Goal: Task Accomplishment & Management: Manage account settings

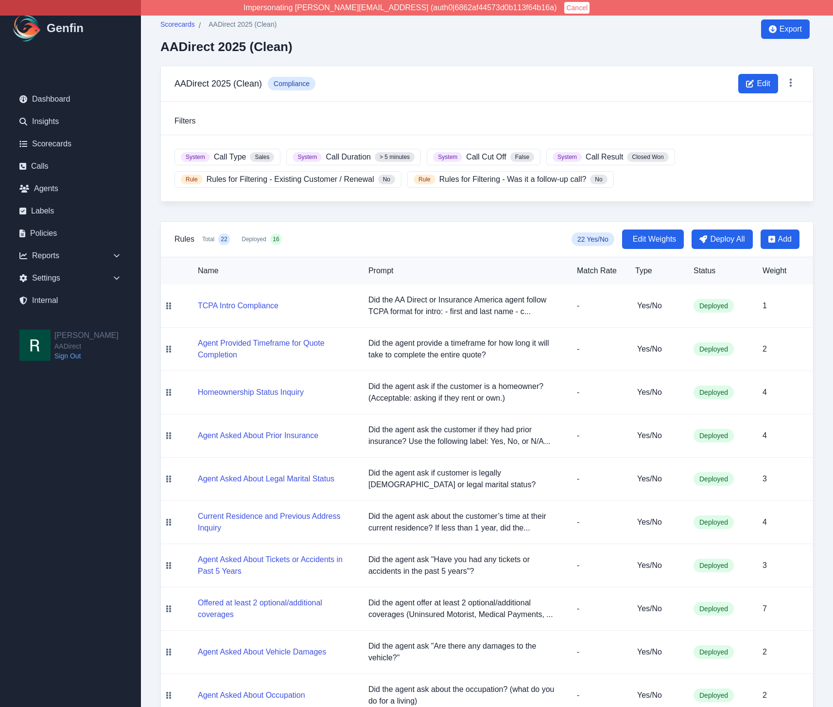
scroll to position [327, 0]
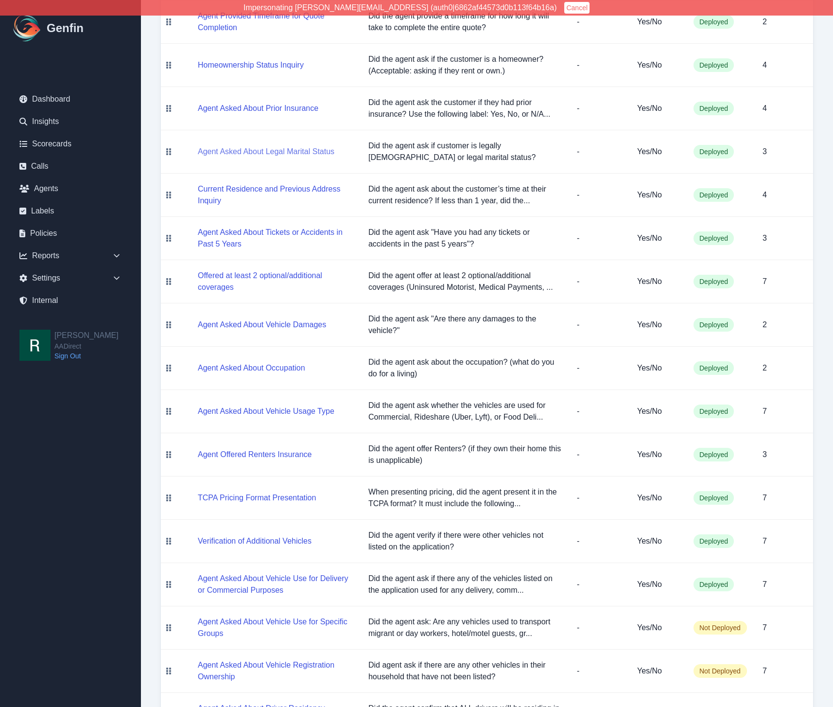
click at [239, 146] on button "Agent Asked About Legal Marital Status" at bounding box center [266, 152] width 137 height 12
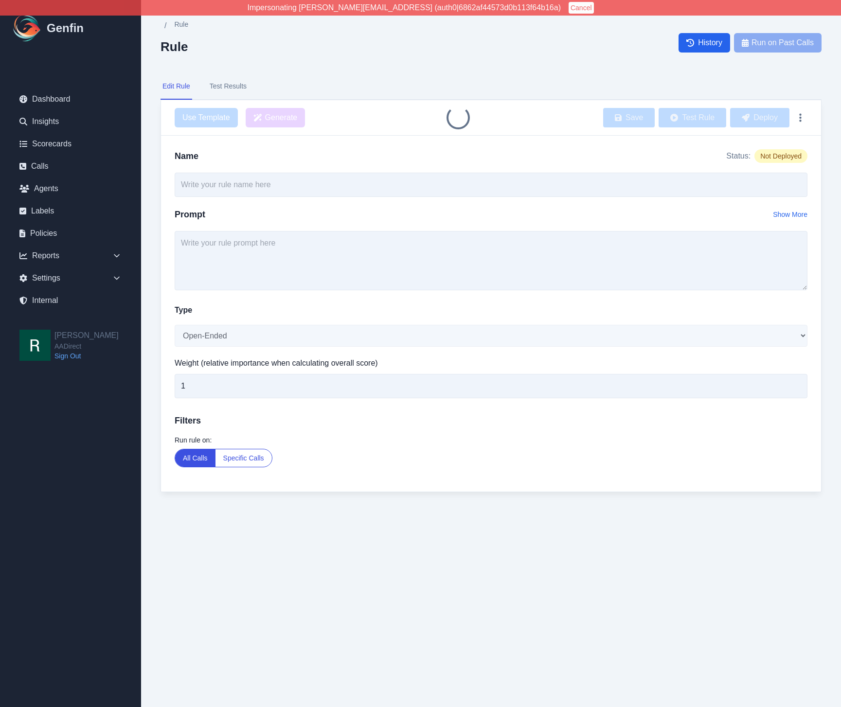
type input "Agent Asked About Legal Marital Status"
type textarea "Did the agent ask if customer is legally [DEMOGRAPHIC_DATA] or legal marital st…"
select select "Yes/No"
type input "3"
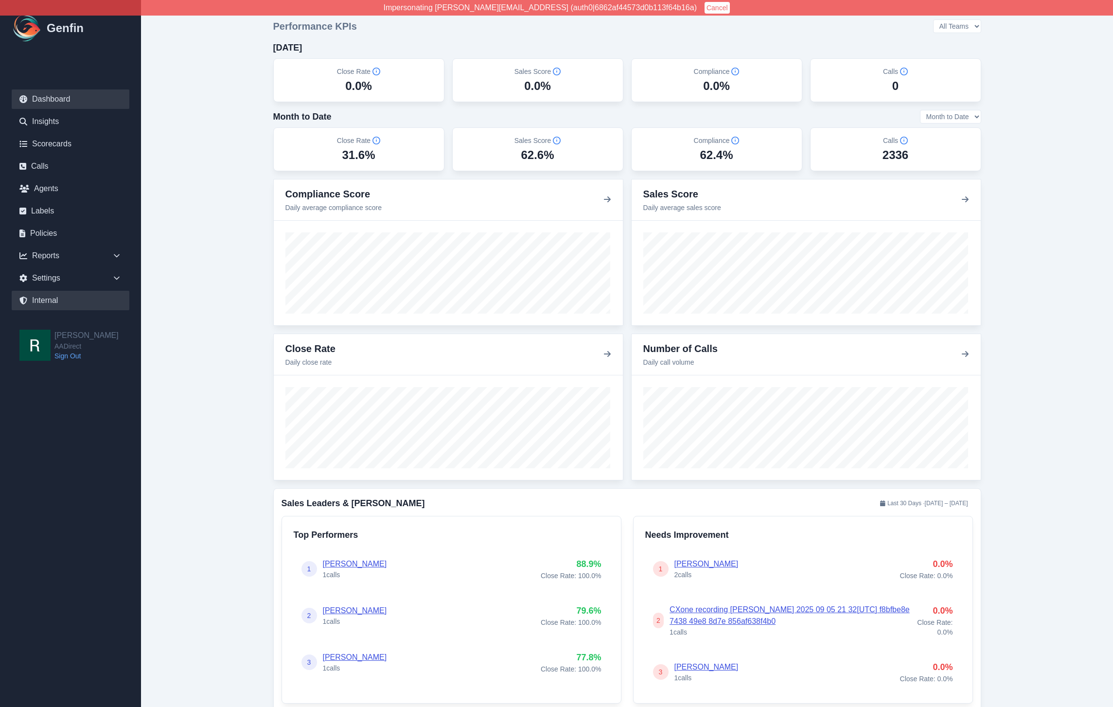
click at [57, 298] on link "Internal" at bounding box center [71, 300] width 118 height 19
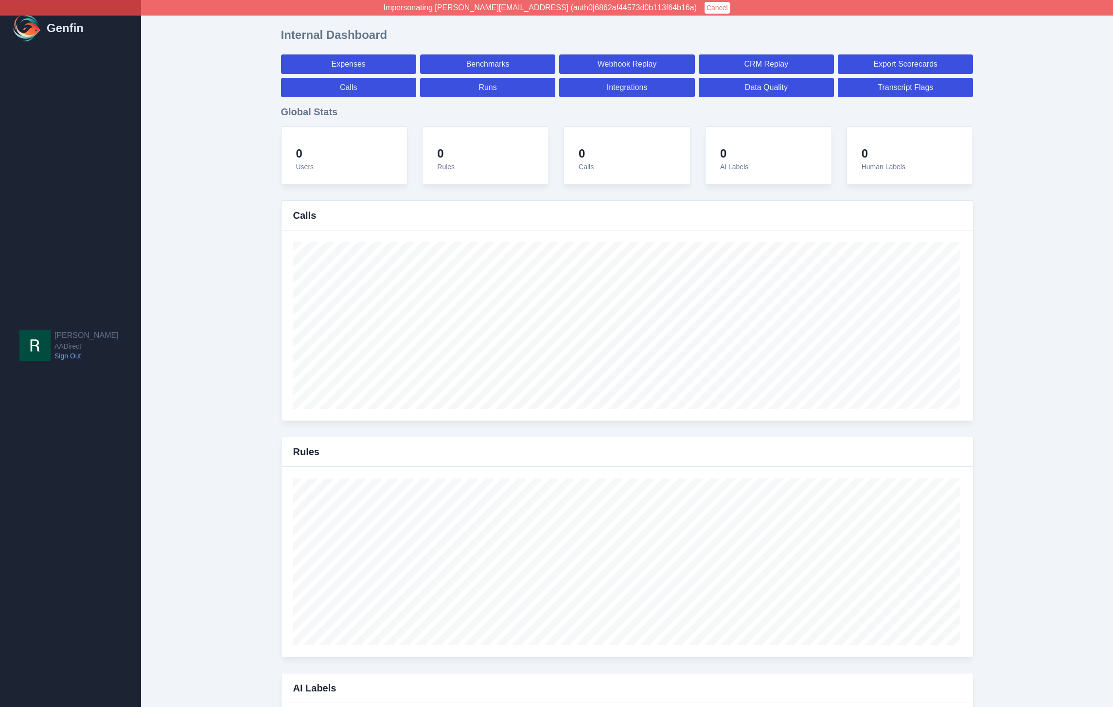
select select "paid"
select select "7"
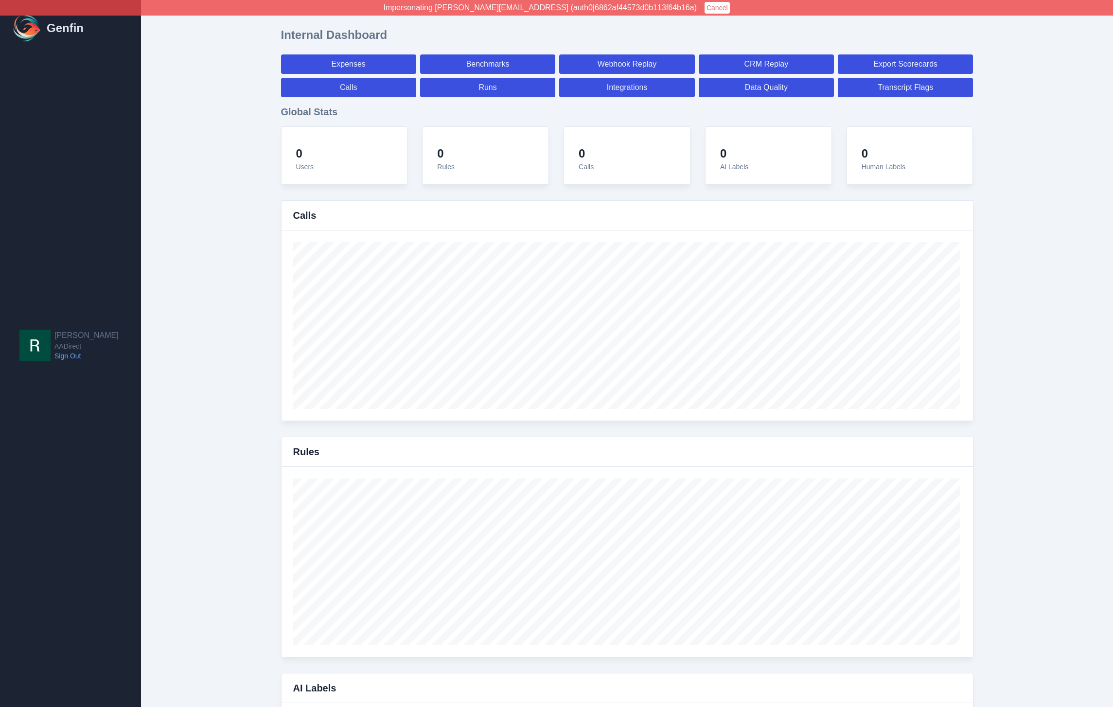
select select "paid"
select select "7"
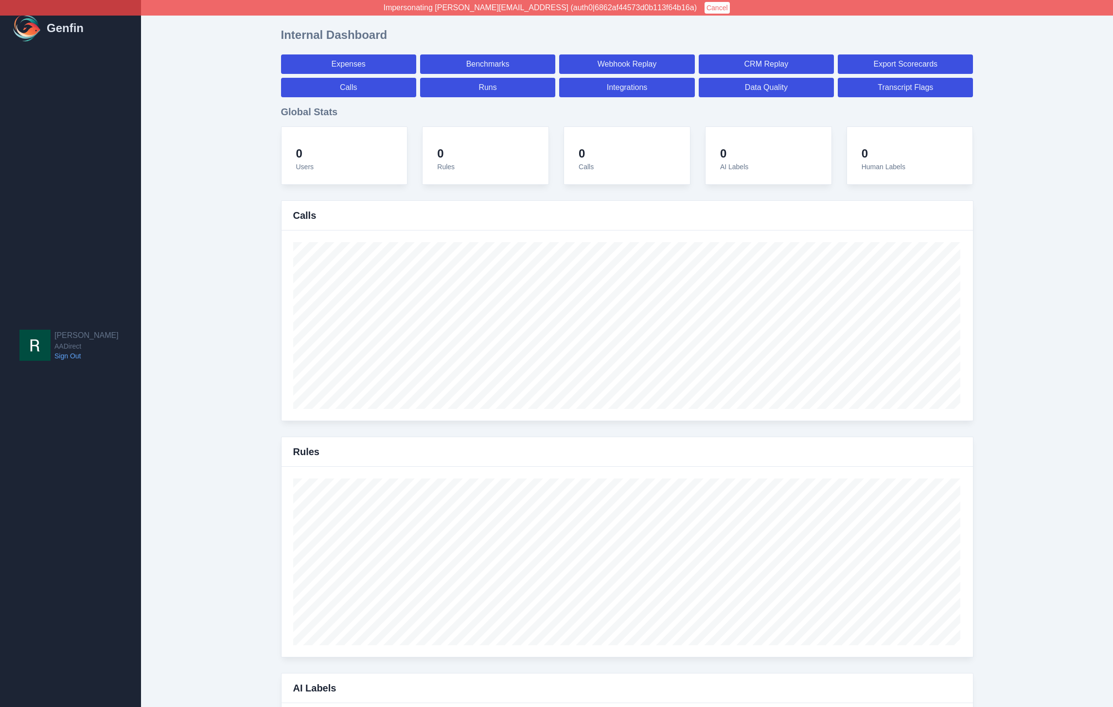
select select "7"
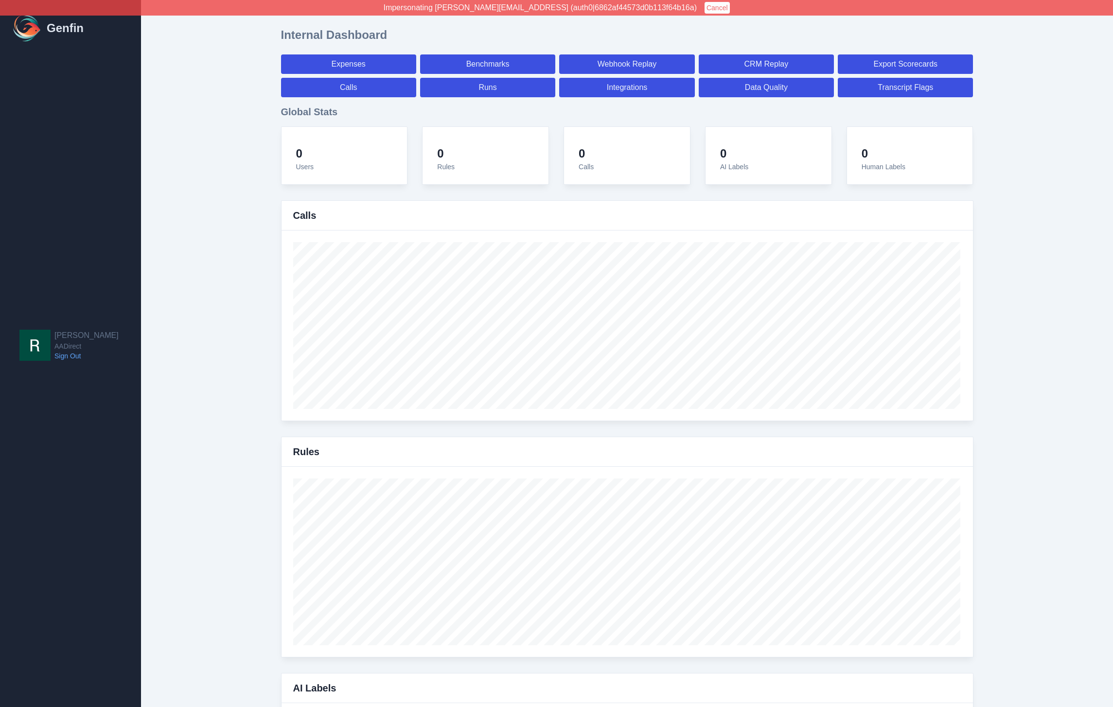
select select "7"
select select "paid"
select select "7"
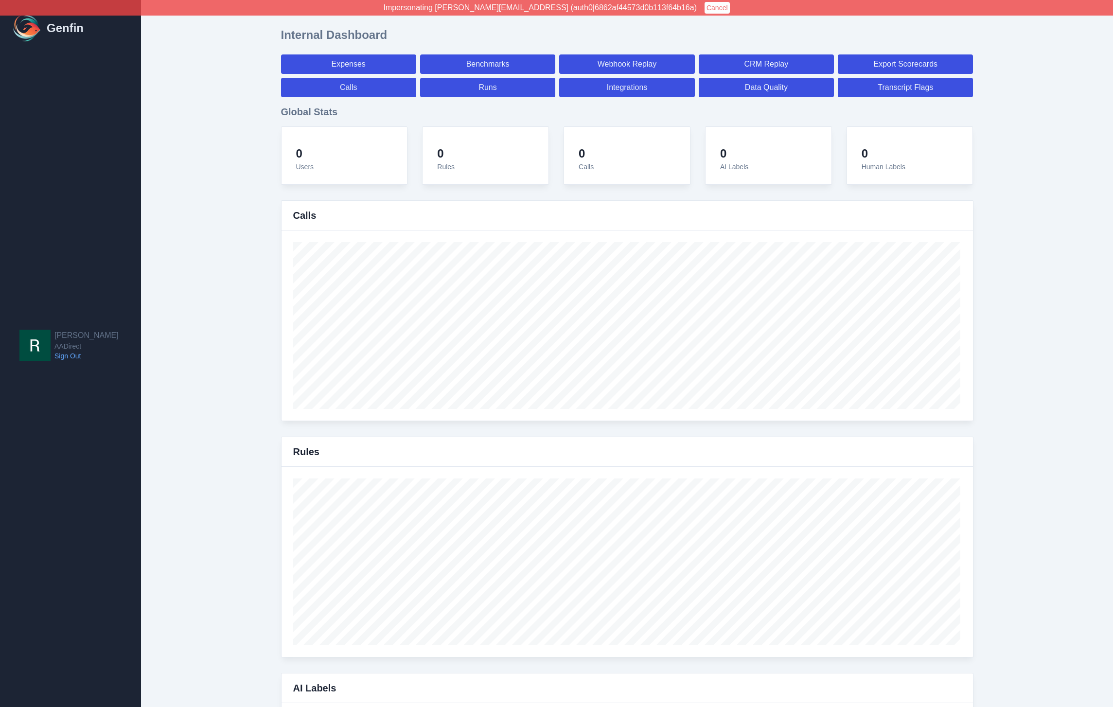
select select "7"
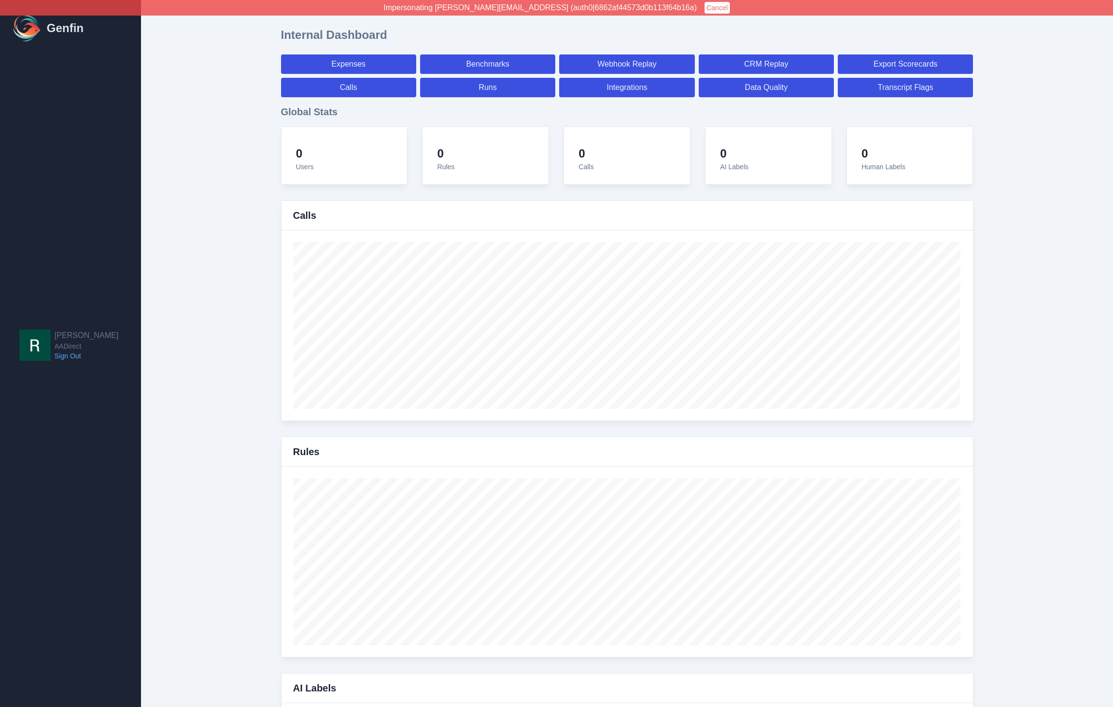
select select "7"
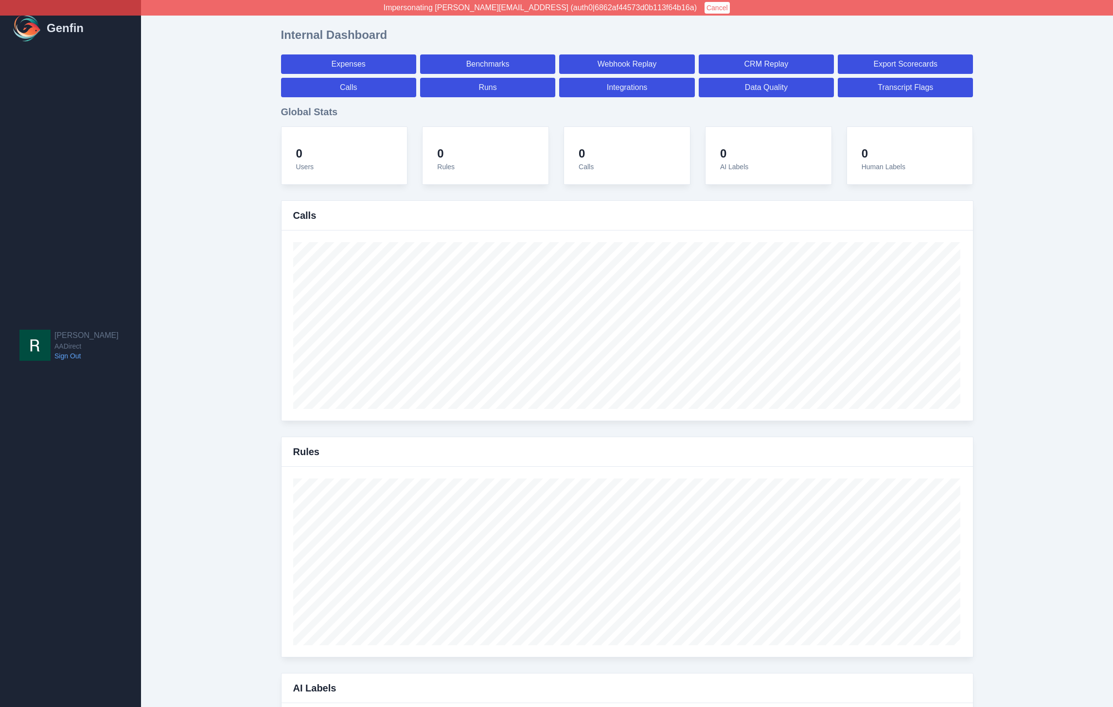
select select "7"
select select "paid"
select select "7"
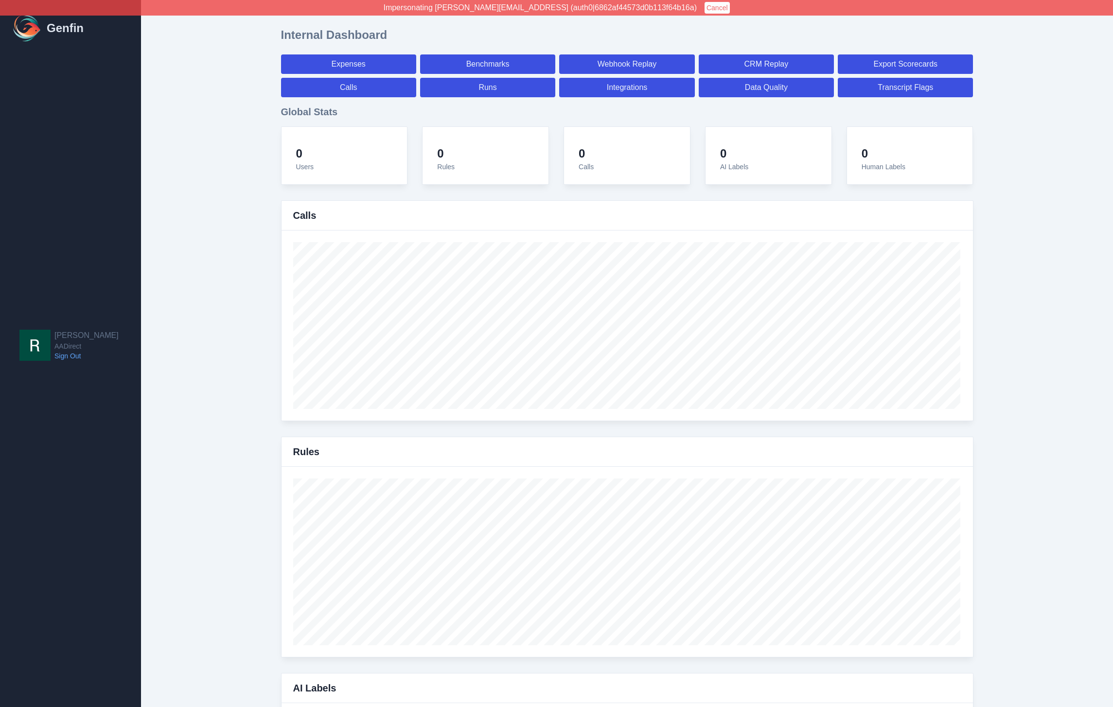
select select "7"
select select "paid"
select select "7"
select select "paid"
select select "7"
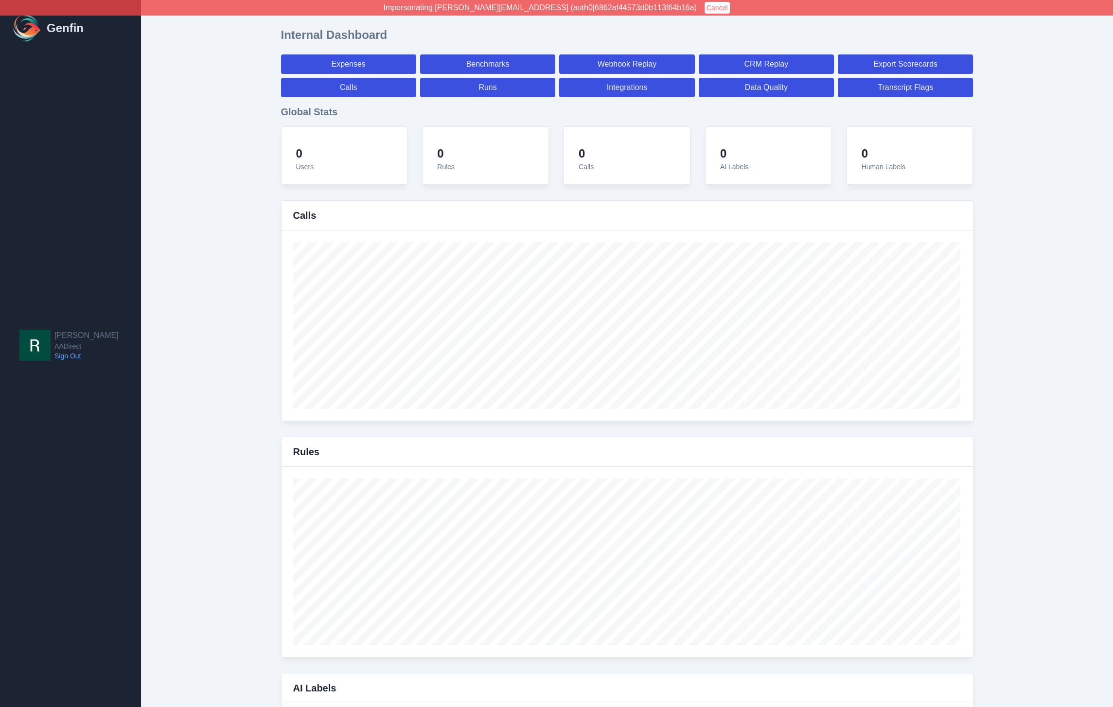
select select "paid"
select select "7"
select select "paid"
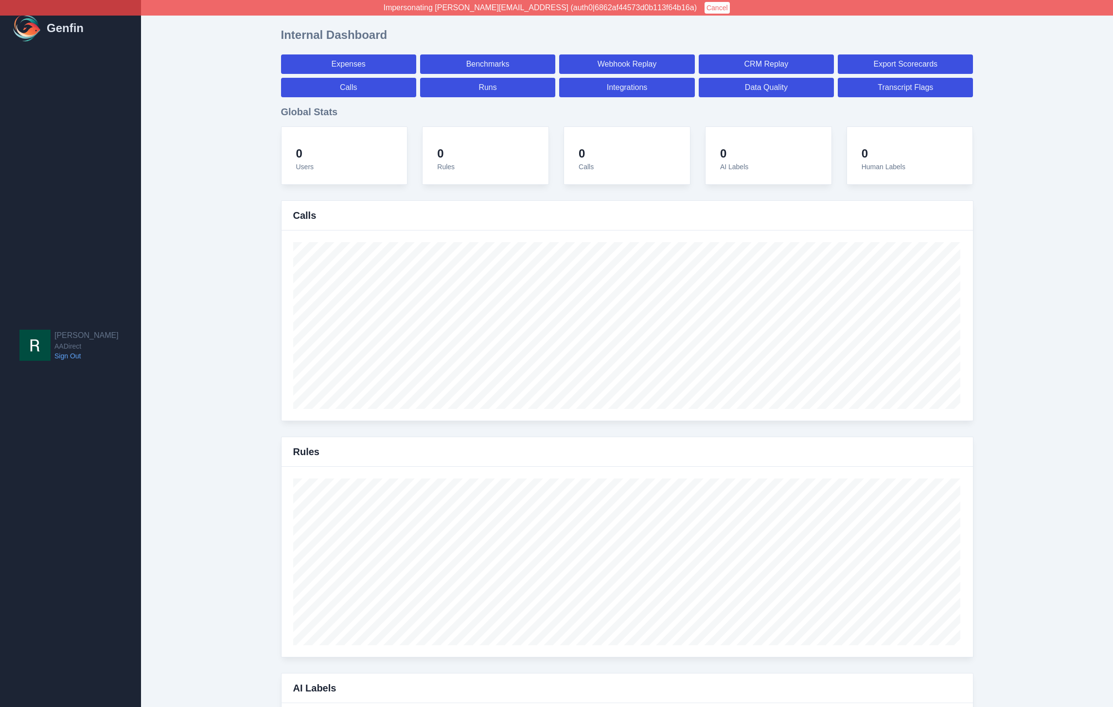
select select "7"
select select "paid"
select select "7"
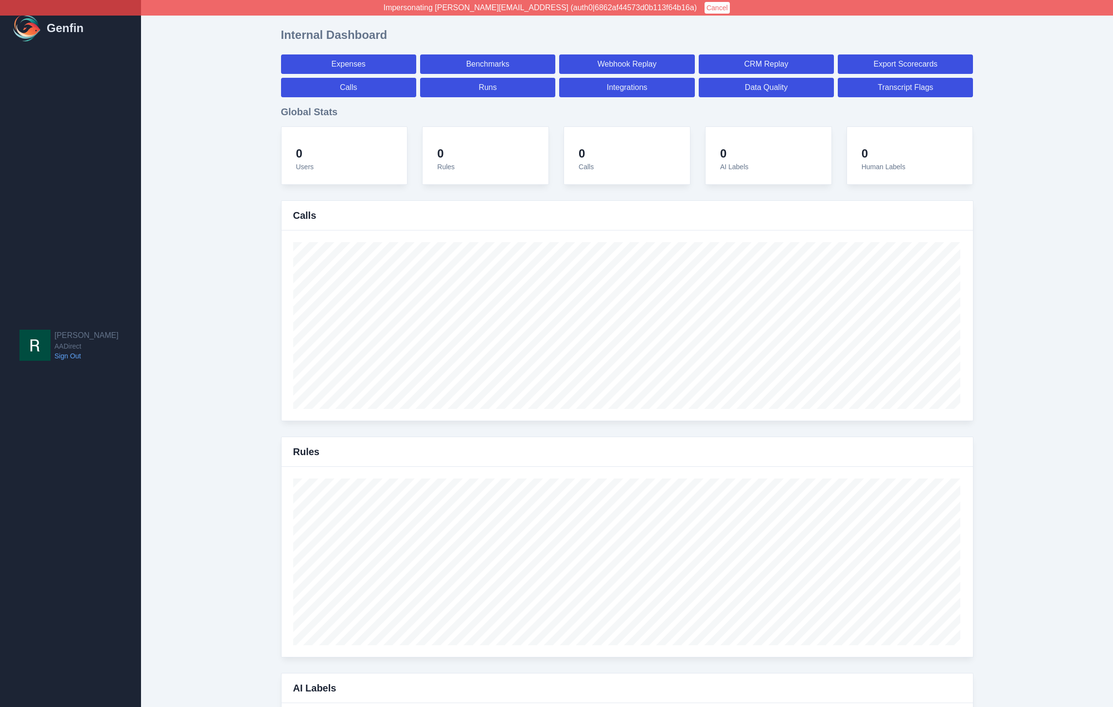
select select "7"
select select "paid"
select select "7"
select select "paid"
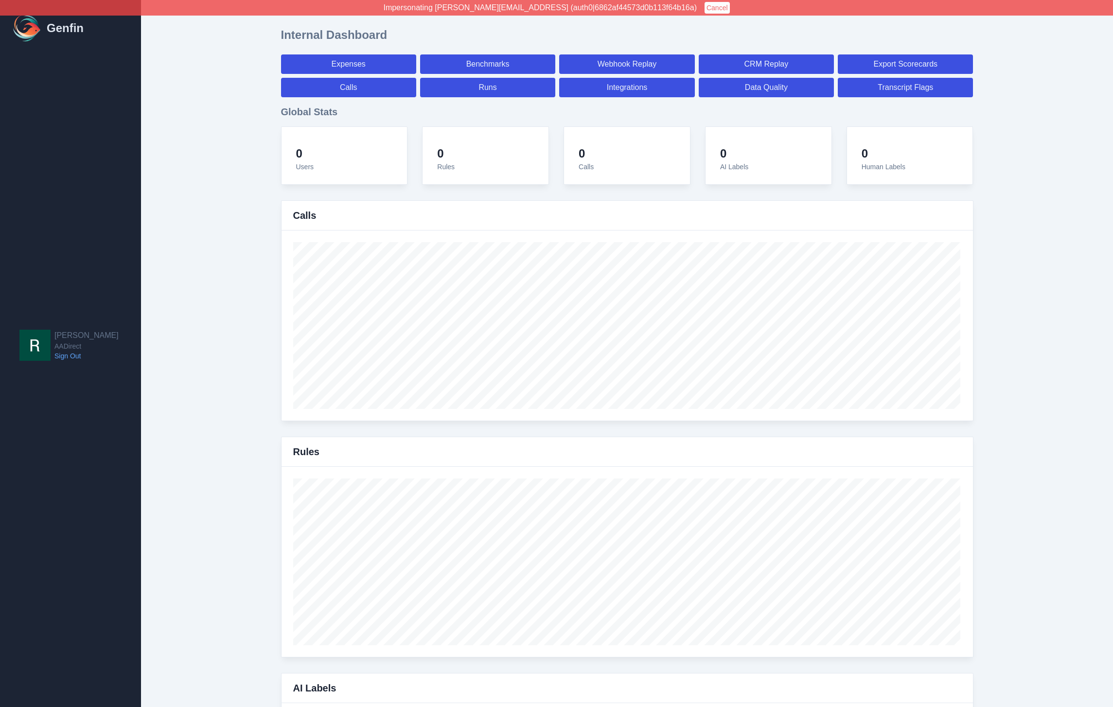
select select "7"
select select "paid"
select select "7"
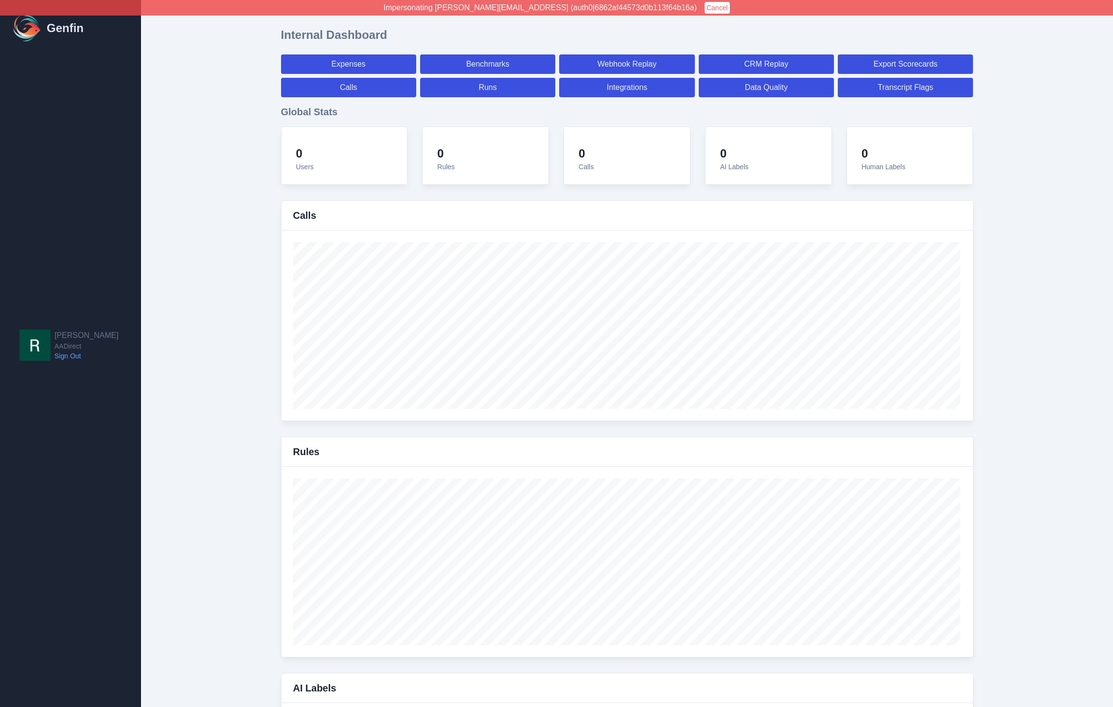
select select "7"
select select "paid"
select select "7"
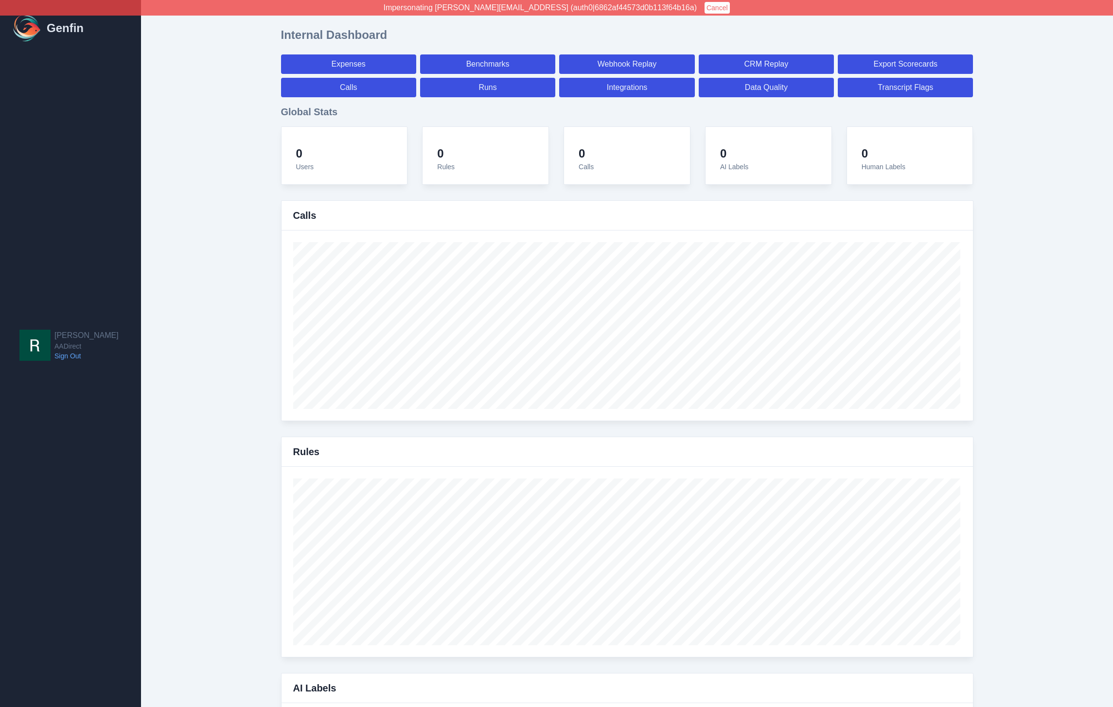
select select "7"
select select "paid"
select select "7"
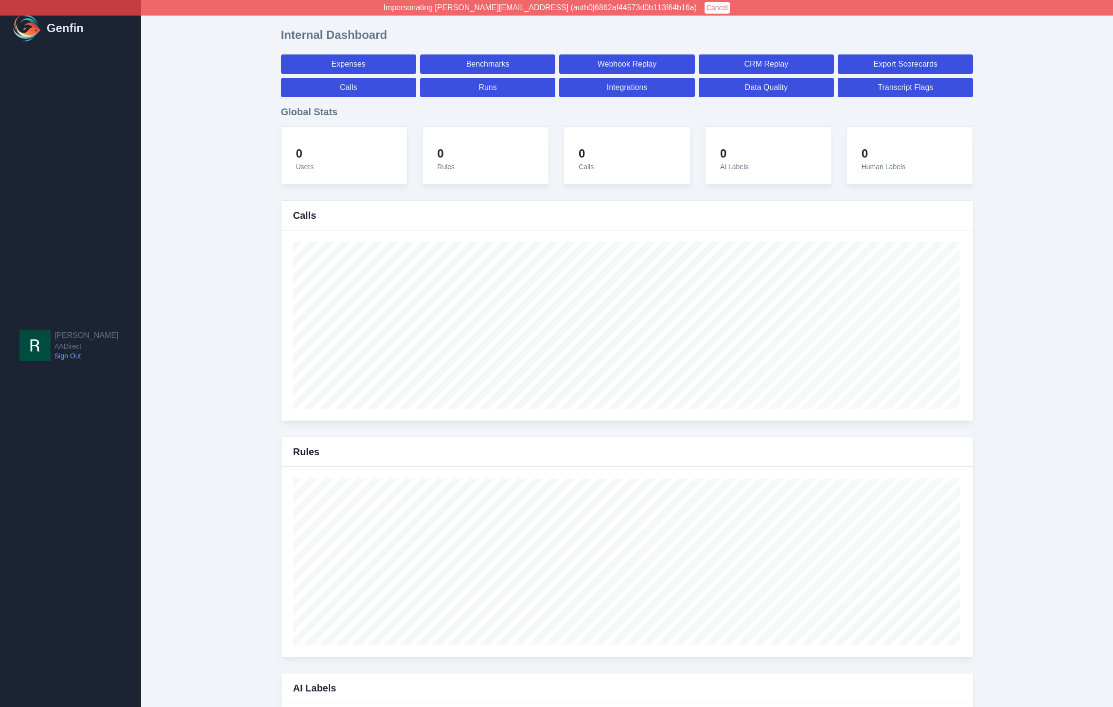
select select "7"
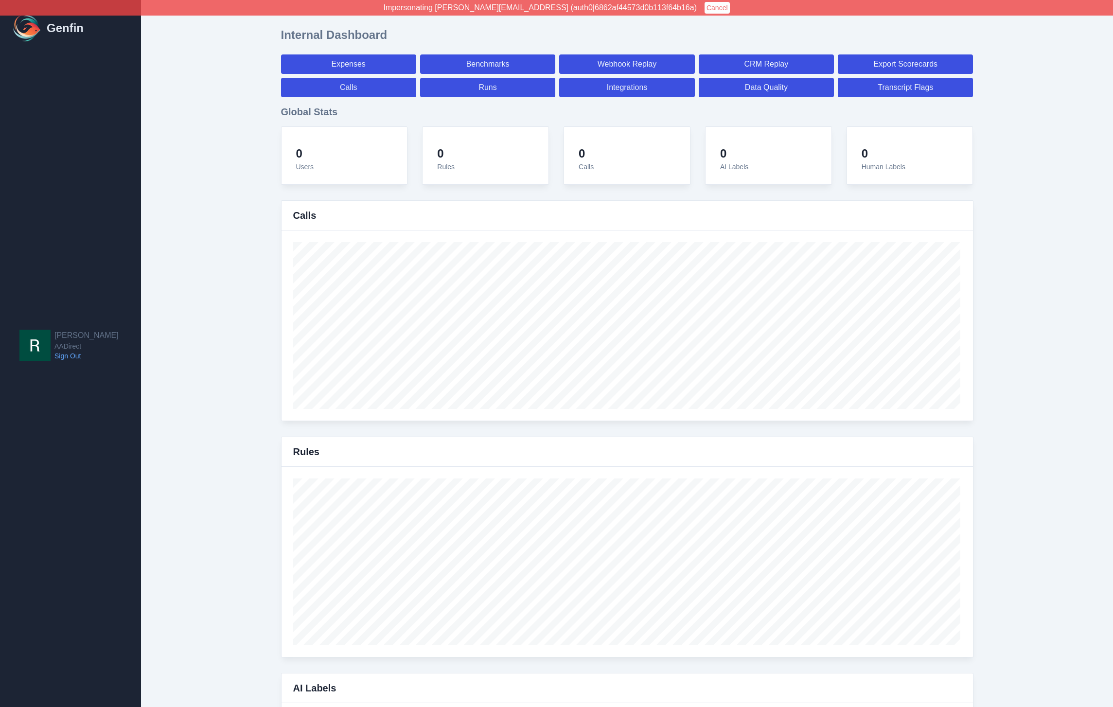
select select "paid"
select select "7"
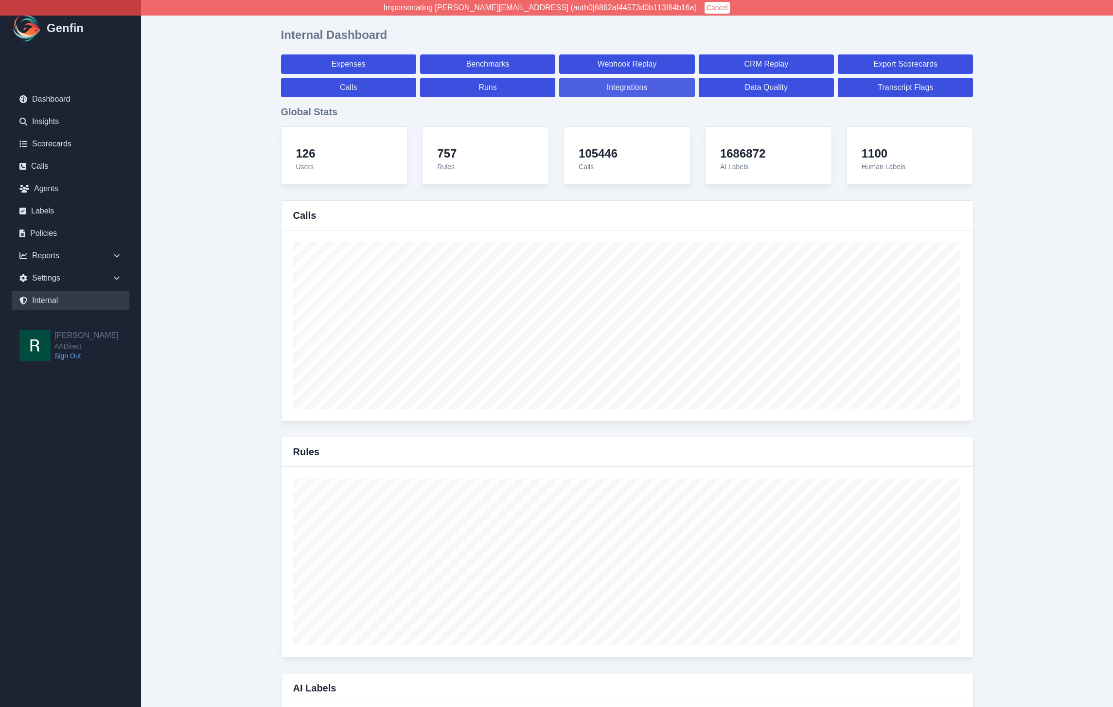
click at [631, 86] on link "Integrations" at bounding box center [626, 87] width 135 height 19
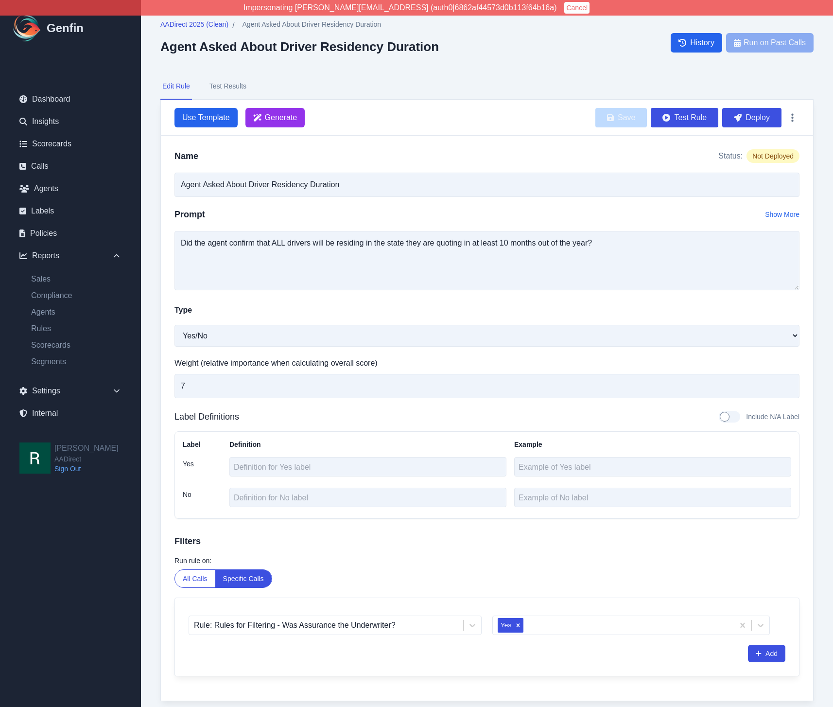
select select "Yes/No"
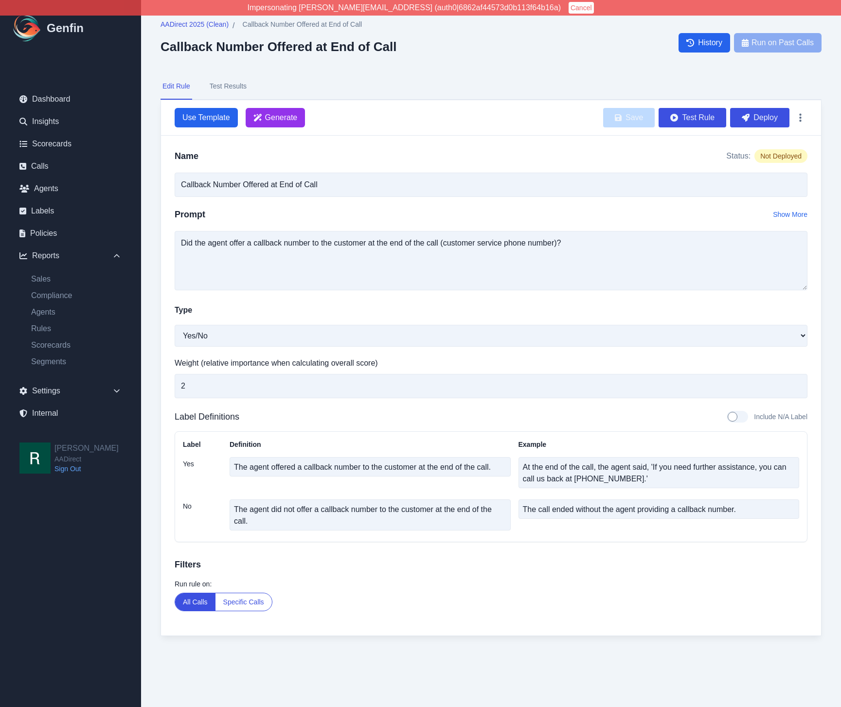
select select "Yes/No"
click at [188, 165] on div "Name Status: Not Deployed Callback Number Offered at End of Call Prompt Show Mo…" at bounding box center [491, 386] width 660 height 500
click at [198, 25] on span "AADirect 2025 (Clean)" at bounding box center [194, 24] width 68 height 10
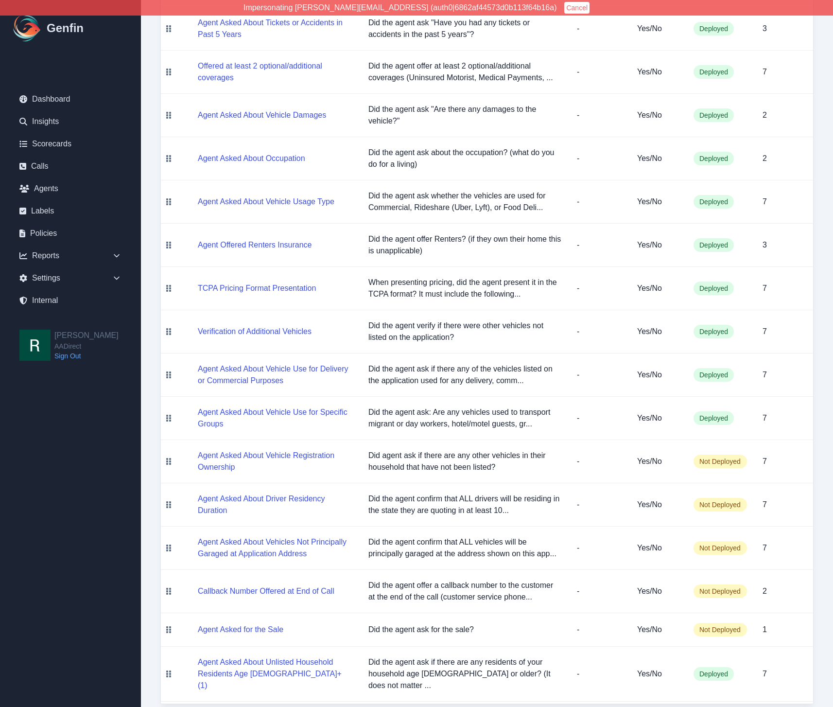
scroll to position [542, 0]
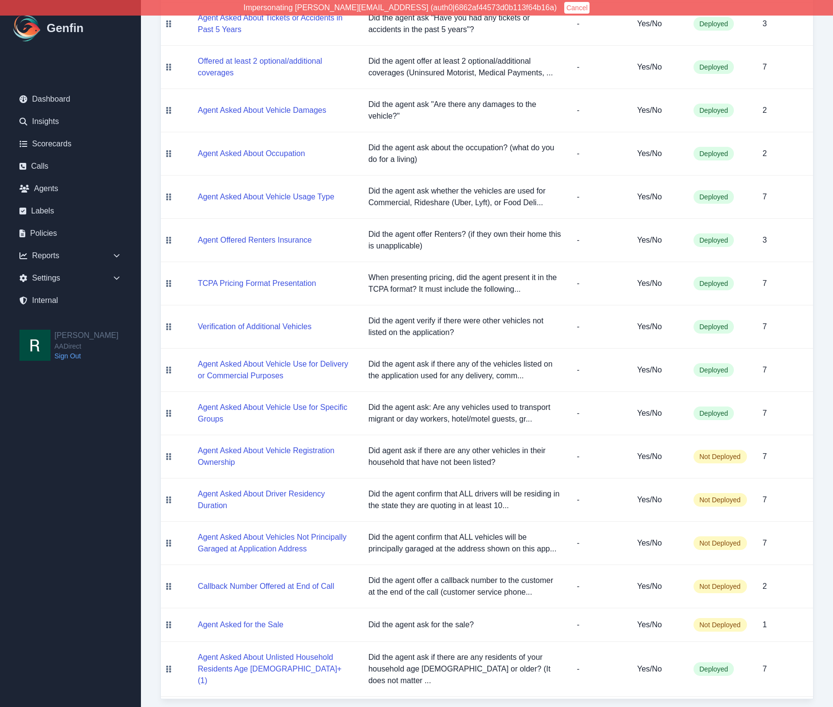
click at [93, 490] on aside "Genfin Dashboard Insights Scorecards Calls Agents Labels Policies Reports Sales…" at bounding box center [70, 353] width 141 height 707
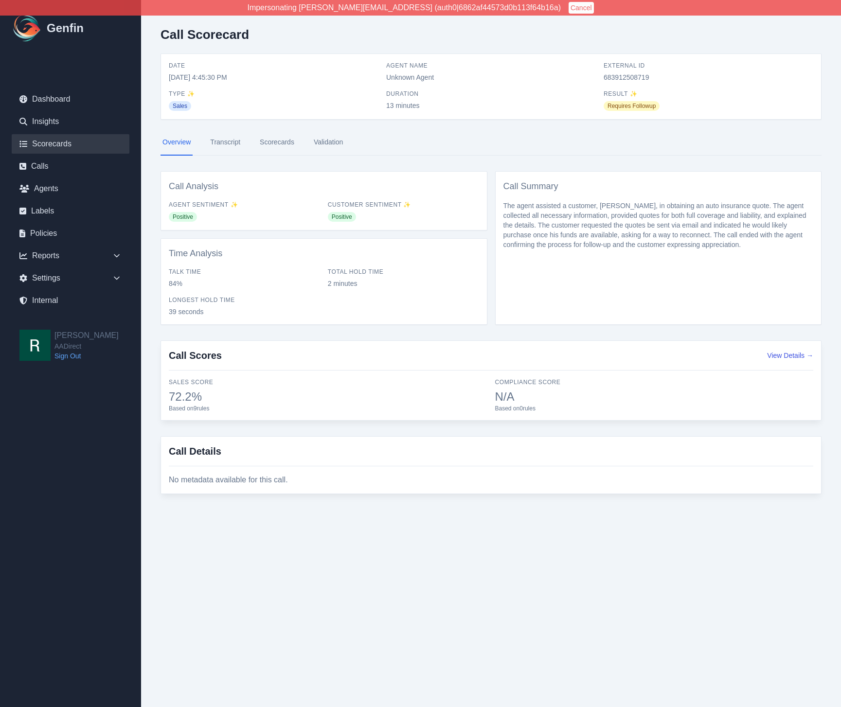
click at [60, 142] on link "Scorecards" at bounding box center [71, 143] width 118 height 19
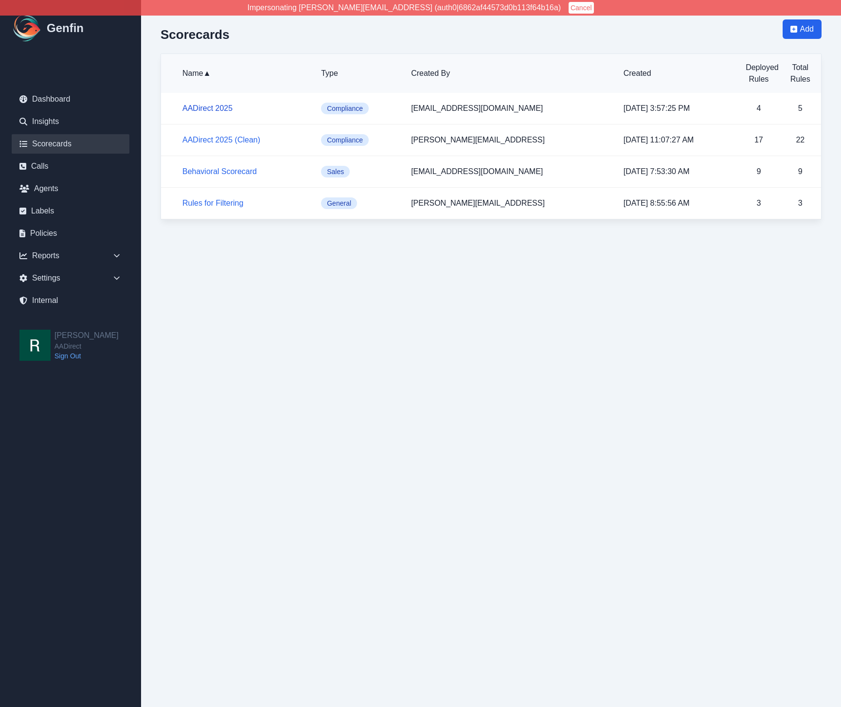
click at [213, 106] on link "AADirect 2025" at bounding box center [207, 108] width 50 height 8
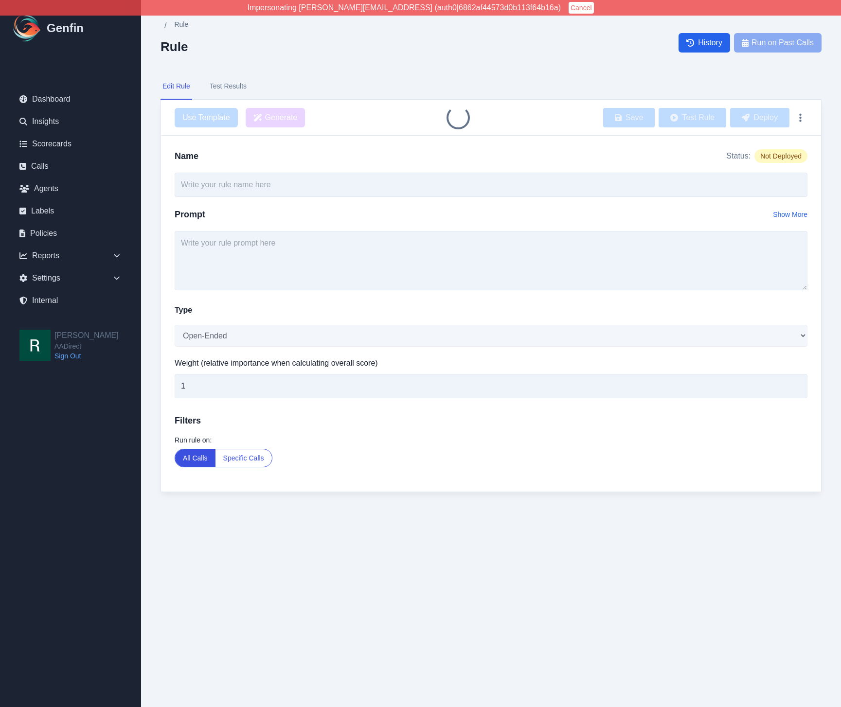
type input "Agent Asked About Vehicle Registration Ownership"
select select "Yes/No"
type input "7"
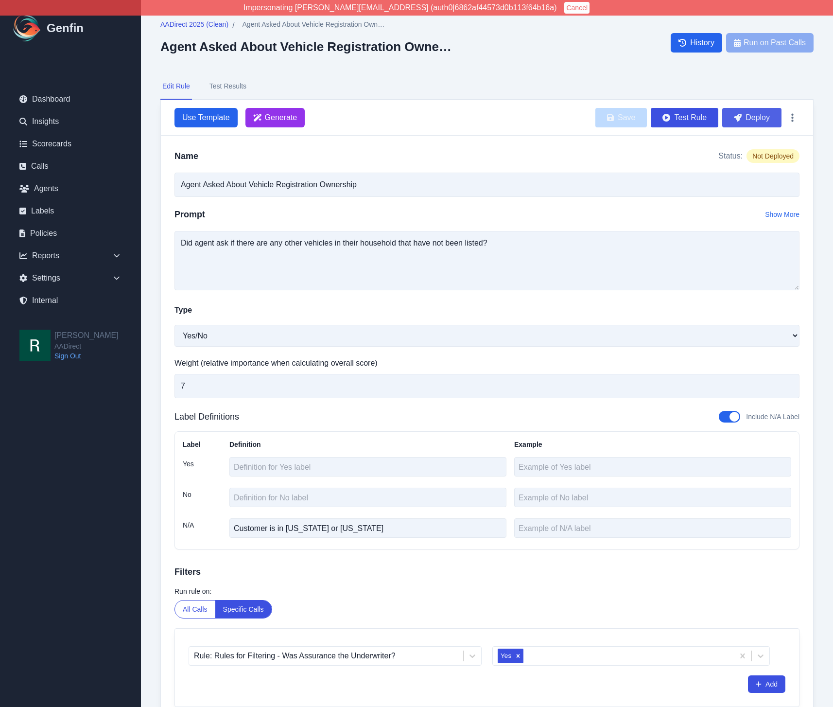
click at [758, 118] on button "Deploy" at bounding box center [752, 117] width 59 height 19
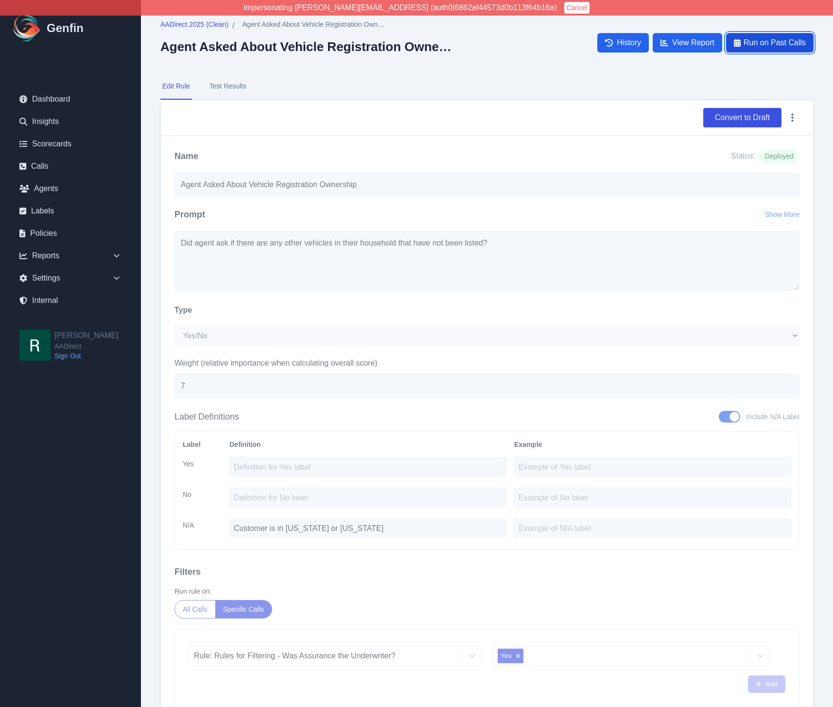
click at [769, 41] on span "Run on Past Calls" at bounding box center [775, 43] width 62 height 12
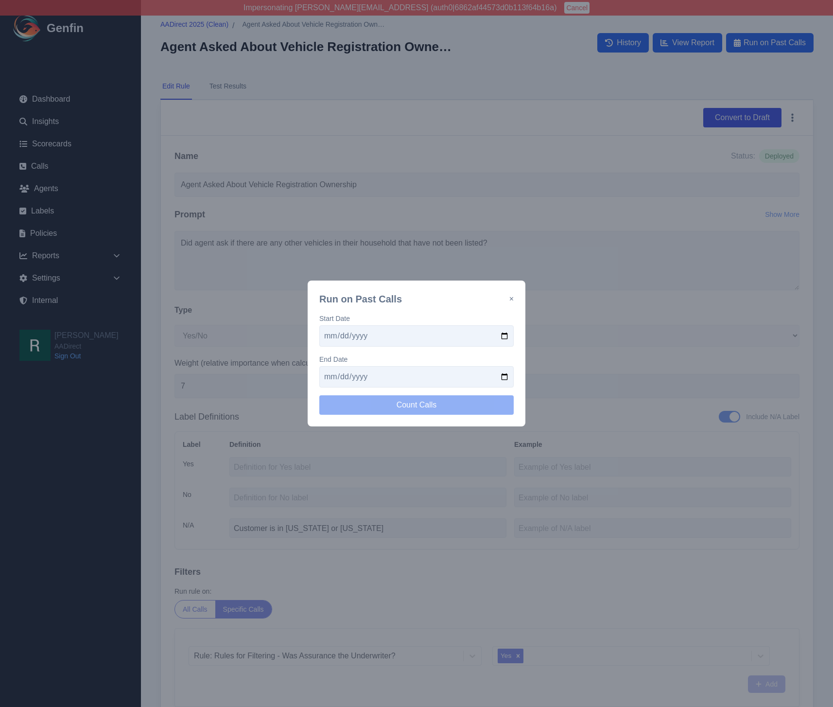
click at [505, 335] on input "date" at bounding box center [416, 335] width 194 height 21
type input "2025-09-15"
click at [504, 376] on input "date" at bounding box center [416, 376] width 194 height 21
type input "2025-09-29"
click at [418, 410] on button "Count Calls" at bounding box center [416, 404] width 194 height 19
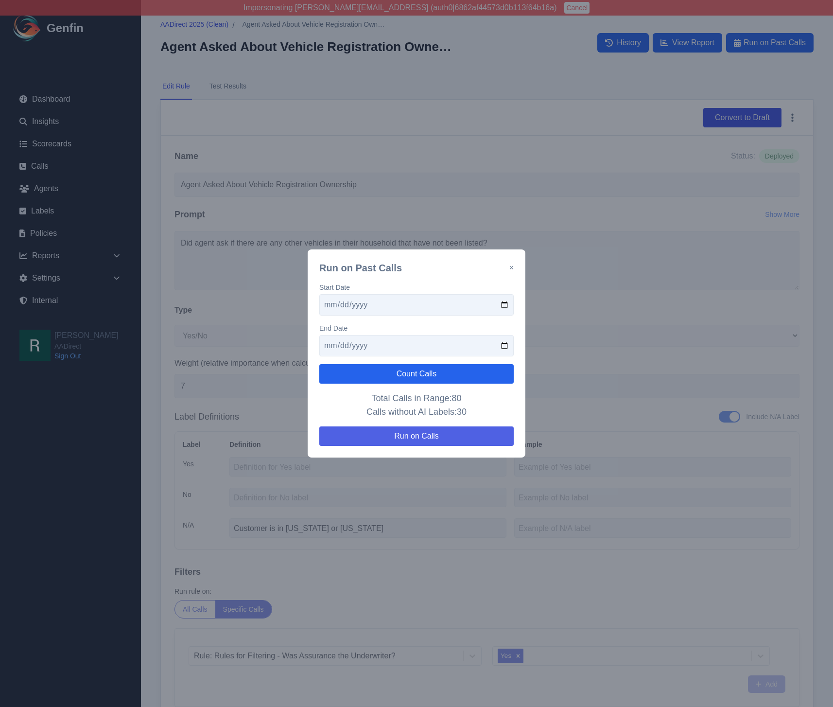
click at [430, 435] on button "Run on Calls" at bounding box center [416, 435] width 194 height 19
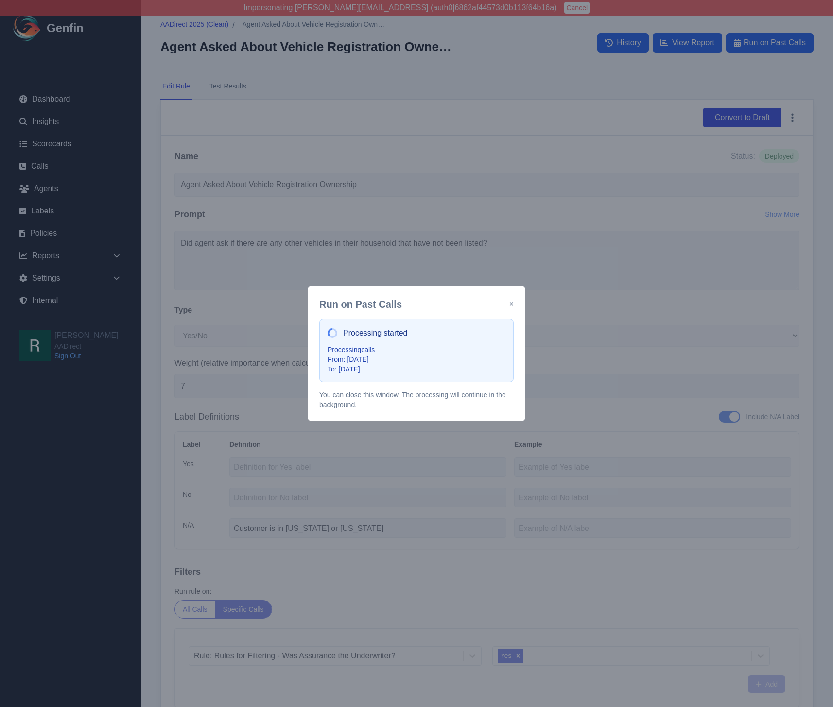
click at [513, 303] on button "×" at bounding box center [512, 305] width 4 height 12
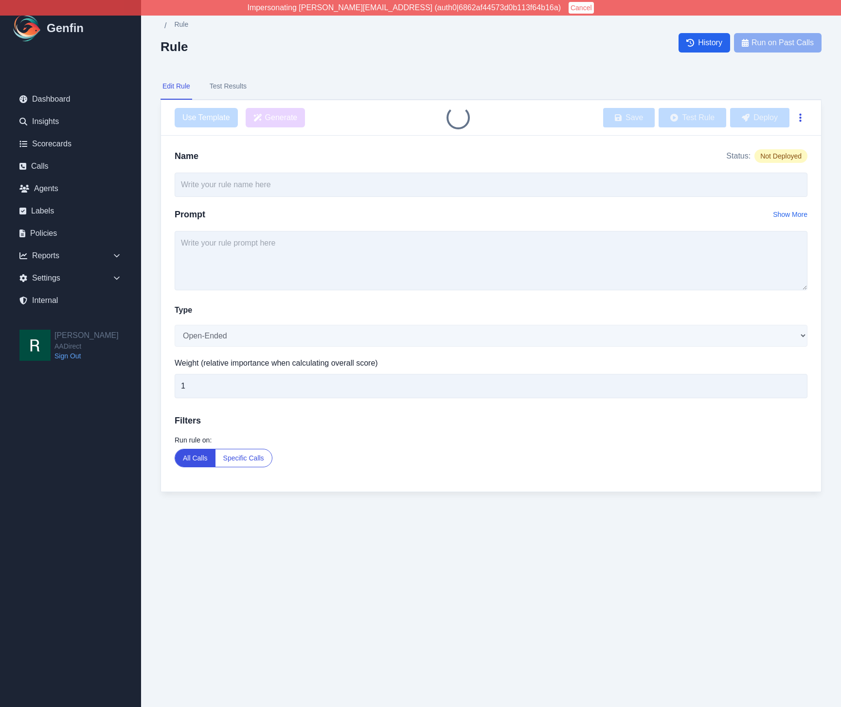
type input "Agent Asked About Vehicle Registration Ownership"
select select "Yes/No"
type input "7"
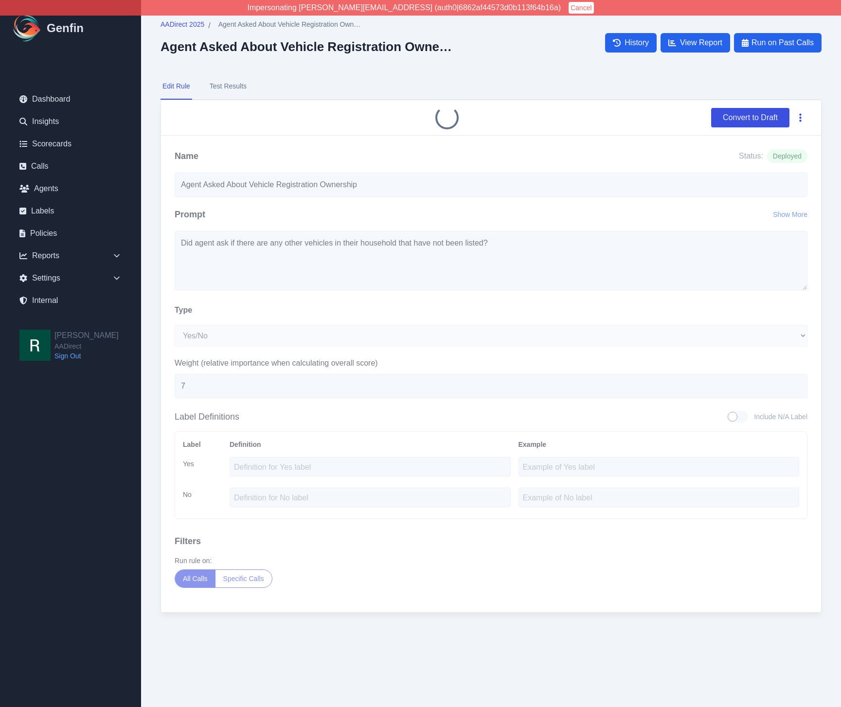
click at [800, 119] on icon "button" at bounding box center [800, 118] width 2 height 10
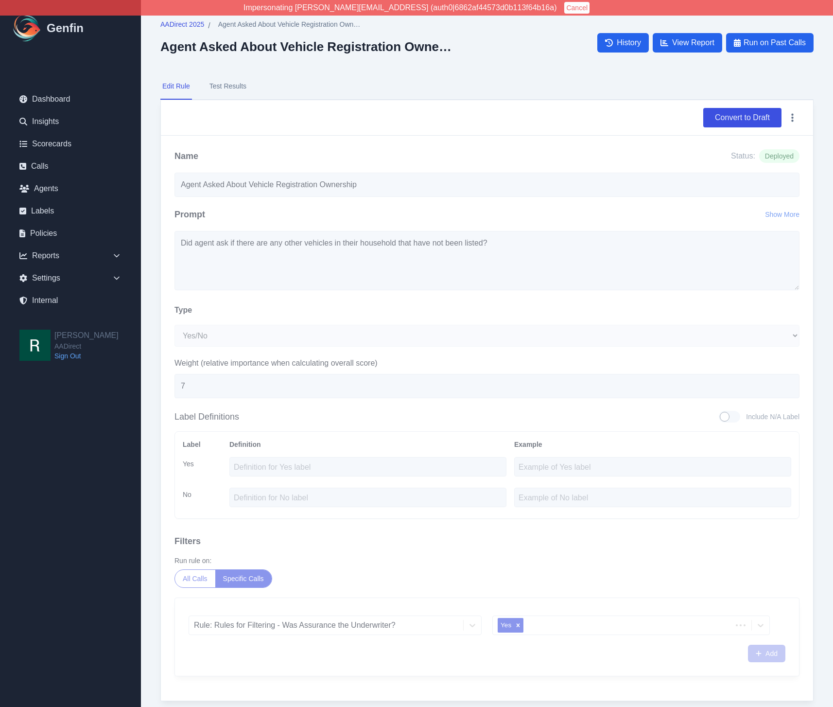
click at [820, 114] on div "AADirect 2025 / Agent Asked About Vehicle Registration Ownership Agent Asked Ab…" at bounding box center [487, 370] width 692 height 740
click at [796, 117] on button "button" at bounding box center [793, 118] width 14 height 18
click at [751, 136] on button "Delete" at bounding box center [761, 141] width 78 height 18
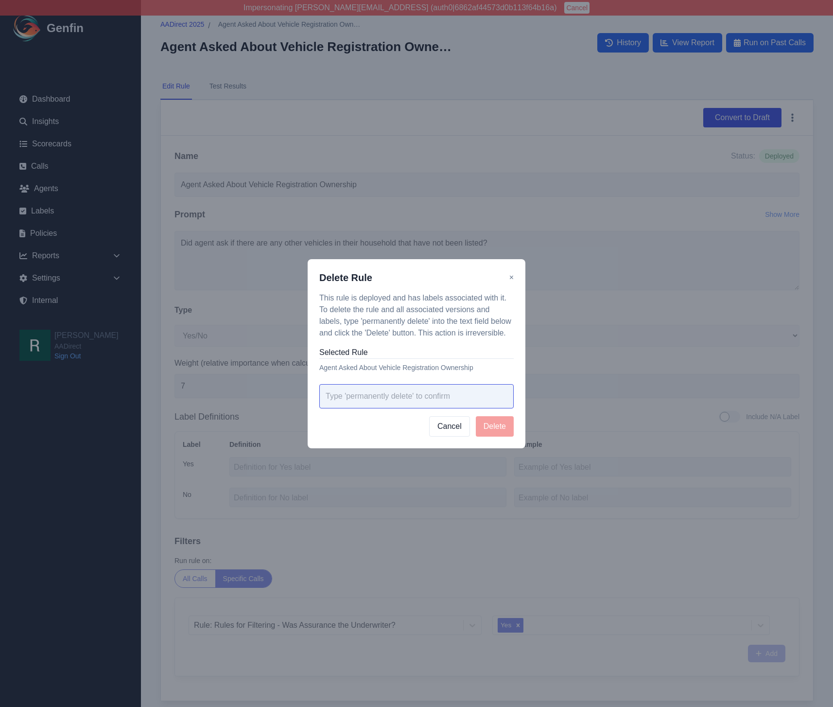
click at [406, 400] on input "text" at bounding box center [416, 396] width 194 height 24
drag, startPoint x: 362, startPoint y: 320, endPoint x: 427, endPoint y: 319, distance: 65.2
click at [427, 319] on p "This rule is deployed and has labels associated with it. To delete the rule and…" at bounding box center [416, 315] width 194 height 47
copy p "permanently delete"
click at [389, 399] on input "text" at bounding box center [416, 396] width 194 height 24
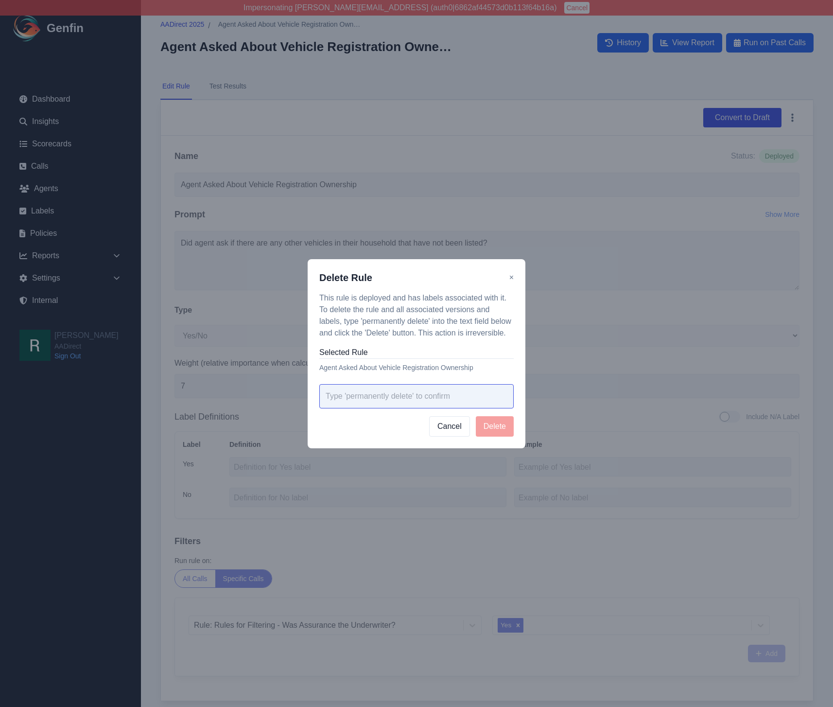
paste input "permanently delete"
type input "permanently delete"
click at [497, 428] on button "Delete" at bounding box center [495, 426] width 38 height 20
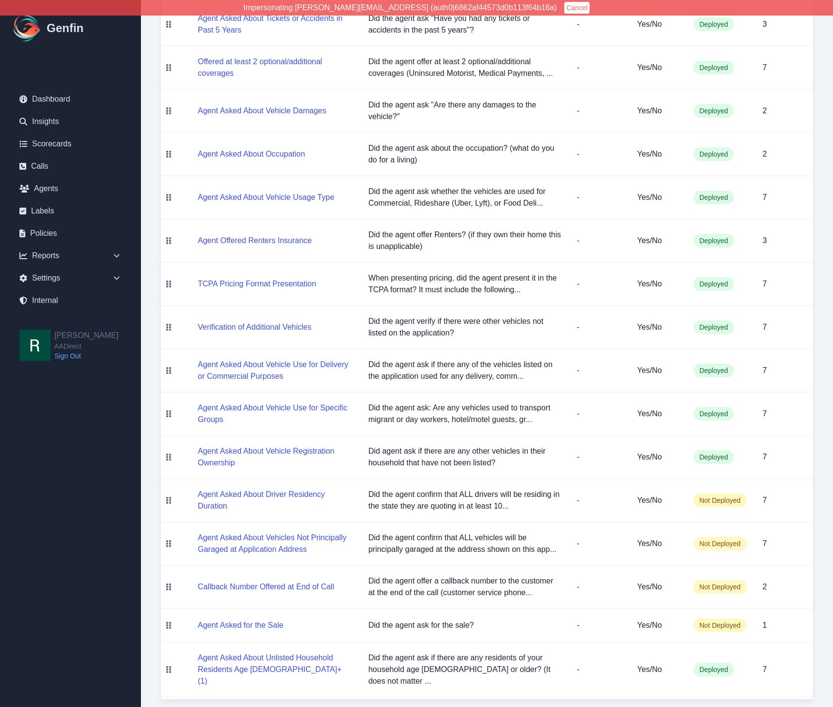
scroll to position [542, 0]
click at [154, 533] on div "Scorecards / AADirect 2025 (Clean) AADirect 2025 (Clean) Export AADirect 2025 (…" at bounding box center [487, 88] width 692 height 1260
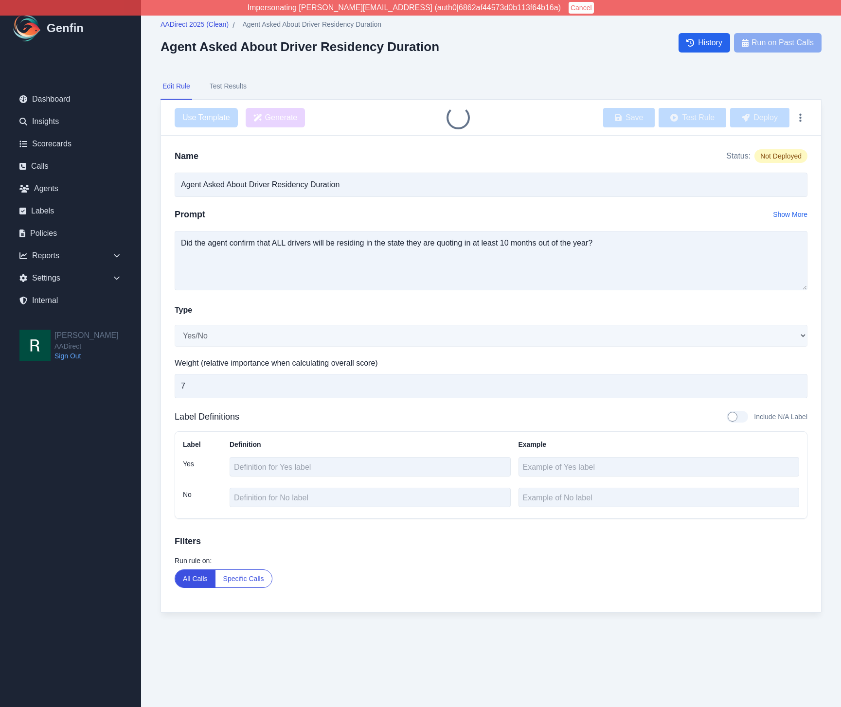
select select "Yes/No"
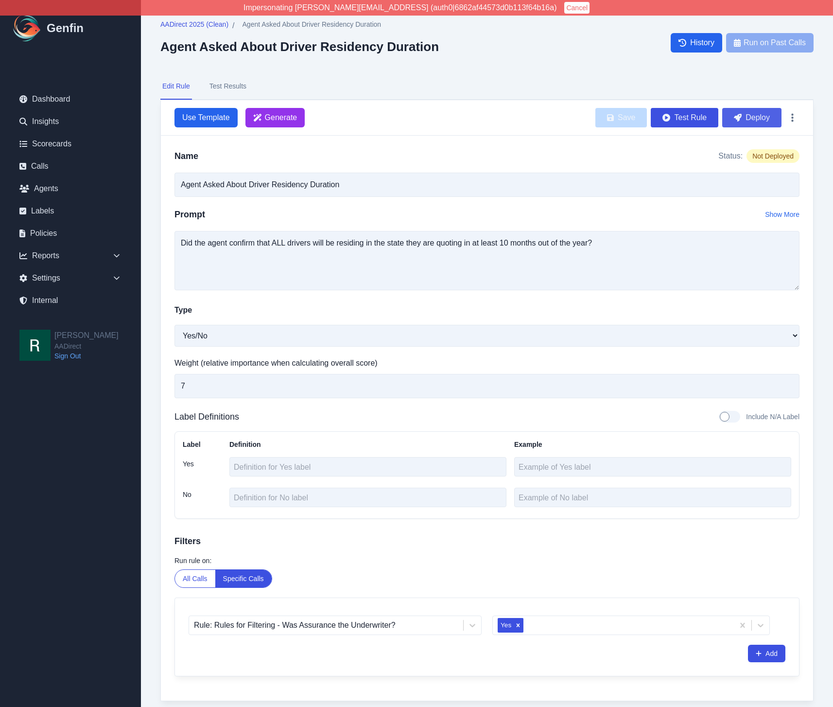
click at [749, 118] on button "Deploy" at bounding box center [752, 117] width 59 height 19
click at [760, 113] on button "Deploy" at bounding box center [752, 117] width 59 height 19
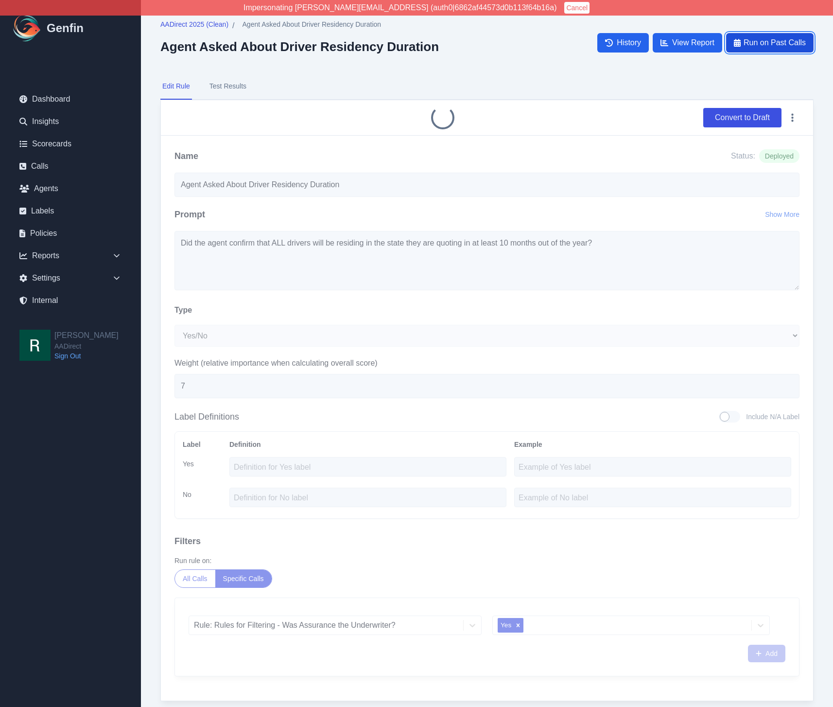
click at [778, 41] on span "Run on Past Calls" at bounding box center [775, 43] width 62 height 12
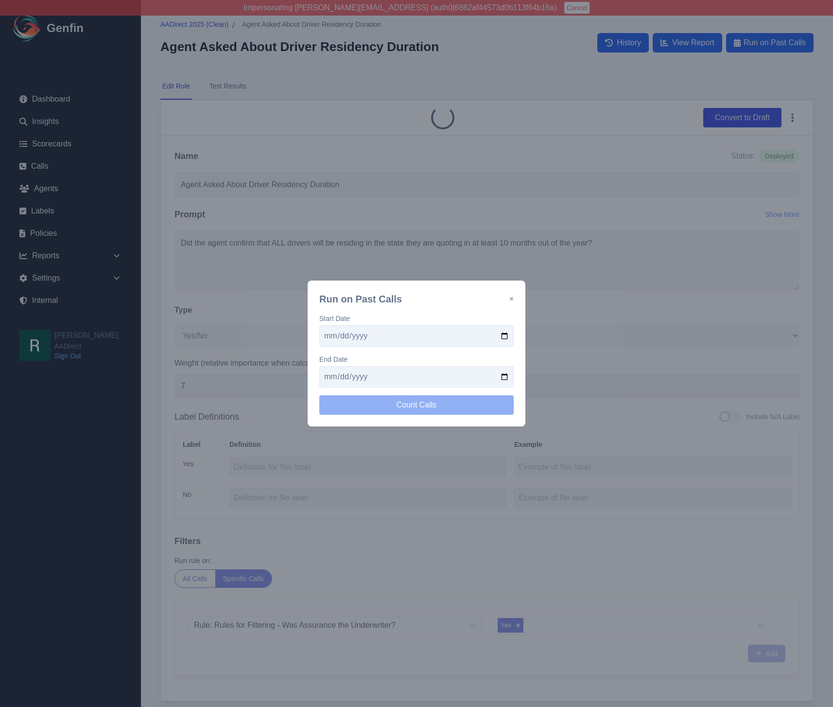
click at [505, 335] on input "date" at bounding box center [416, 335] width 194 height 21
type input "[DATE]"
click at [502, 377] on input "date" at bounding box center [416, 376] width 194 height 21
type input "[DATE]"
click at [432, 404] on button "Count Calls" at bounding box center [416, 404] width 194 height 19
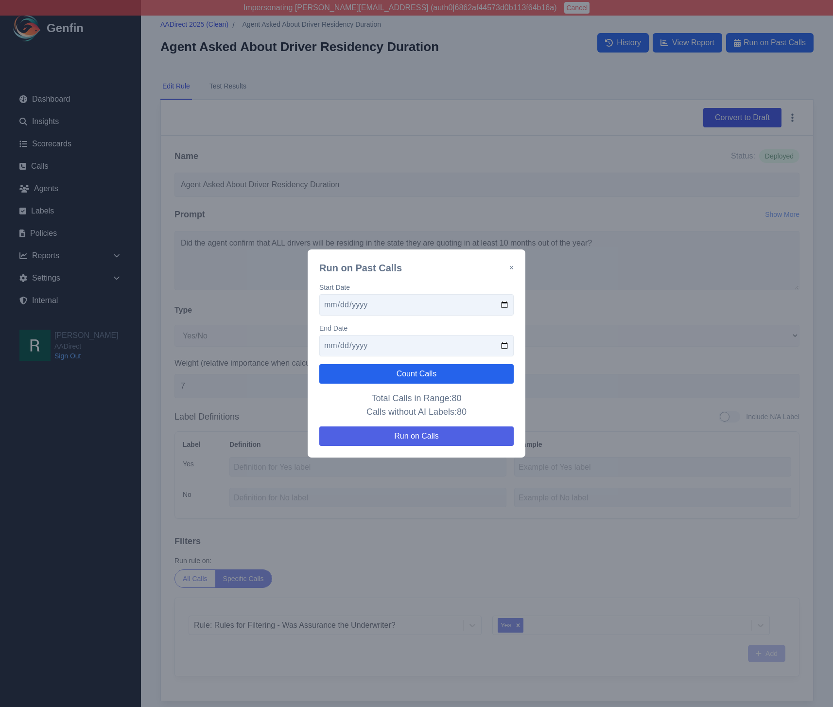
click at [464, 439] on button "Run on Calls" at bounding box center [416, 435] width 194 height 19
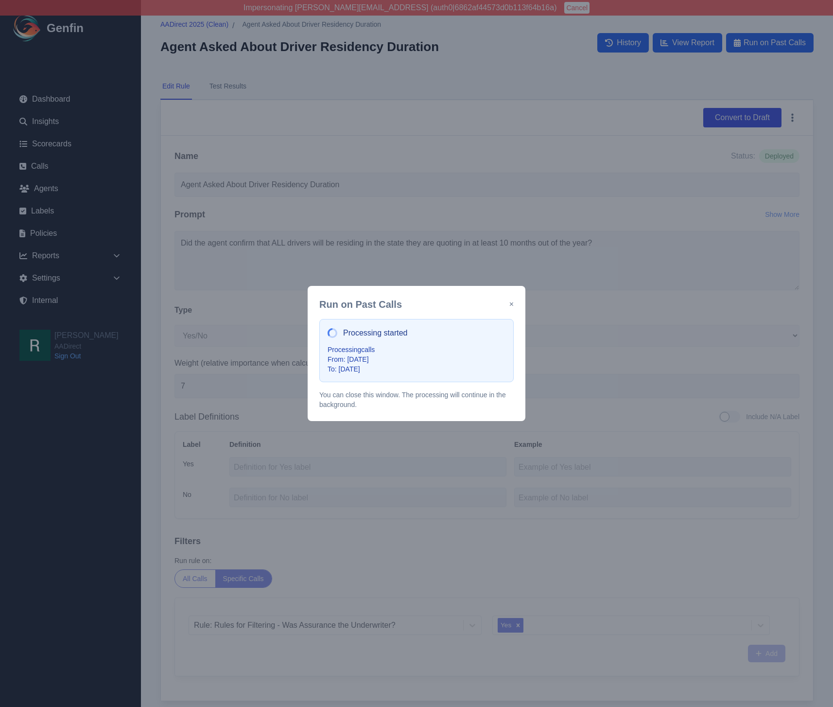
click at [512, 304] on button "×" at bounding box center [512, 305] width 4 height 12
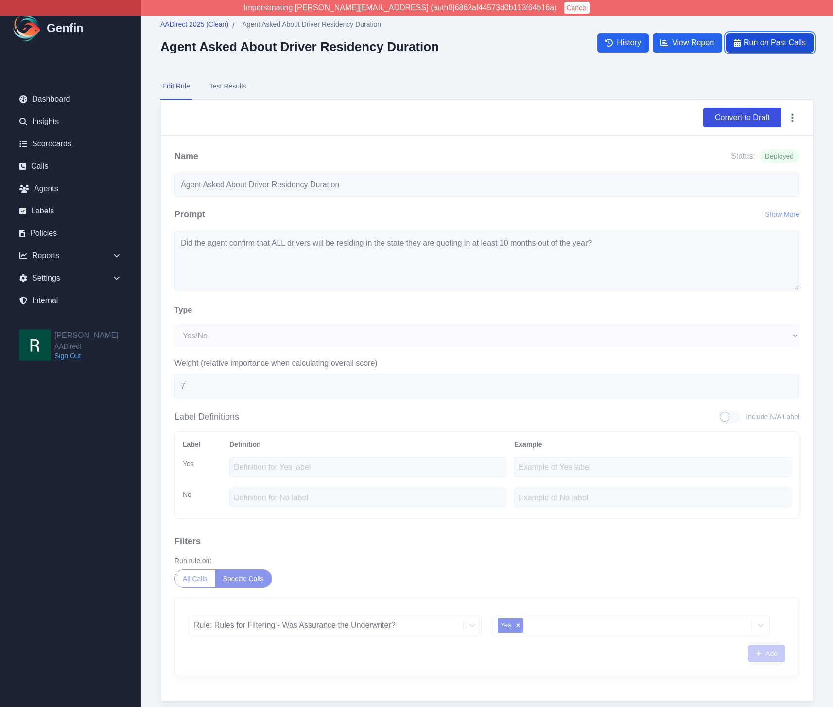
click at [798, 43] on span "Run on Past Calls" at bounding box center [775, 43] width 62 height 12
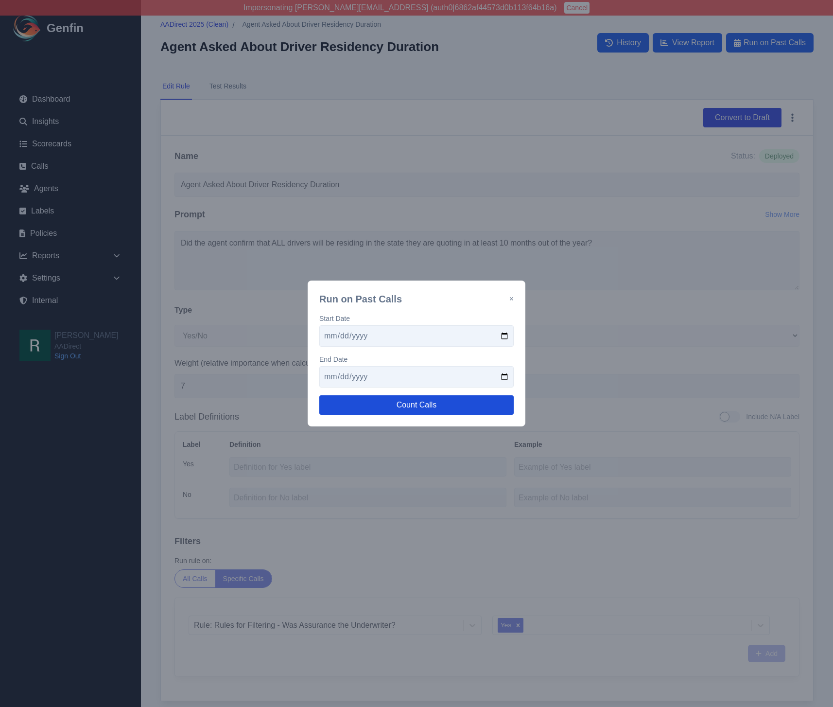
click at [414, 404] on button "Count Calls" at bounding box center [416, 404] width 194 height 19
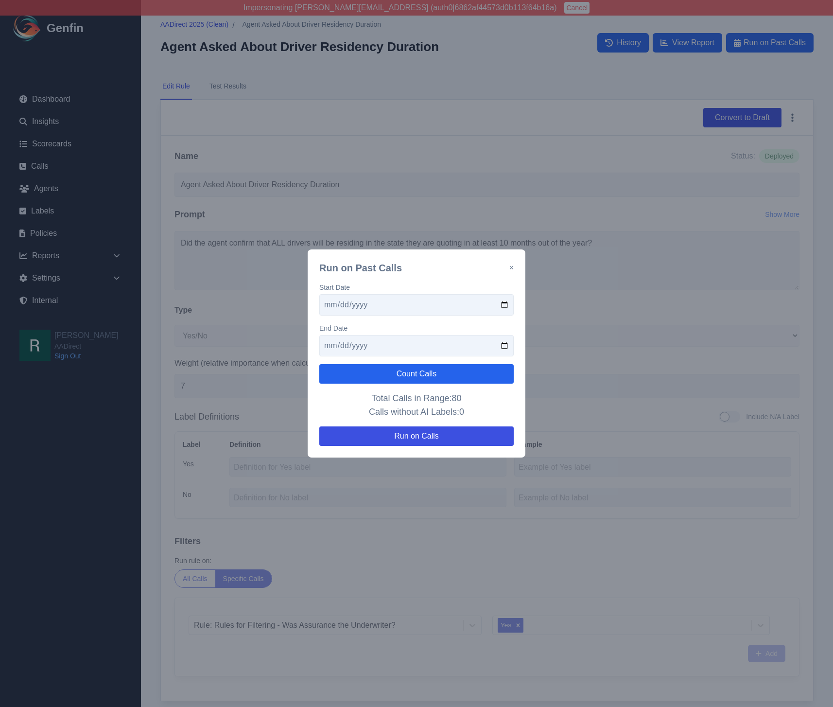
click at [511, 262] on button "×" at bounding box center [512, 268] width 4 height 12
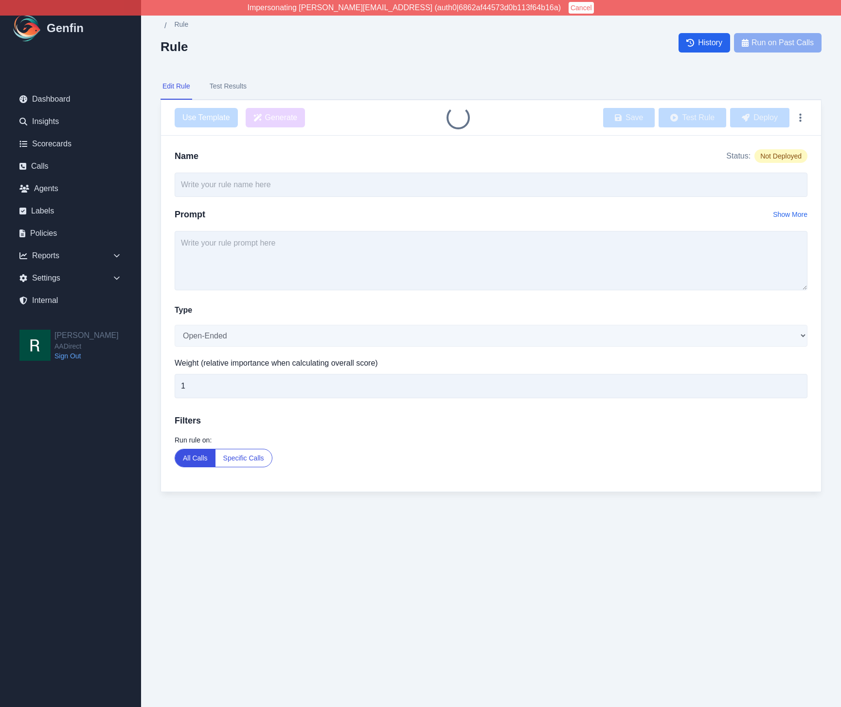
type input "Agent Asked About Driver Residency Duration"
select select "Yes/No"
type input "7"
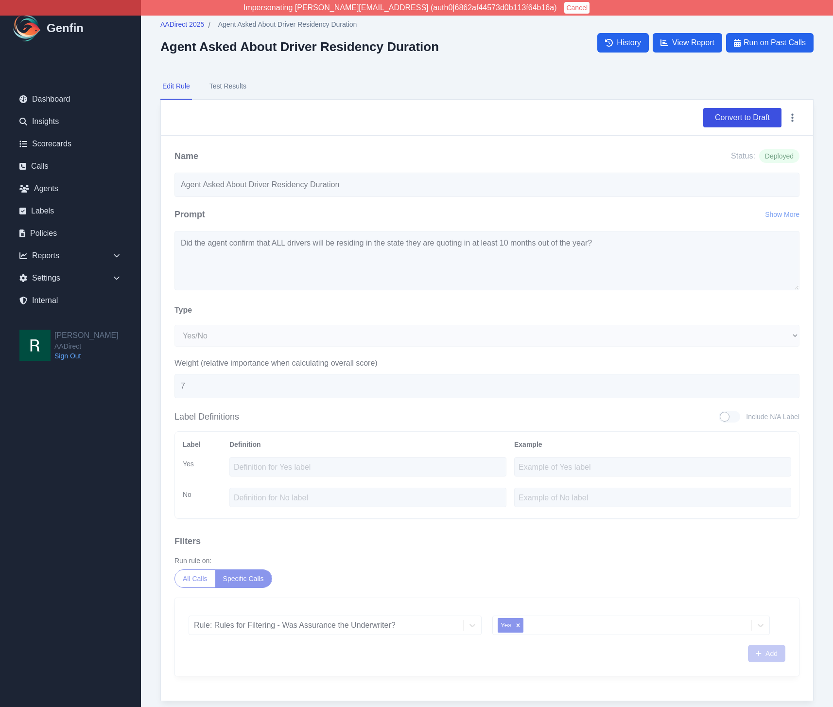
click at [801, 117] on div "Convert to Draft" at bounding box center [487, 117] width 653 height 35
click at [796, 118] on button "button" at bounding box center [793, 118] width 14 height 18
click at [759, 143] on button "Delete" at bounding box center [761, 141] width 78 height 18
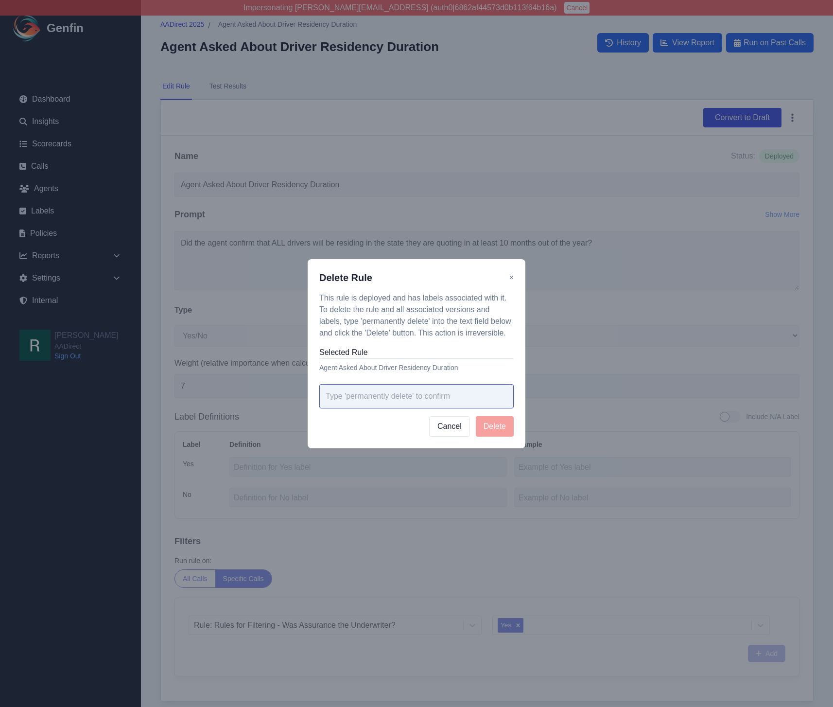
click at [414, 401] on input "text" at bounding box center [416, 396] width 194 height 24
paste input "permanently delete"
type input "permanently delete"
click at [492, 426] on button "Delete" at bounding box center [495, 426] width 38 height 20
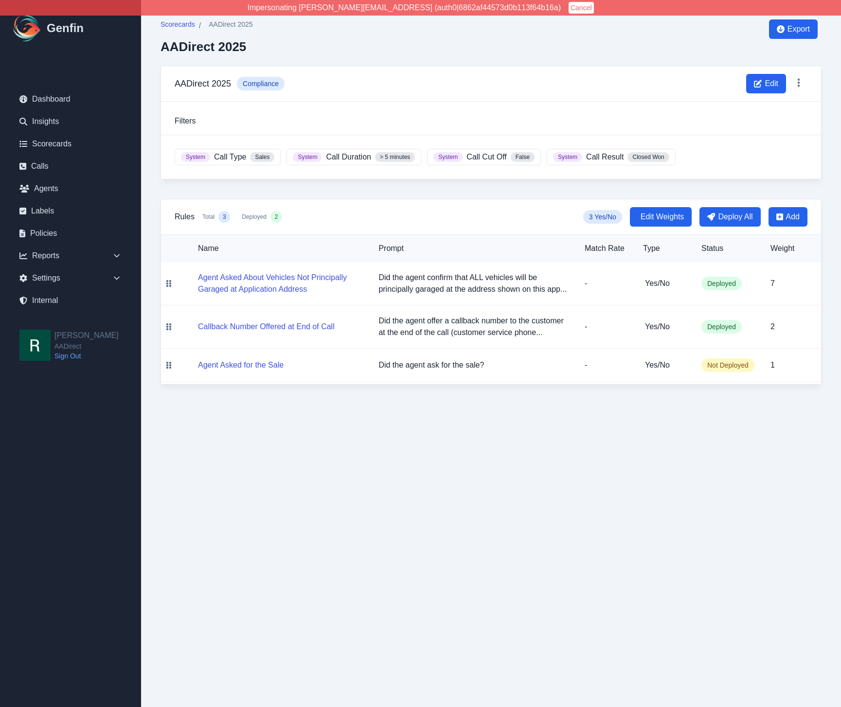
click at [417, 404] on html "Impersonating shane+aadirect@genfin.ai (auth0|6862af44573d0b113f64b16a) Cancel …" at bounding box center [420, 202] width 841 height 404
click at [414, 404] on html "Impersonating shane+aadirect@genfin.ai (auth0|6862af44573d0b113f64b16a) Cancel …" at bounding box center [420, 202] width 841 height 404
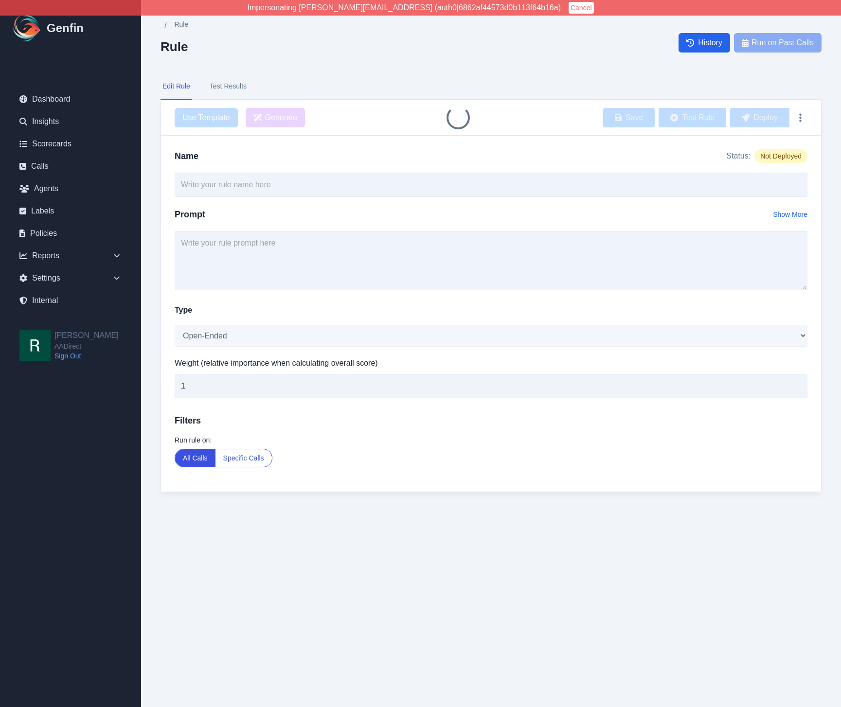
type input "Agent Asked About Vehicles Not Principally Garaged at Application Address"
select select "Yes/No"
type input "7"
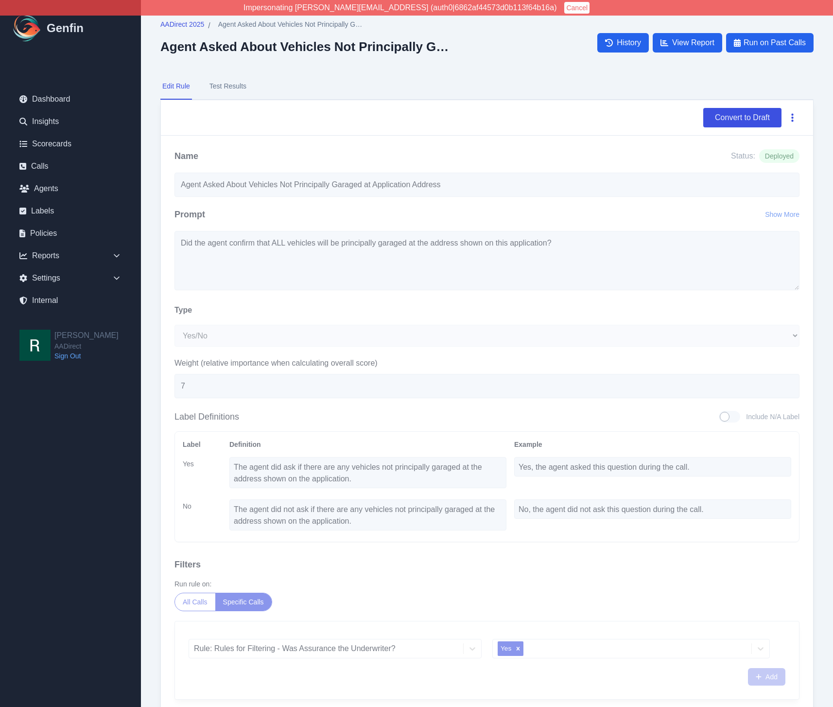
click at [795, 119] on button "button" at bounding box center [793, 118] width 14 height 18
click at [773, 140] on button "Delete" at bounding box center [761, 141] width 78 height 18
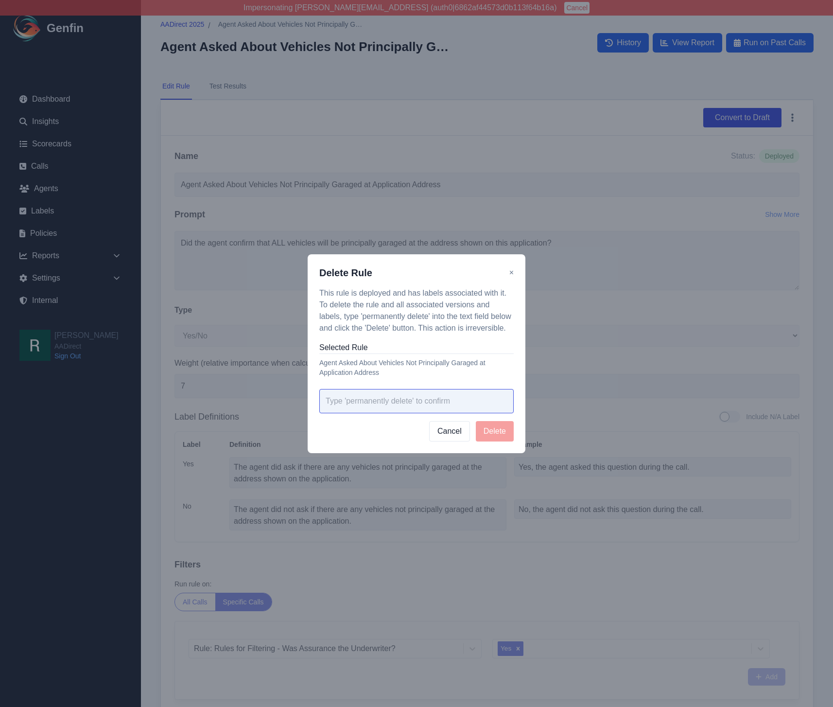
click at [395, 405] on input "text" at bounding box center [416, 401] width 194 height 24
paste input "permanently delete"
type input "permanently delete"
click at [499, 427] on button "Delete" at bounding box center [495, 431] width 38 height 20
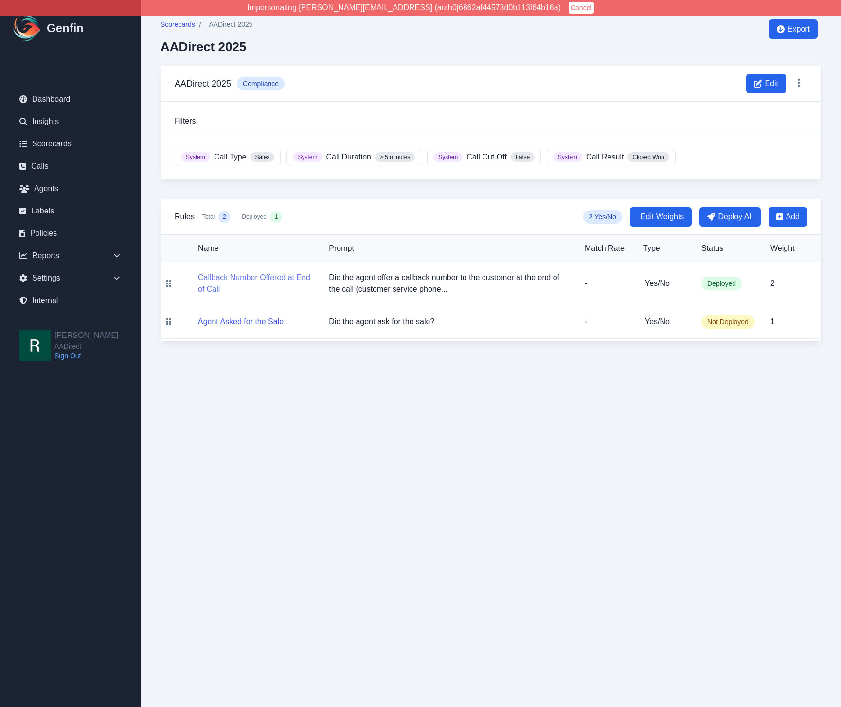
click at [272, 278] on button "Callback Number Offered at End of Call" at bounding box center [255, 283] width 115 height 23
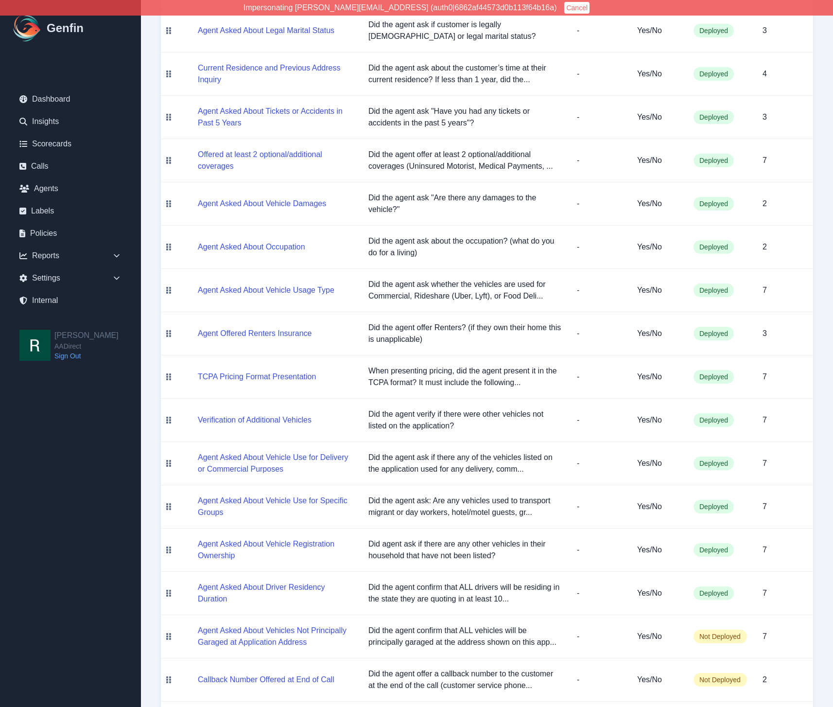
scroll to position [542, 0]
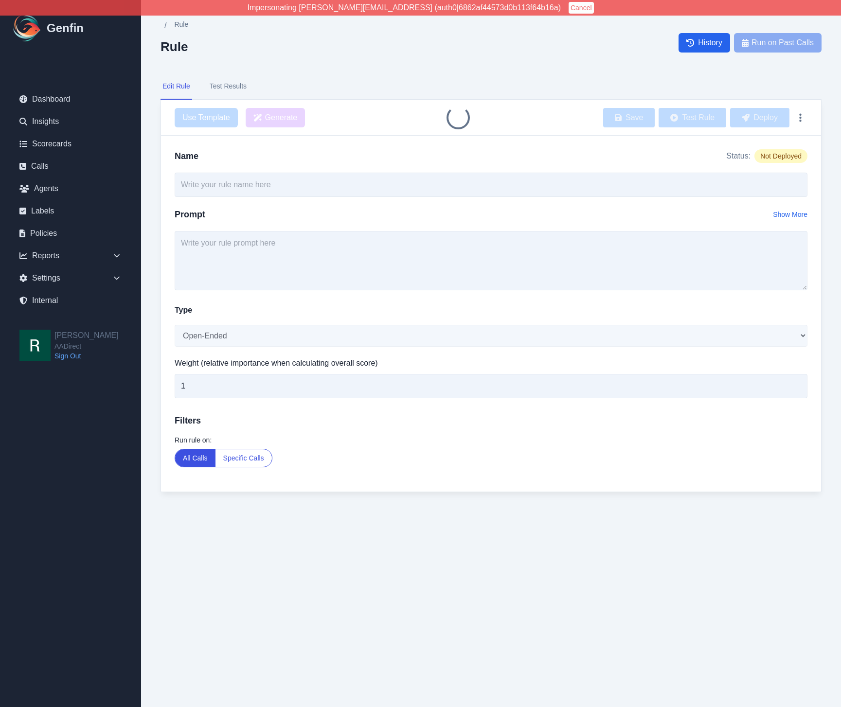
type input "Agent Asked About Vehicles Not Principally Garaged at Application Address"
select select "Yes/No"
type input "7"
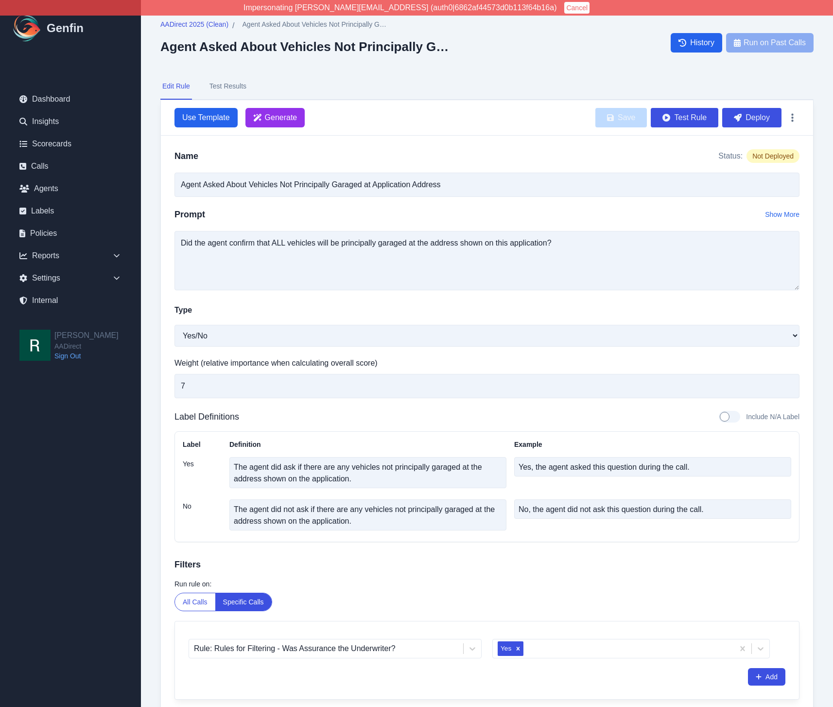
click at [724, 417] on div at bounding box center [729, 417] width 21 height 12
click at [719, 417] on input "Include N/A Label" at bounding box center [719, 417] width 0 height 0
checkbox input "true"
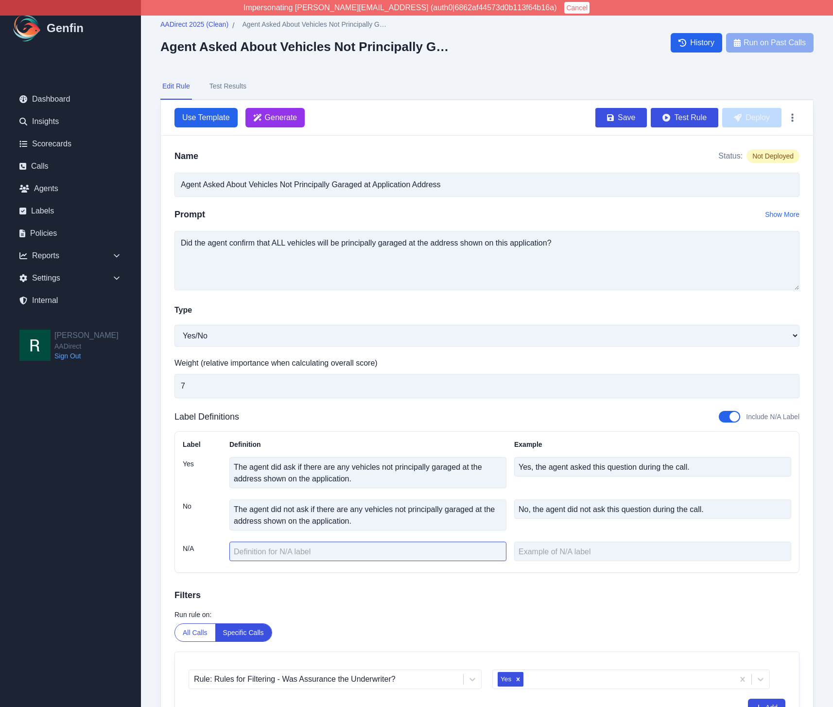
click at [251, 555] on textarea at bounding box center [368, 551] width 277 height 19
type textarea "Customer is in Ohio or Oklahoma"
click at [628, 119] on button "Save" at bounding box center [622, 117] width 52 height 19
click at [765, 115] on button "Deploy" at bounding box center [752, 117] width 59 height 19
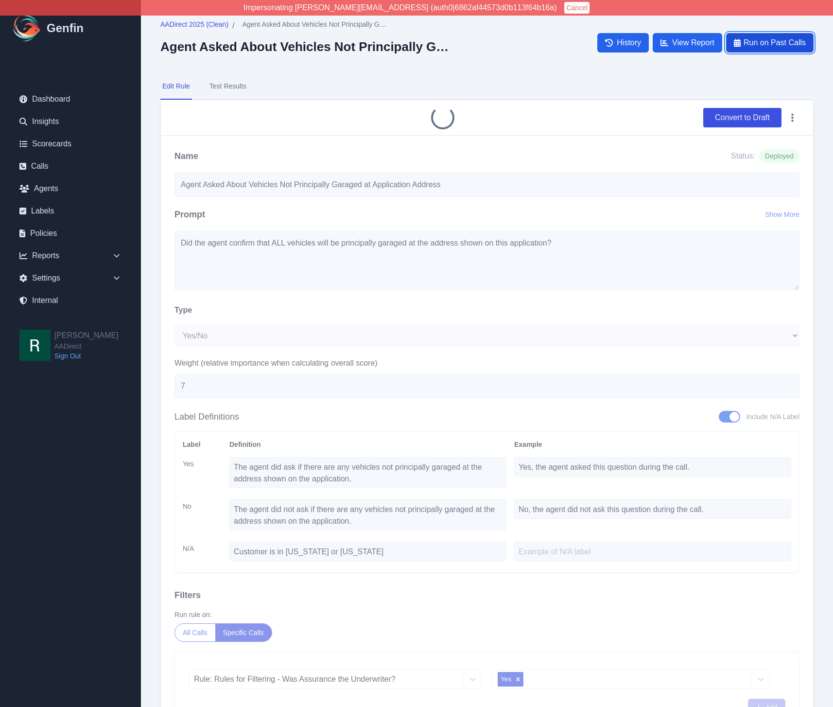
click at [782, 41] on span "Run on Past Calls" at bounding box center [775, 43] width 62 height 12
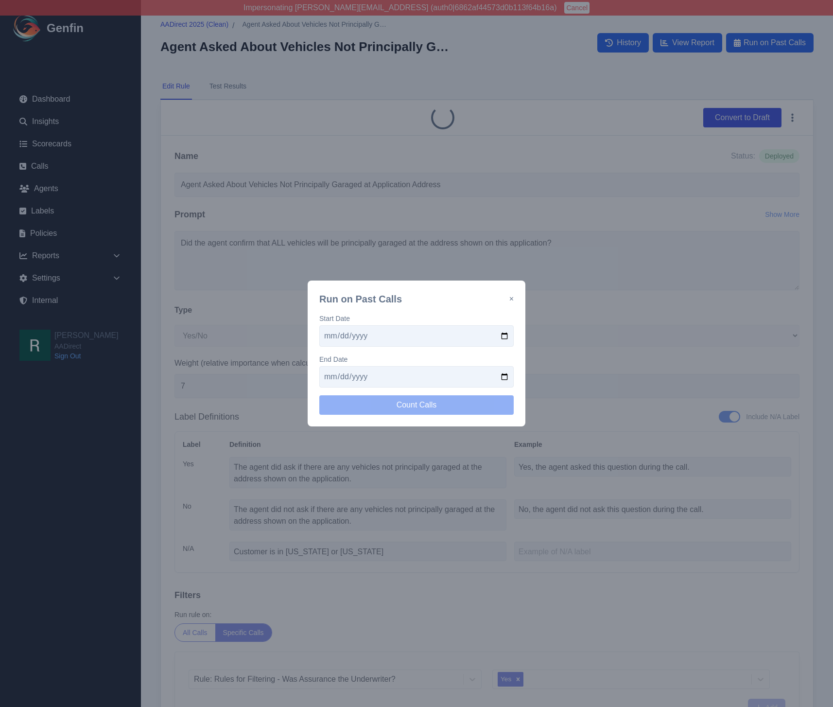
click at [507, 337] on input "date" at bounding box center [416, 335] width 194 height 21
type input "[DATE]"
click at [508, 375] on input "date" at bounding box center [416, 376] width 194 height 21
type input "[DATE]"
click at [419, 400] on button "Count Calls" at bounding box center [416, 404] width 194 height 19
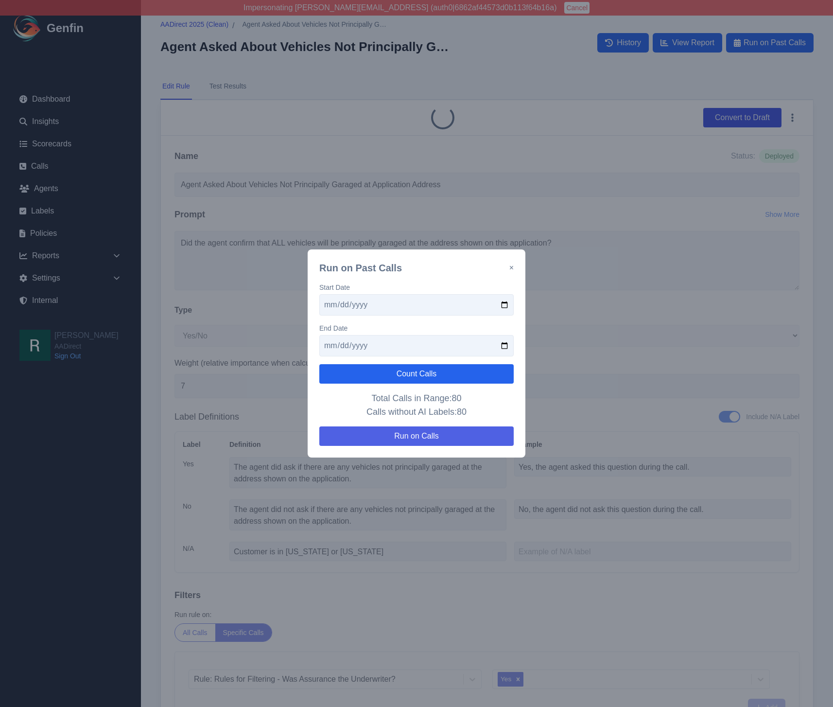
click at [441, 441] on button "Run on Calls" at bounding box center [416, 435] width 194 height 19
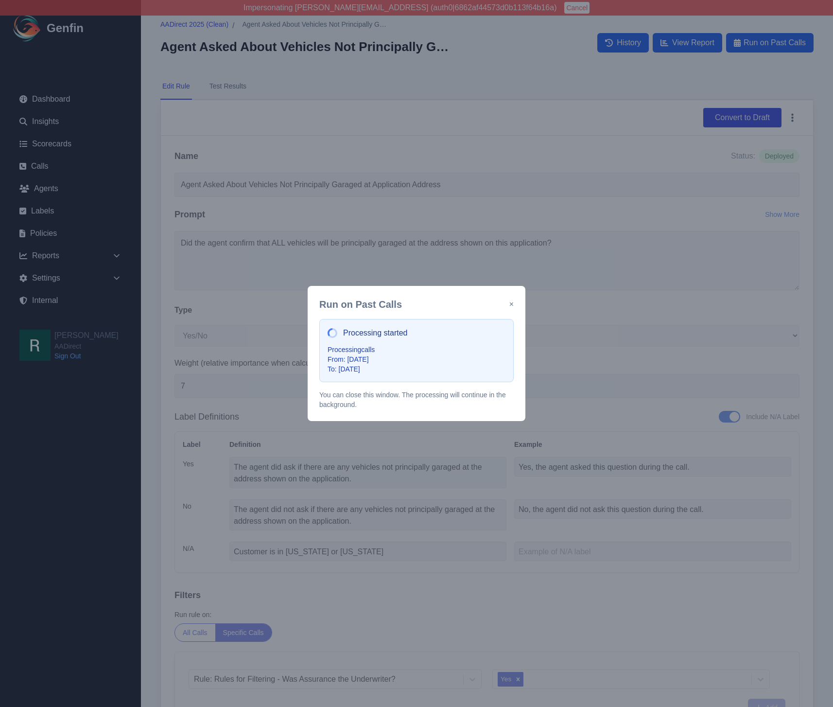
click at [512, 305] on button "×" at bounding box center [512, 305] width 4 height 12
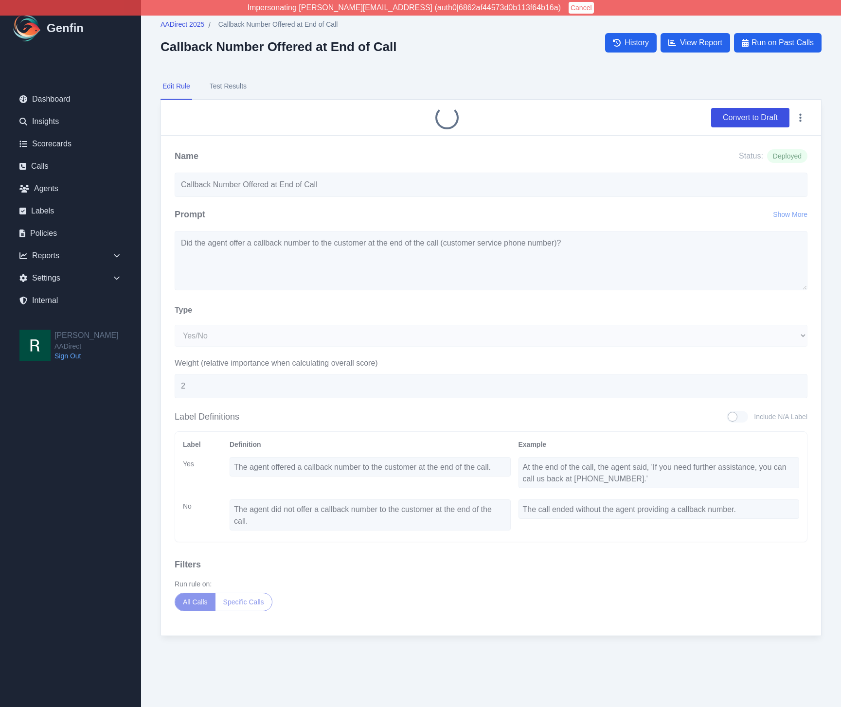
select select "Yes/No"
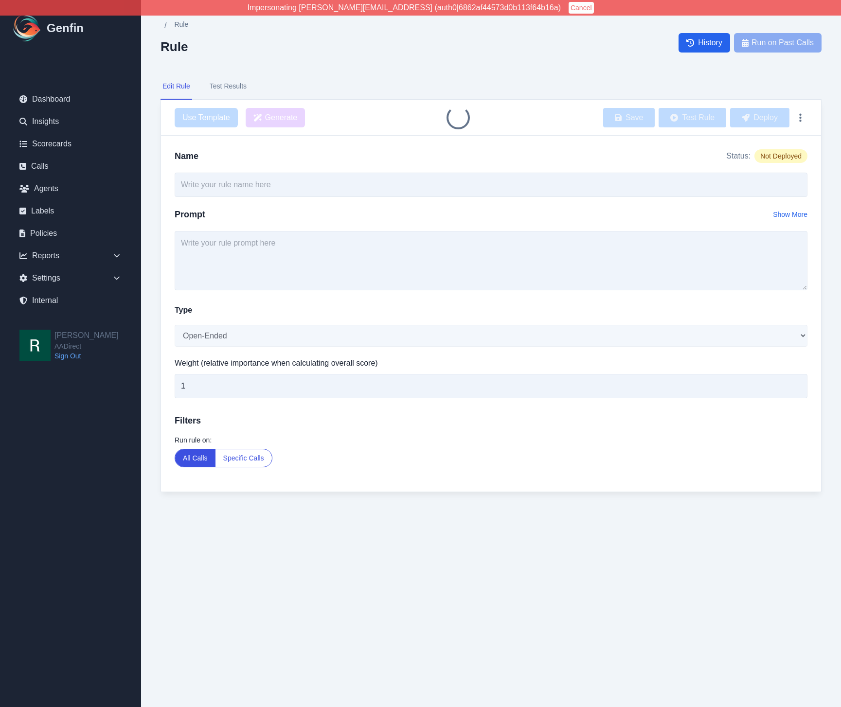
type input "Callback Number Offered at End of Call"
select select "Yes/No"
type input "2"
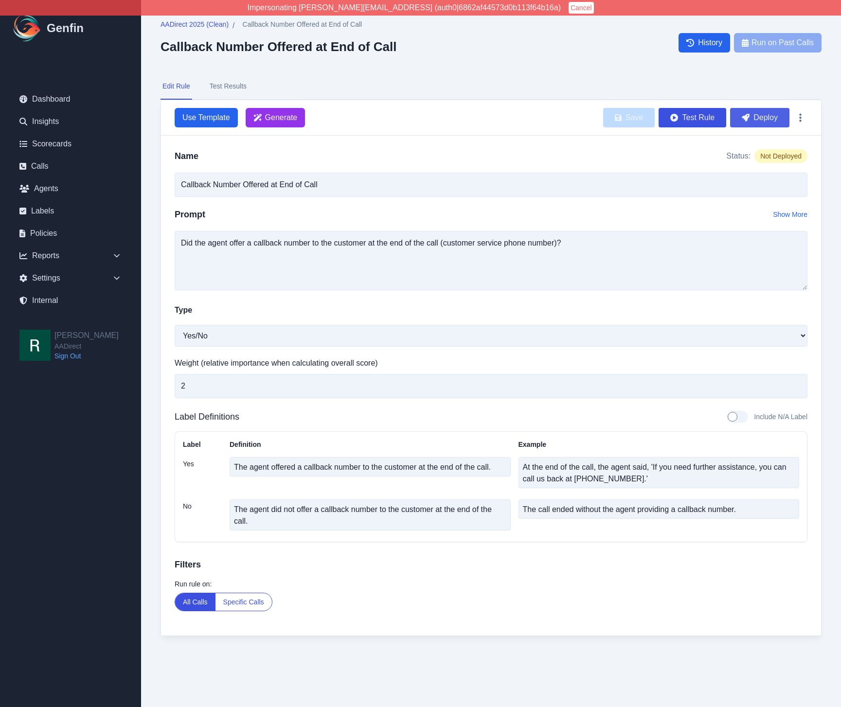
click at [770, 119] on button "Deploy" at bounding box center [759, 117] width 59 height 19
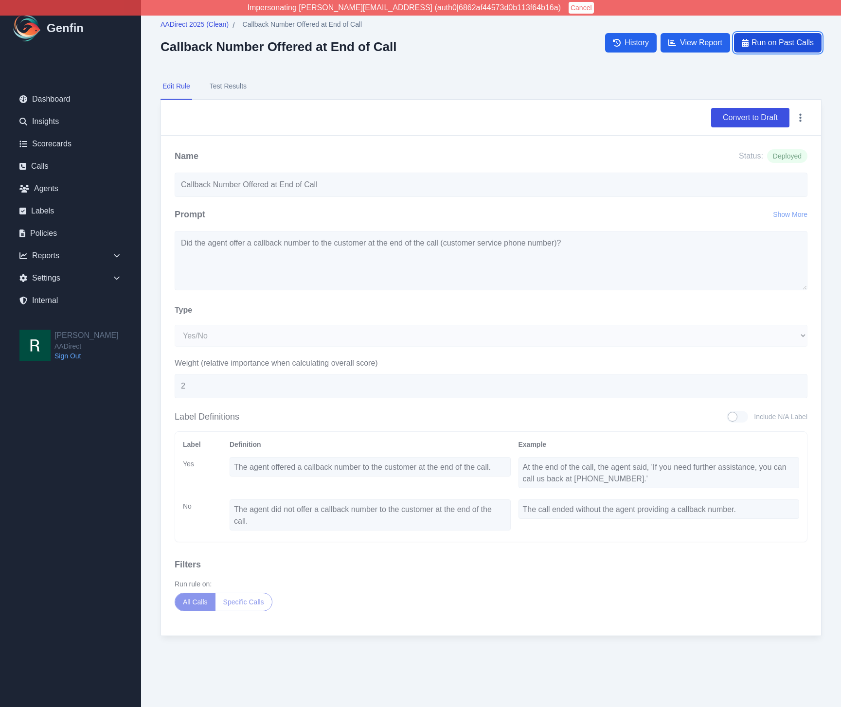
click at [777, 40] on span "Run on Past Calls" at bounding box center [782, 43] width 62 height 12
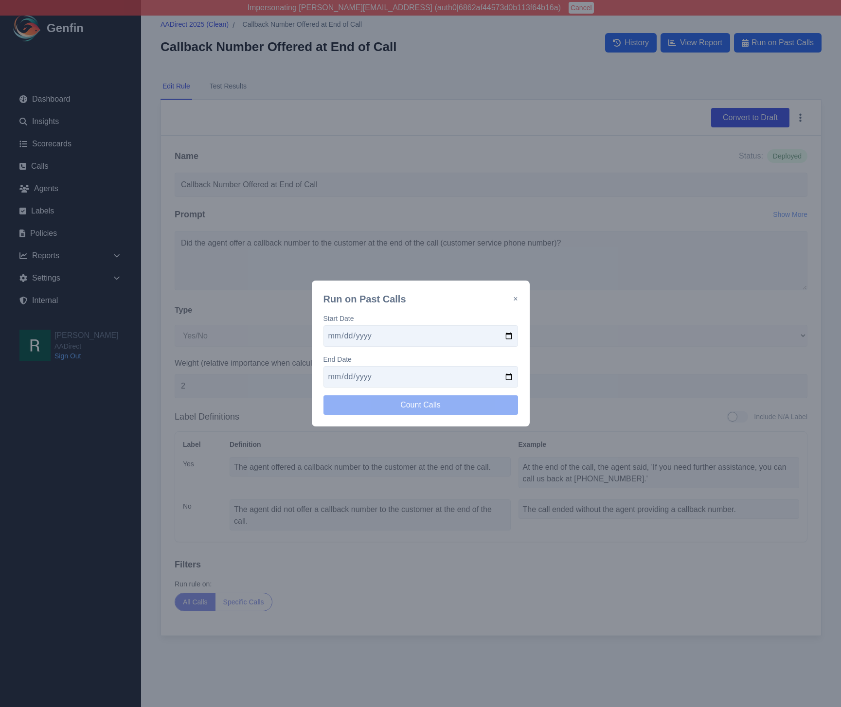
click at [512, 335] on input "date" at bounding box center [420, 335] width 194 height 21
type input "[DATE]"
click at [513, 373] on input "date" at bounding box center [420, 376] width 194 height 21
type input "2025-09-29"
click at [406, 406] on button "Count Calls" at bounding box center [420, 404] width 194 height 19
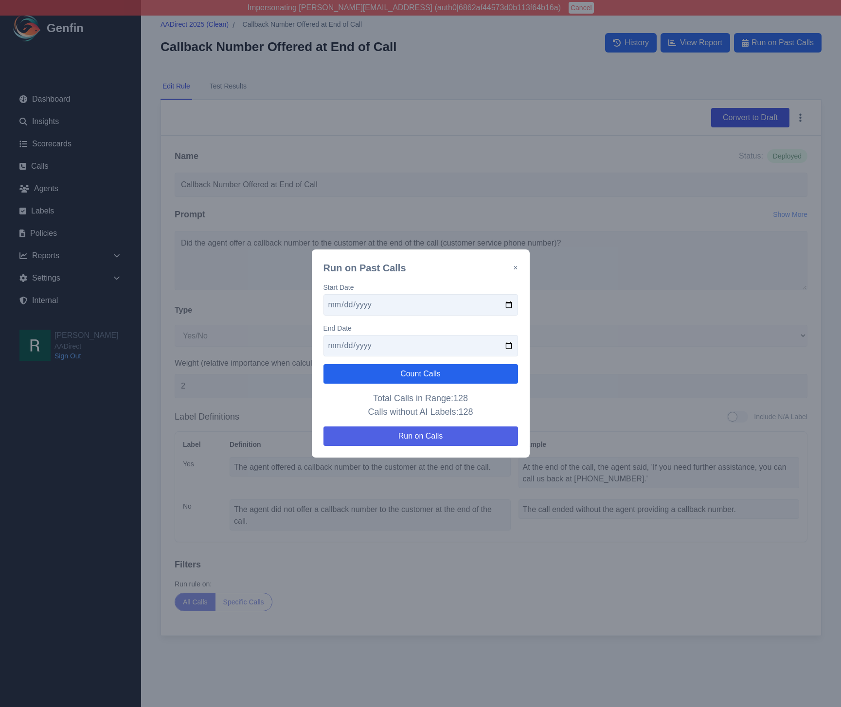
click at [441, 434] on button "Run on Calls" at bounding box center [420, 435] width 194 height 19
click at [515, 268] on button "×" at bounding box center [515, 268] width 4 height 12
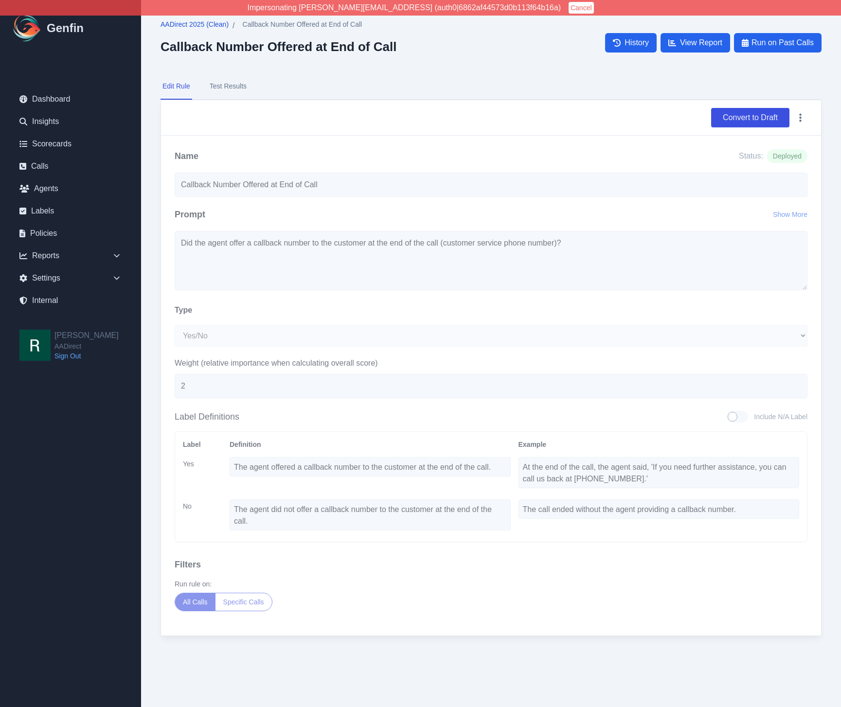
click at [198, 24] on span "AADirect 2025 (Clean)" at bounding box center [194, 24] width 68 height 10
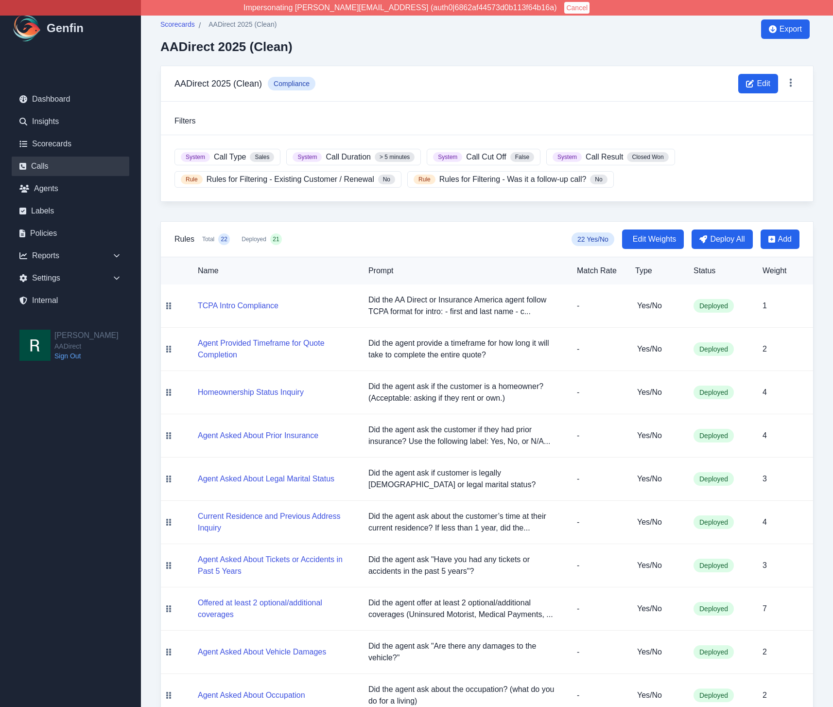
click at [48, 168] on link "Calls" at bounding box center [71, 166] width 118 height 19
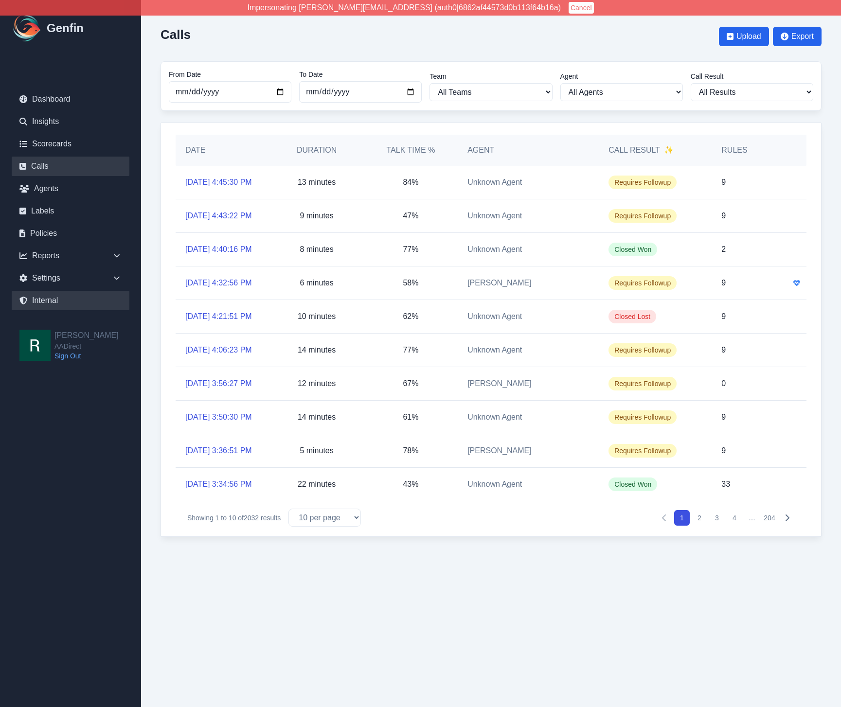
click at [56, 303] on link "Internal" at bounding box center [71, 300] width 118 height 19
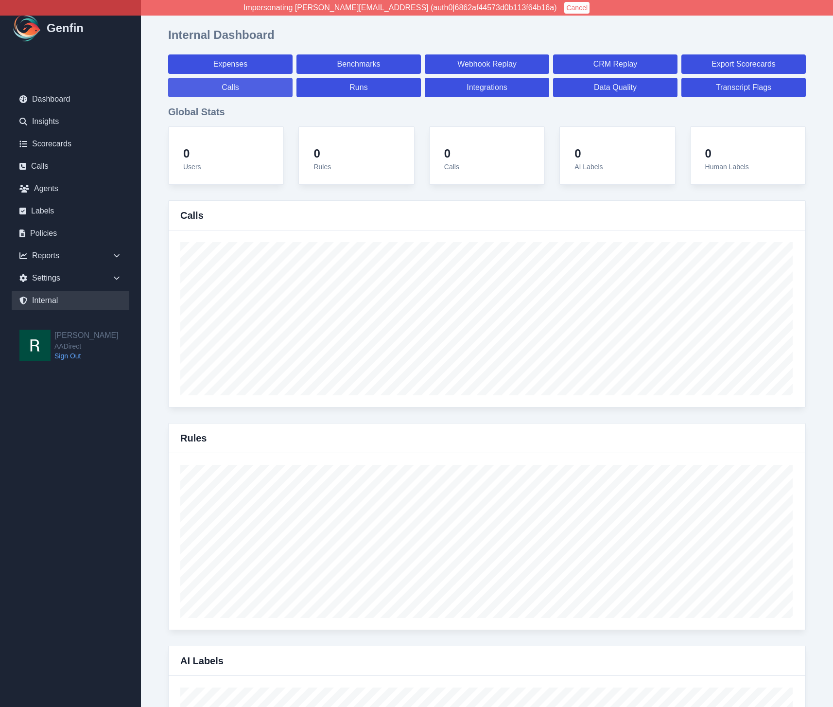
select select "paid"
select select "7"
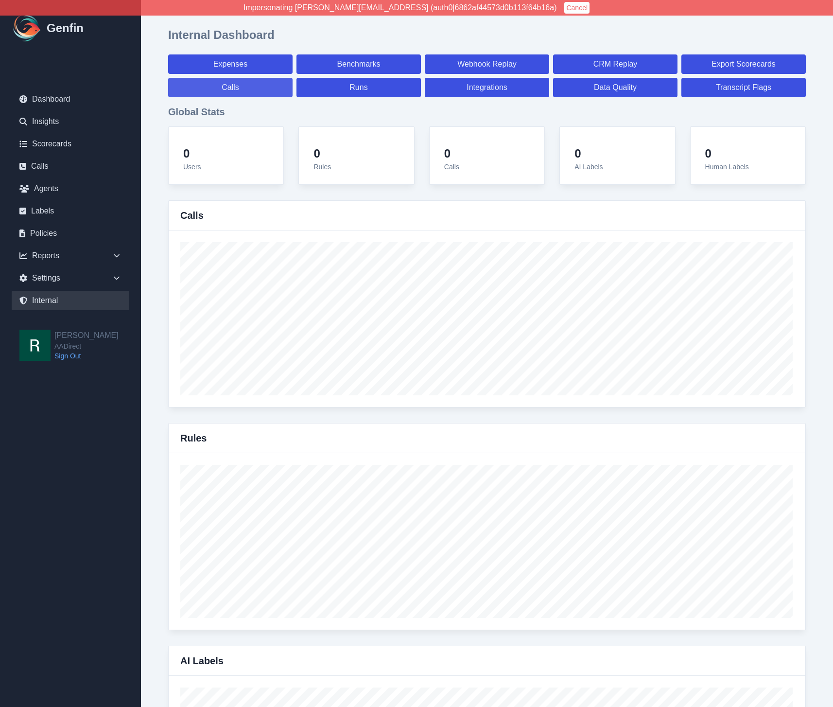
select select "paid"
select select "7"
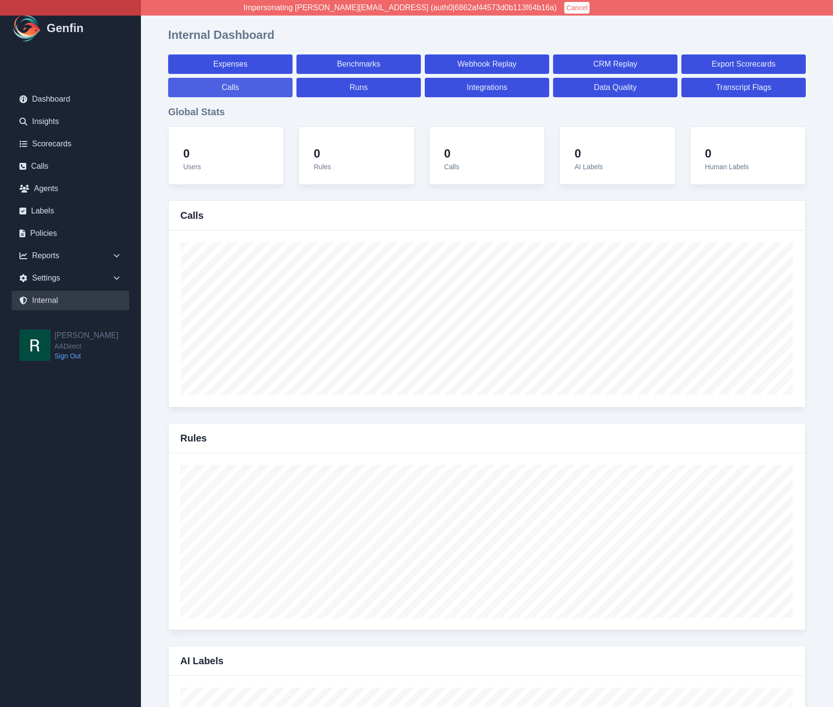
select select "7"
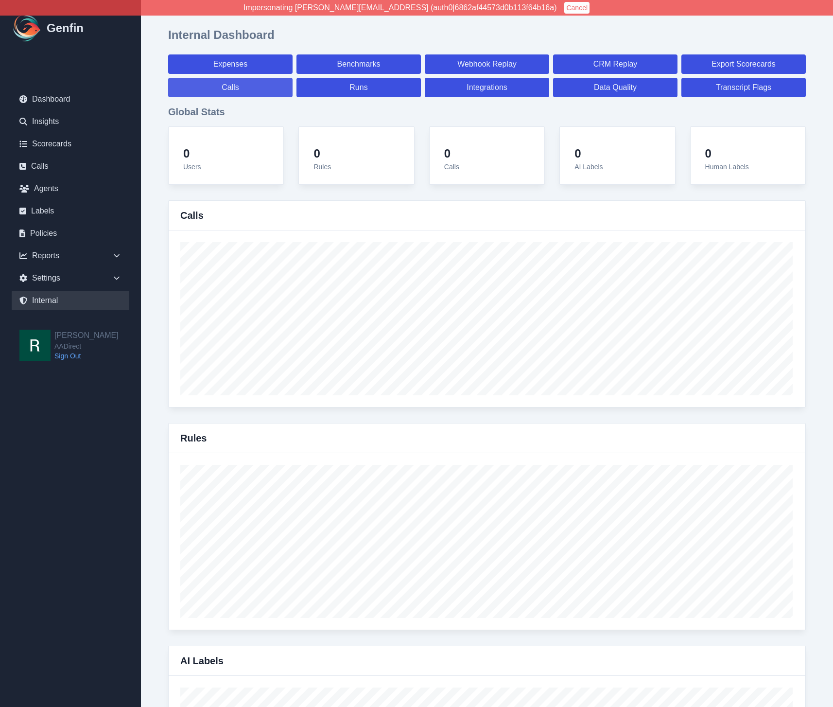
select select "7"
select select "paid"
select select "7"
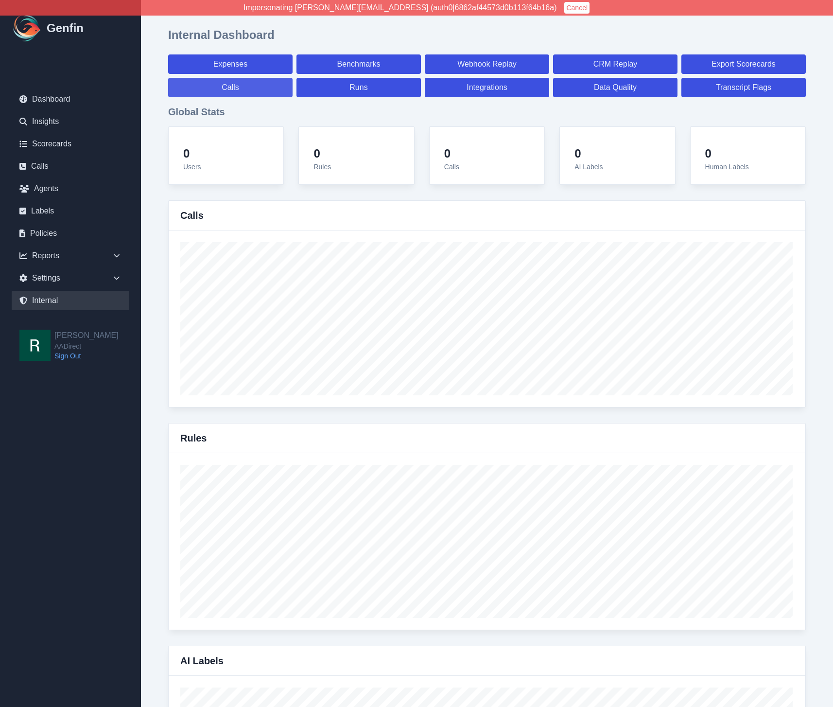
select select "7"
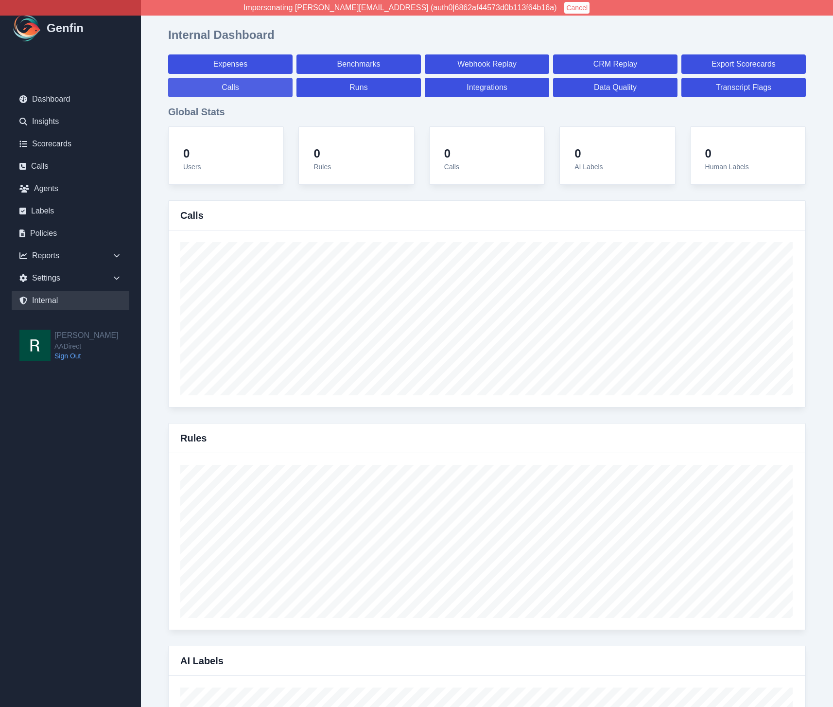
select select "7"
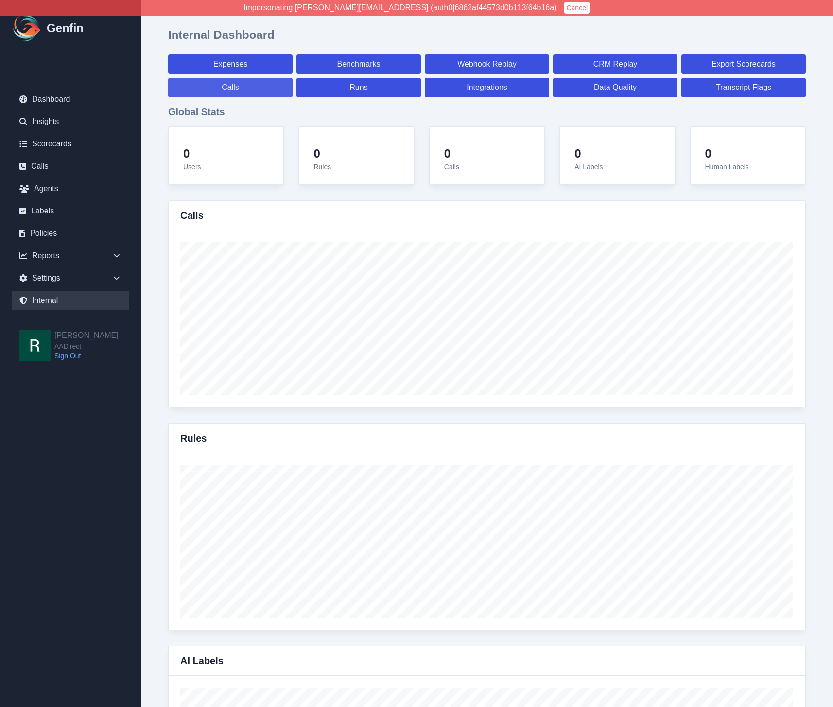
select select "7"
select select "paid"
select select "7"
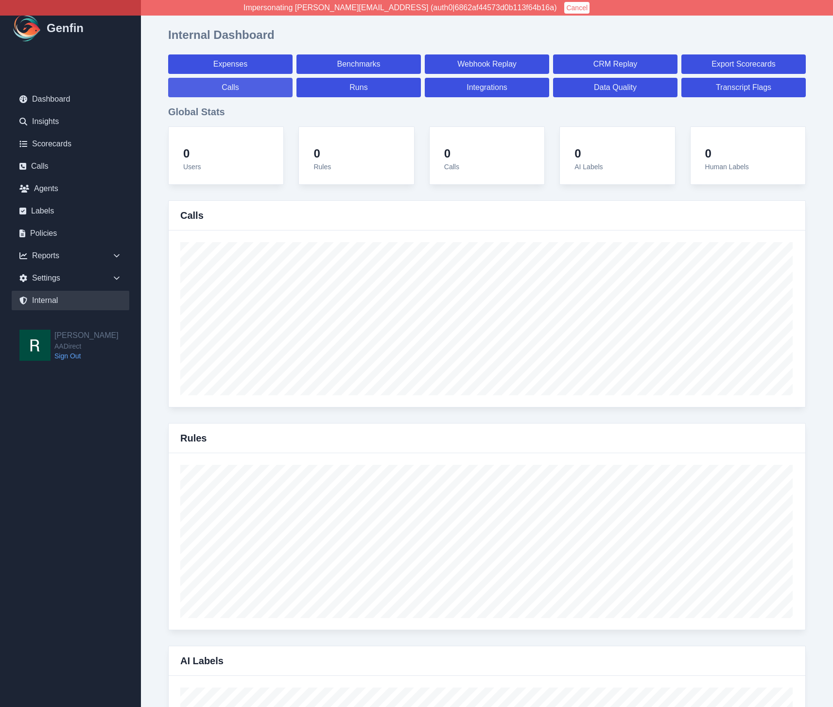
select select "7"
select select "paid"
select select "7"
select select "paid"
select select "7"
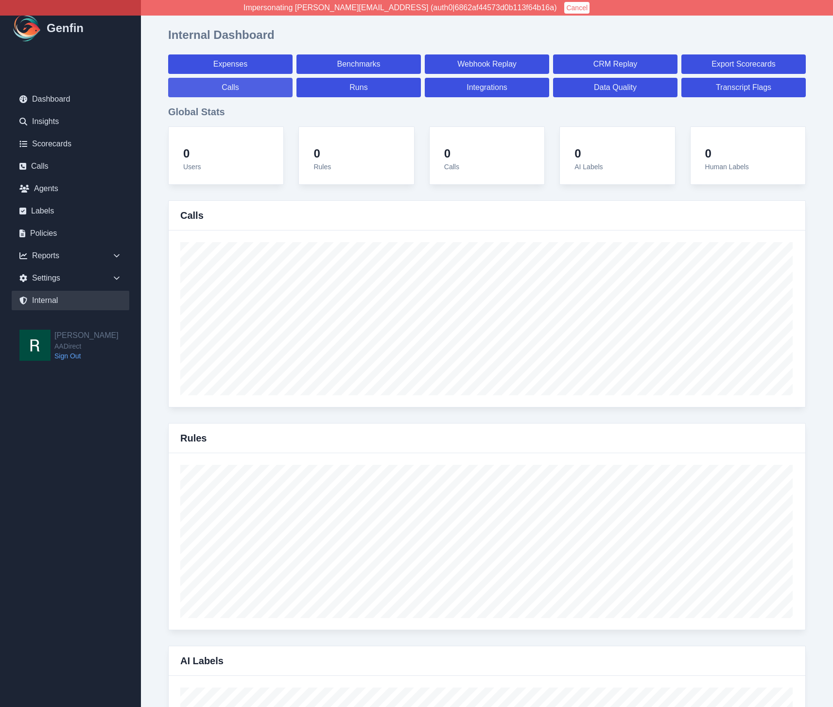
select select "paid"
select select "7"
select select "paid"
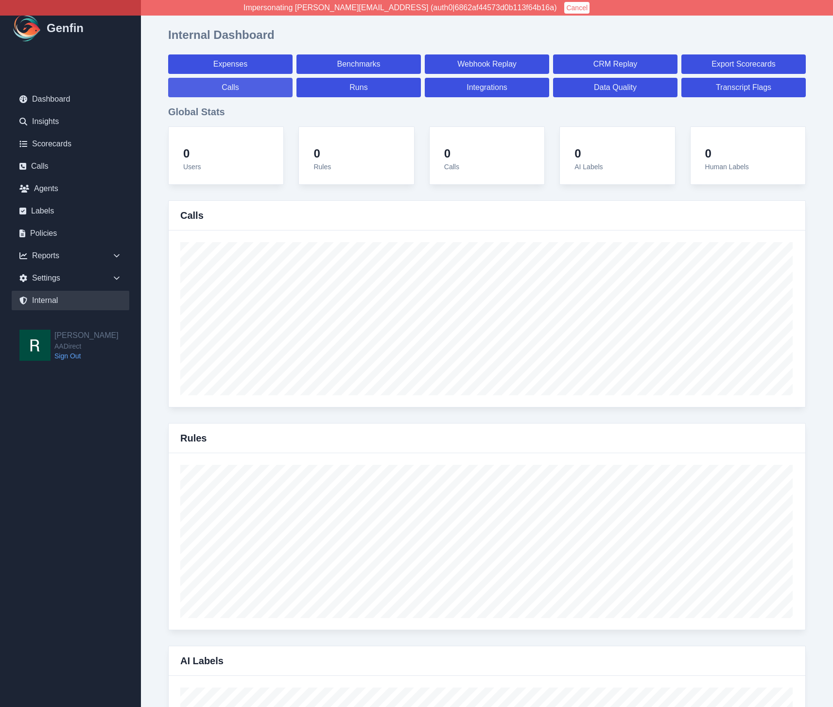
select select "7"
select select "paid"
select select "7"
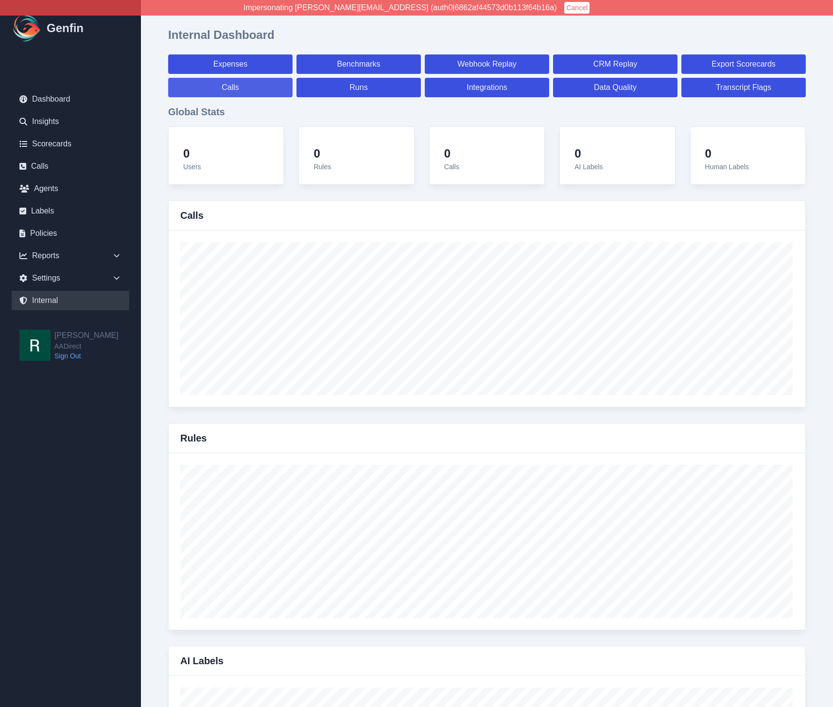
select select "7"
select select "paid"
select select "7"
select select "paid"
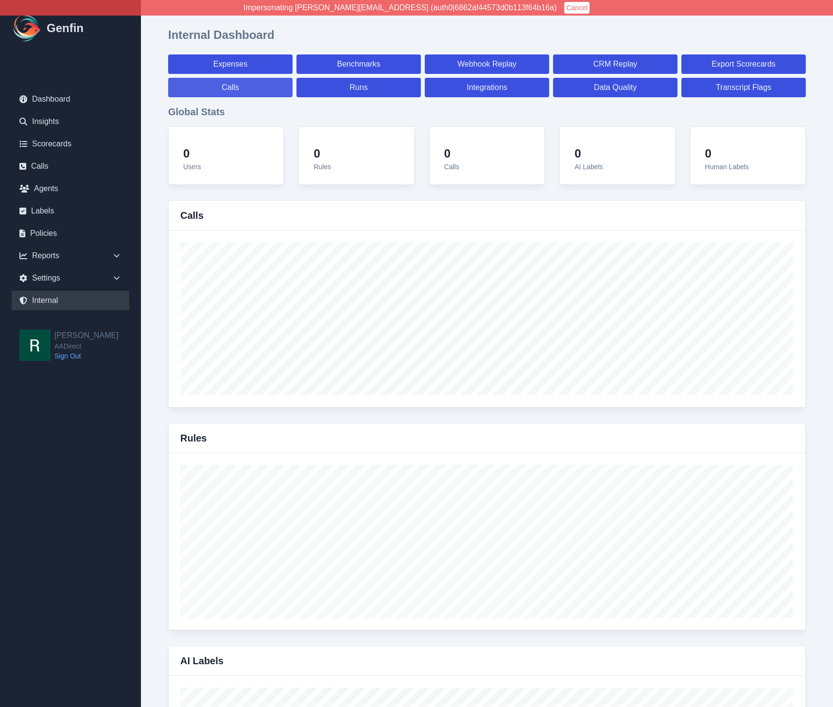
select select "7"
select select "paid"
select select "7"
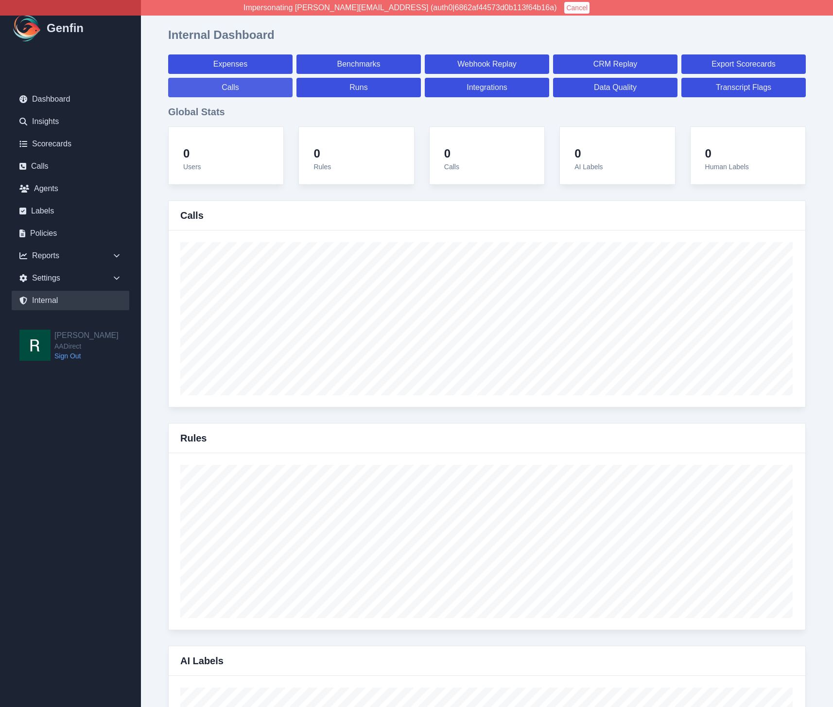
select select "7"
select select "paid"
select select "7"
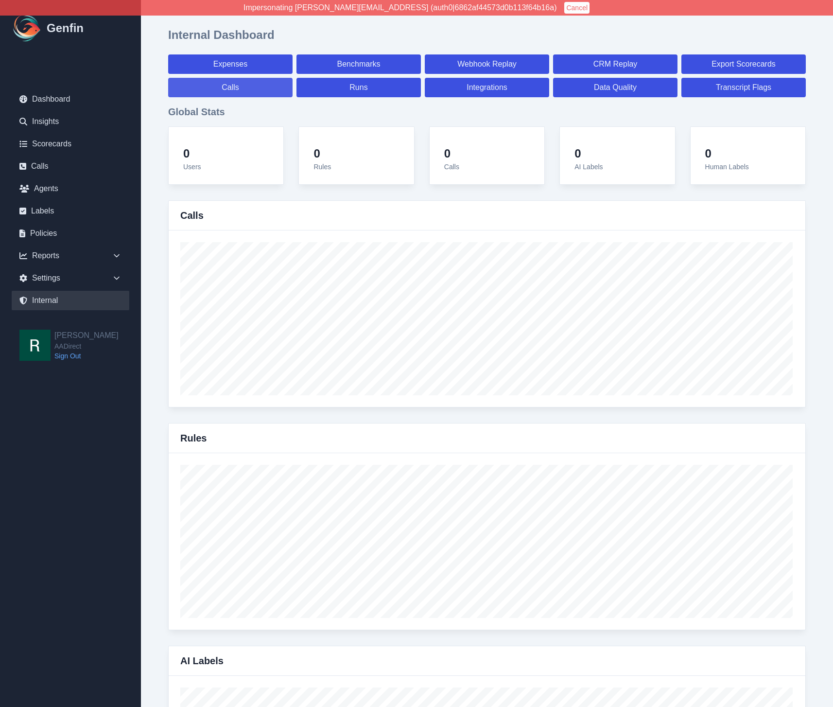
select select "7"
select select "paid"
select select "7"
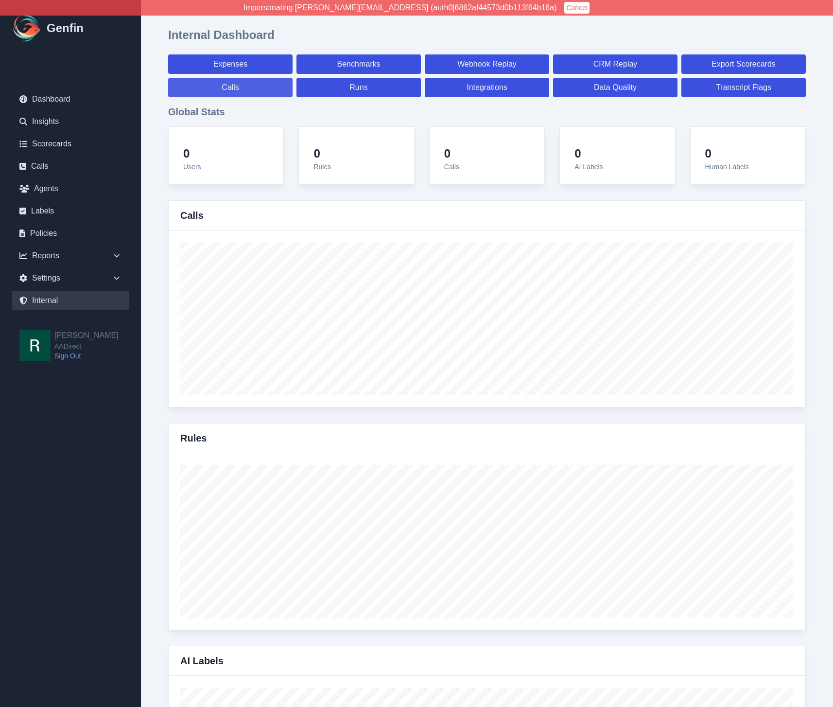
select select "7"
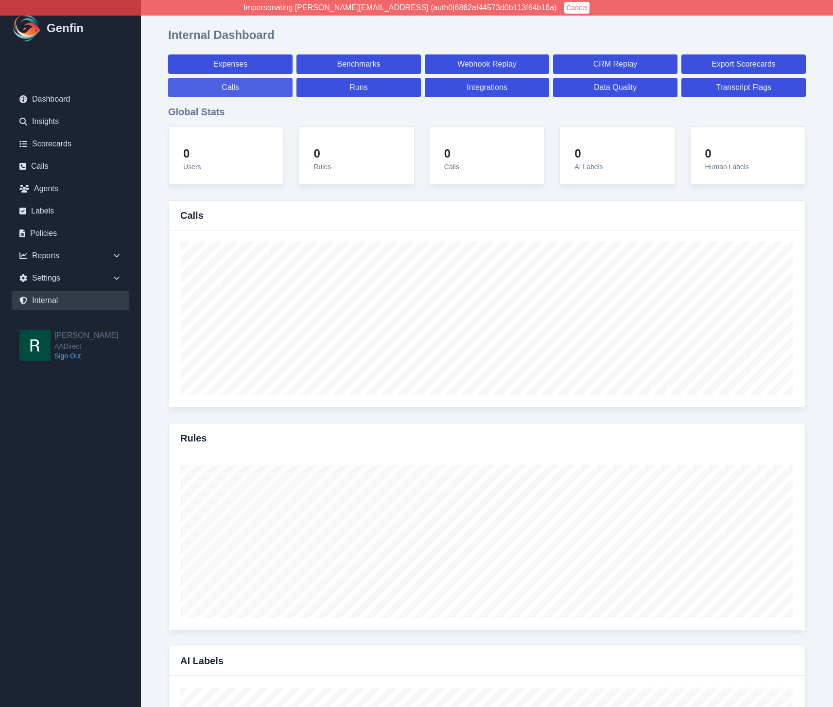
select select "paid"
select select "7"
click at [232, 88] on link "Calls" at bounding box center [230, 87] width 124 height 19
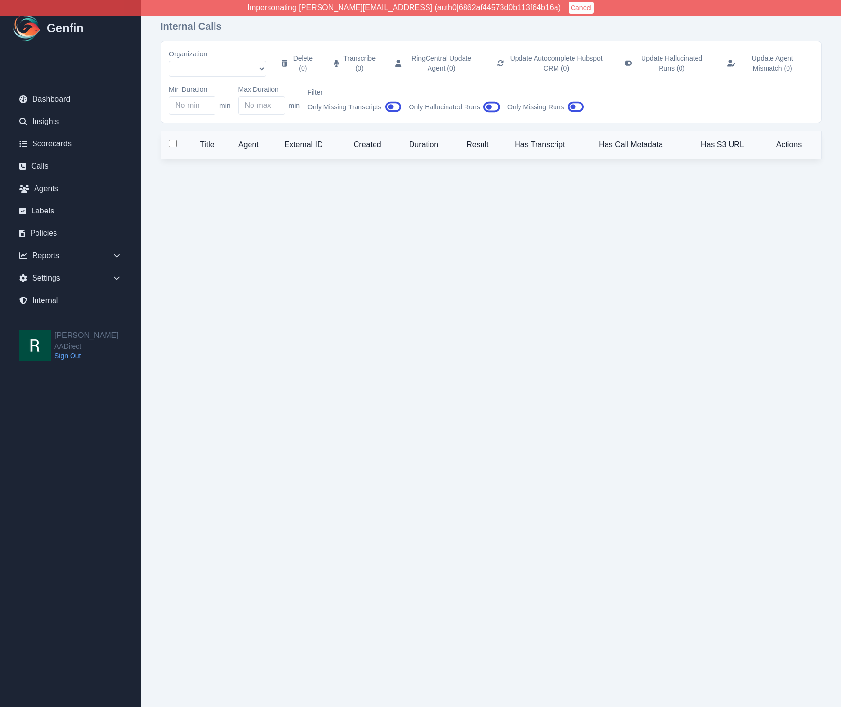
select select "51"
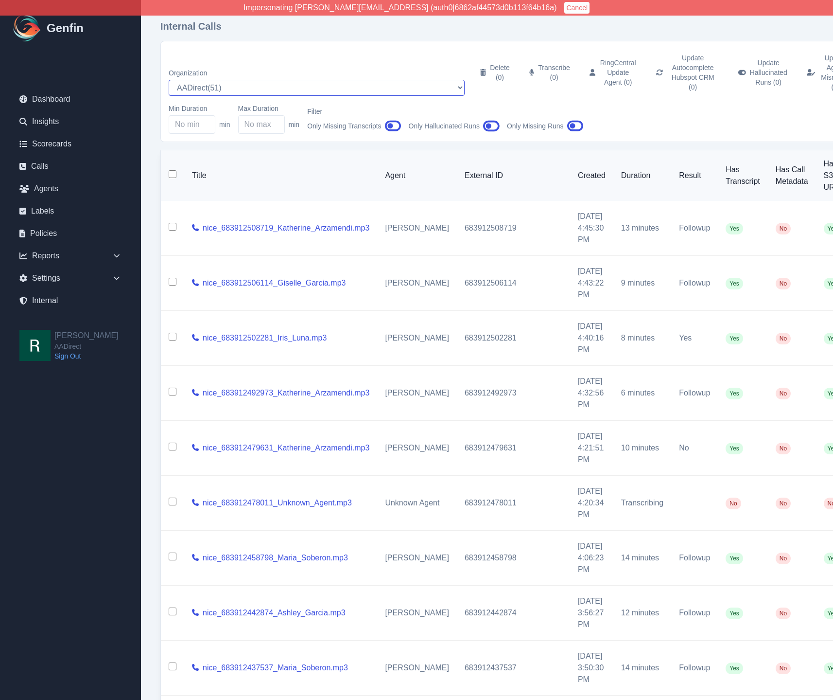
click at [230, 80] on select "AADirect ( 51 ) Aainsco.com ( 57 ) Aainsco.com ( 56 ) Aainsco.com ( 55 ) alec+a…" at bounding box center [317, 88] width 296 height 16
click at [169, 80] on select "AADirect ( 51 ) Aainsco.com ( 57 ) Aainsco.com ( 56 ) Aainsco.com ( 55 ) alec+a…" at bounding box center [317, 88] width 296 height 16
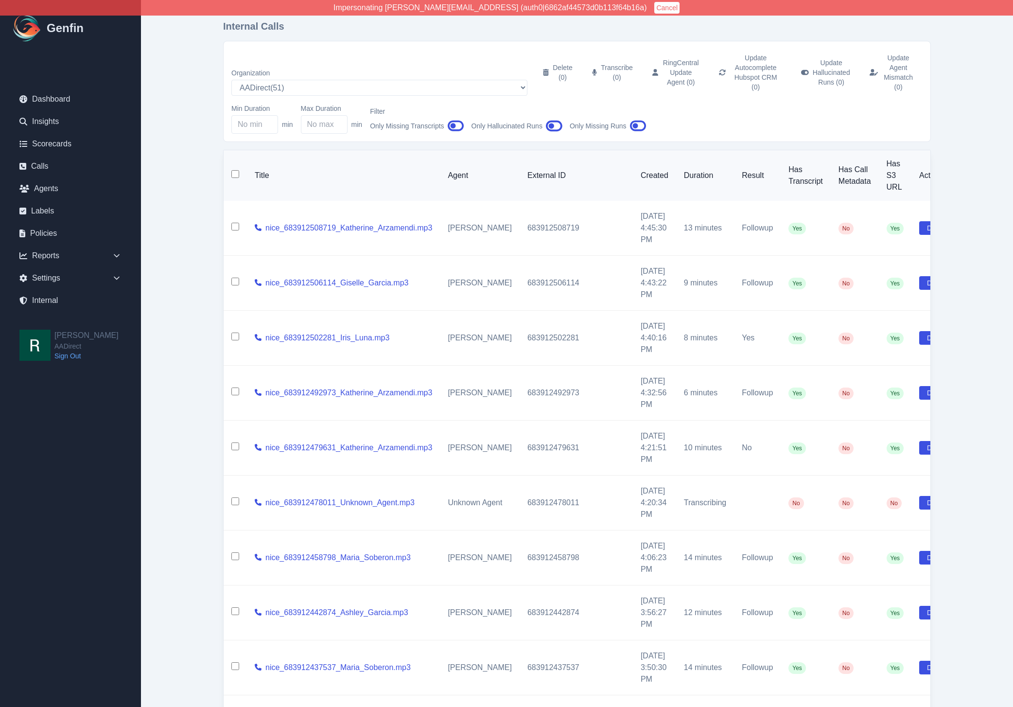
select select "200"
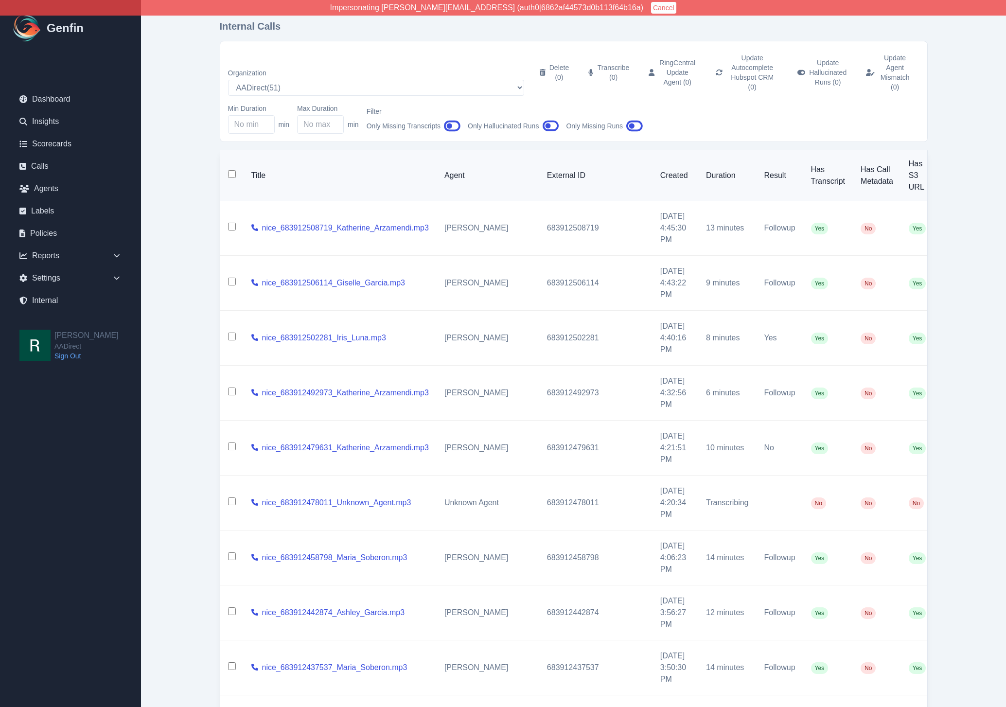
click at [539, 211] on td "683912508719" at bounding box center [595, 228] width 113 height 55
copy td "683912508719"
click at [233, 223] on input "checkbox" at bounding box center [232, 227] width 8 height 8
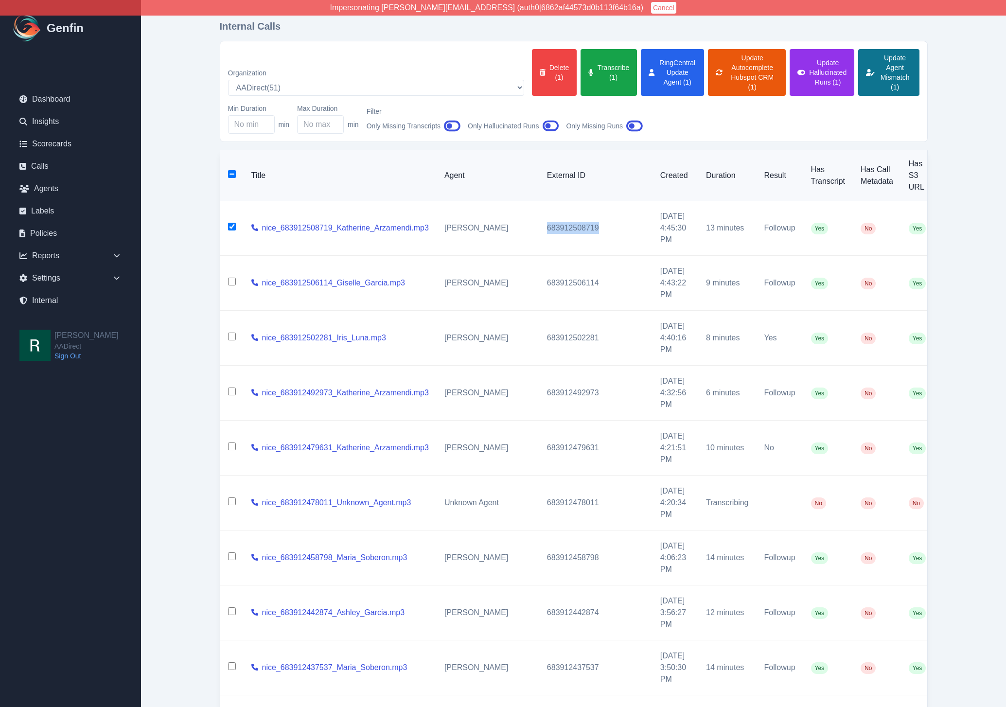
click at [840, 62] on button "Update Agent Mismatch (1)" at bounding box center [888, 72] width 61 height 47
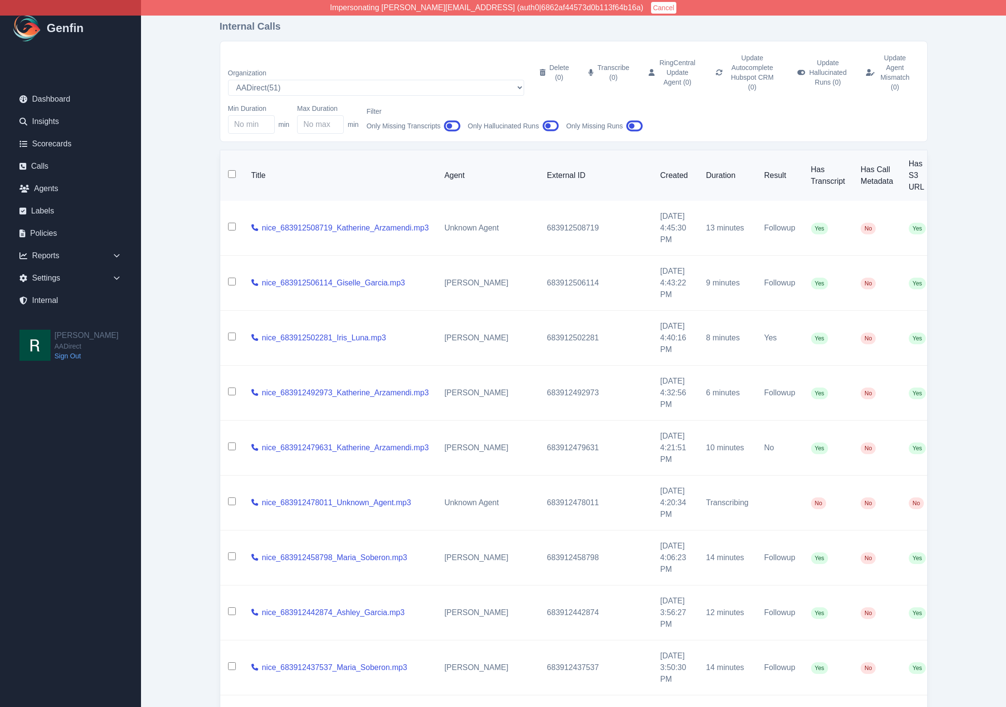
click at [233, 223] on input "checkbox" at bounding box center [232, 227] width 8 height 8
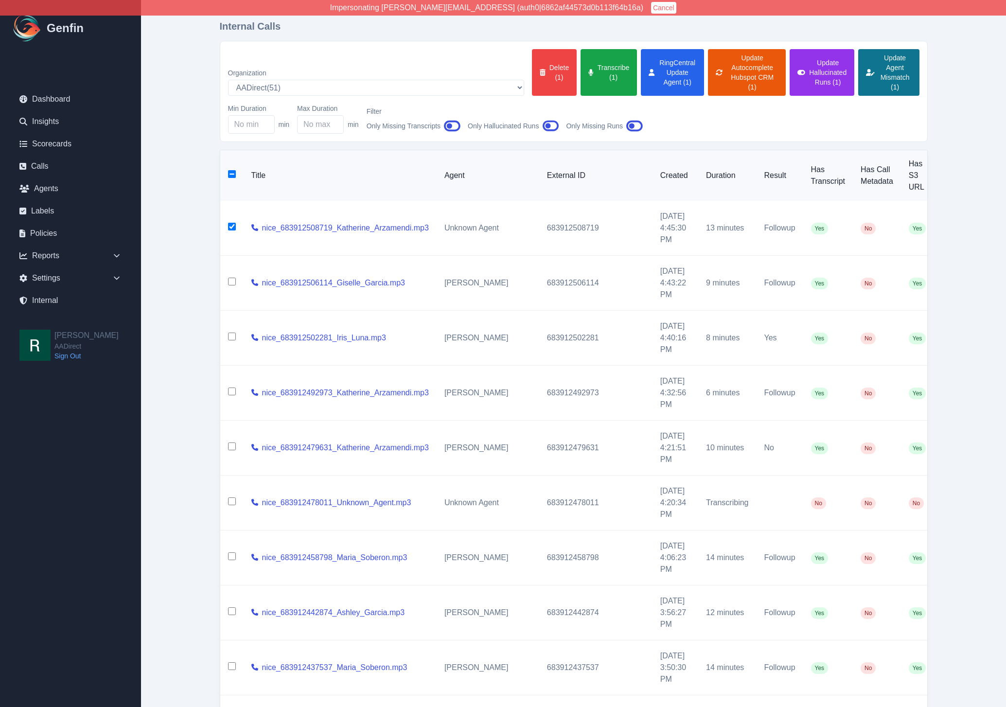
click at [840, 60] on button "Update Agent Mismatch (1)" at bounding box center [888, 72] width 61 height 47
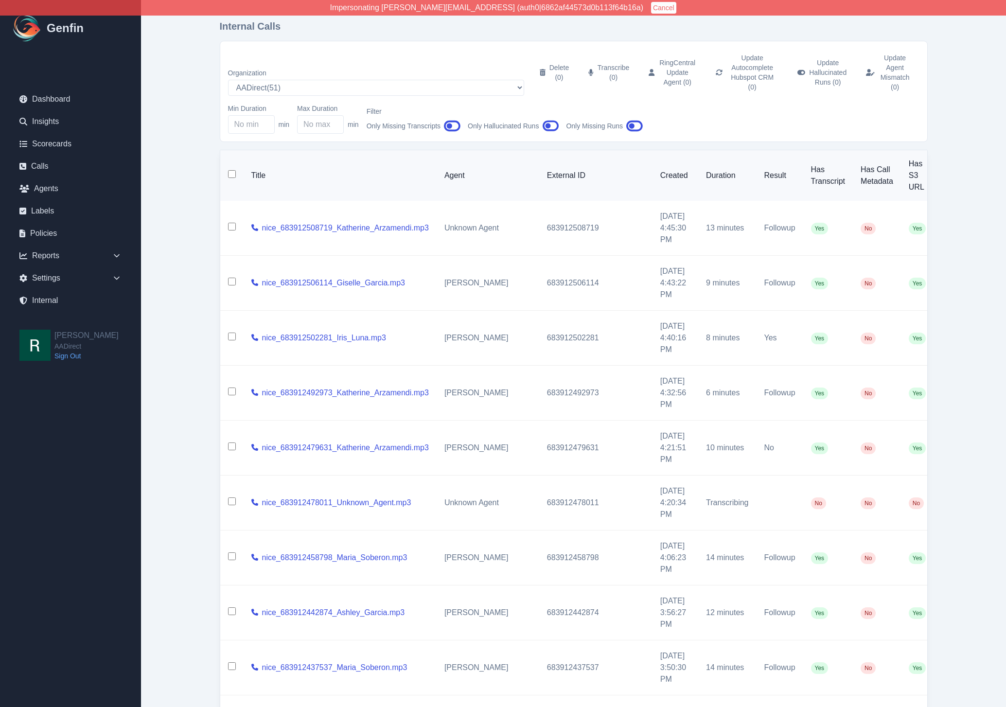
click at [235, 223] on input "checkbox" at bounding box center [232, 227] width 8 height 8
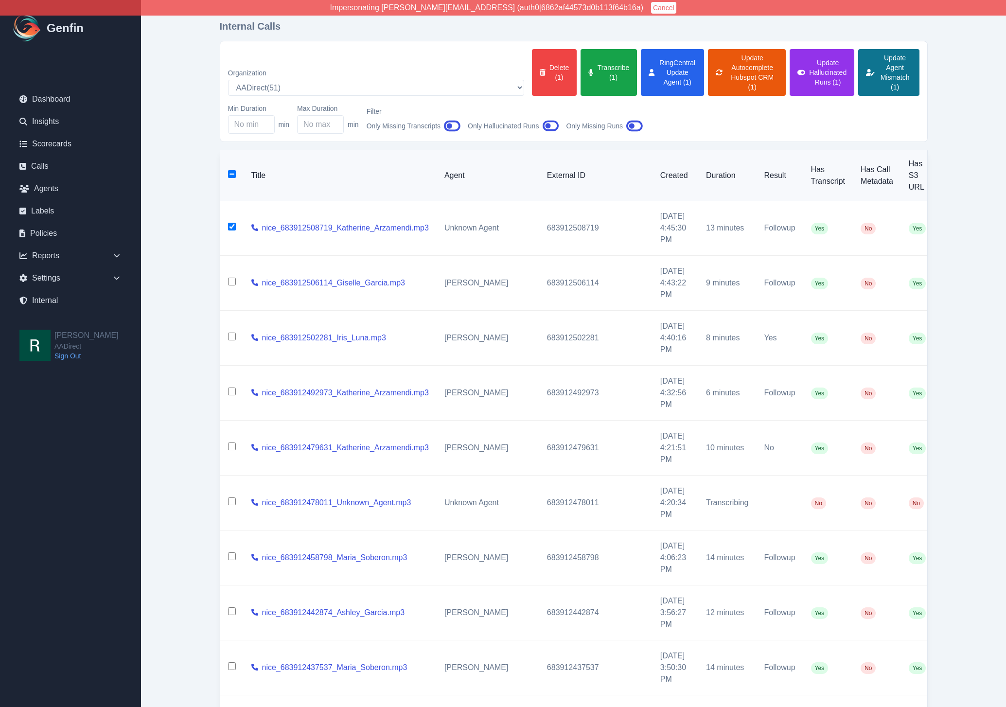
click at [840, 64] on button "Update Agent Mismatch (1)" at bounding box center [888, 72] width 61 height 47
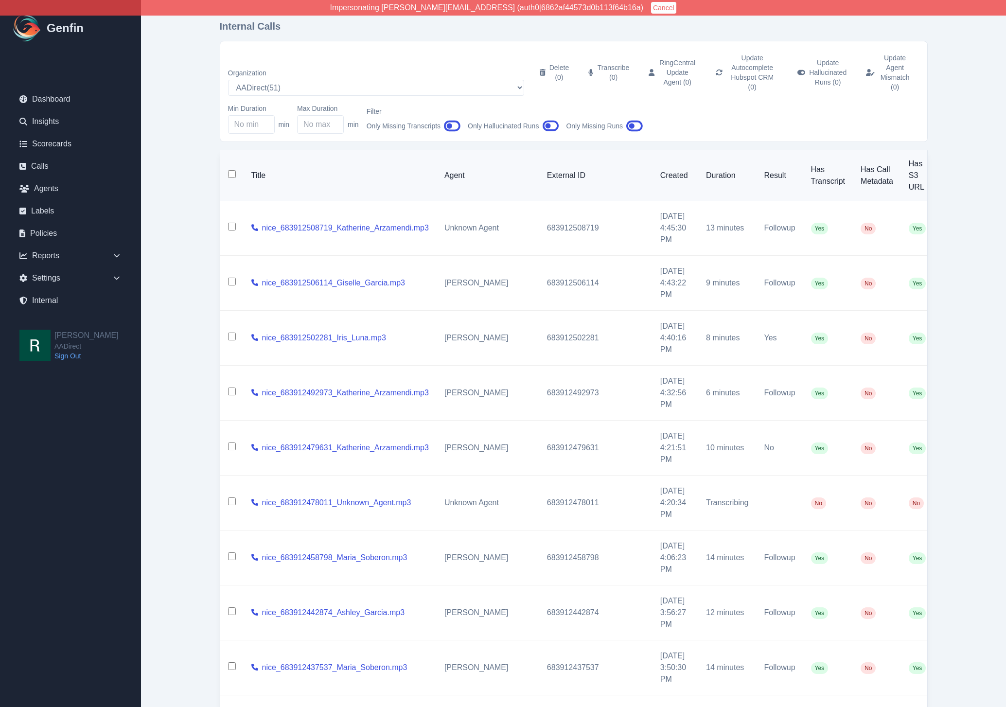
checkbox input "false"
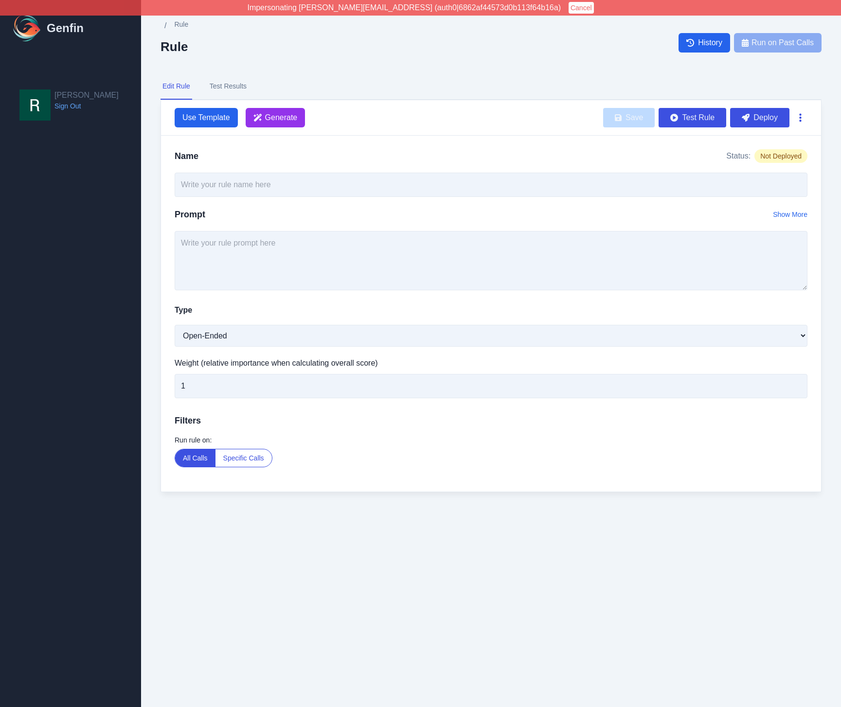
click at [799, 119] on icon "button" at bounding box center [800, 118] width 2 height 10
click at [771, 141] on button "Delete" at bounding box center [768, 141] width 78 height 18
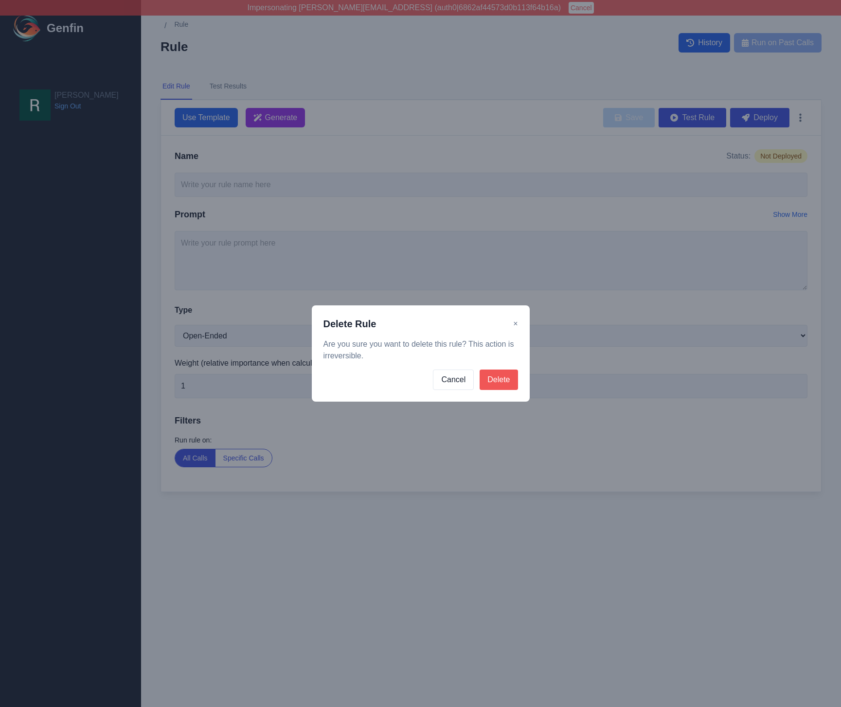
click at [499, 378] on button "Delete" at bounding box center [498, 380] width 38 height 20
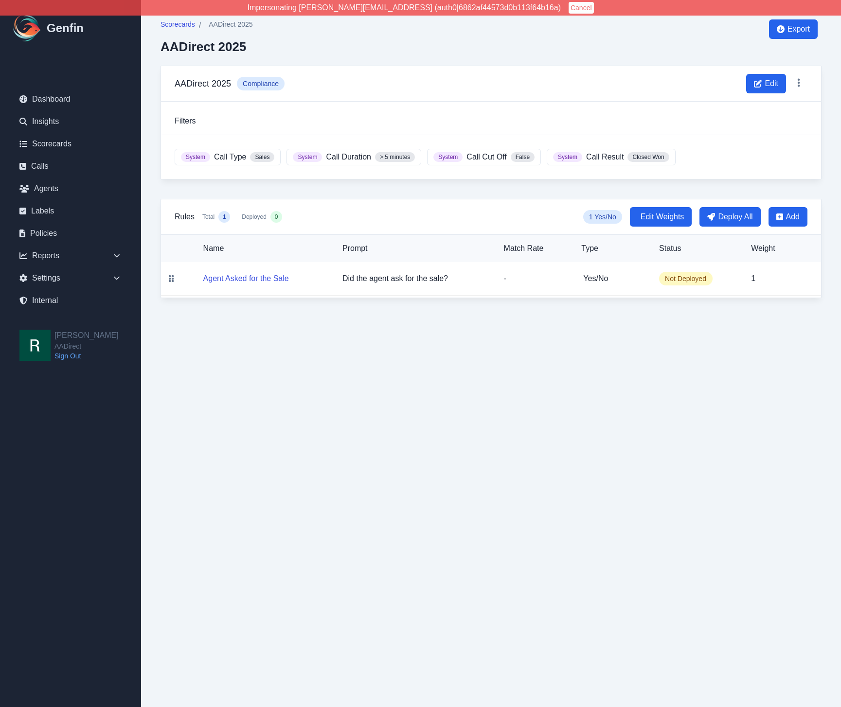
click at [363, 318] on html "Impersonating [PERSON_NAME][EMAIL_ADDRESS] (auth0|6862af44573d0b113f64b16a) Can…" at bounding box center [420, 159] width 841 height 318
click at [283, 282] on button "Agent Asked for the Sale" at bounding box center [246, 279] width 86 height 12
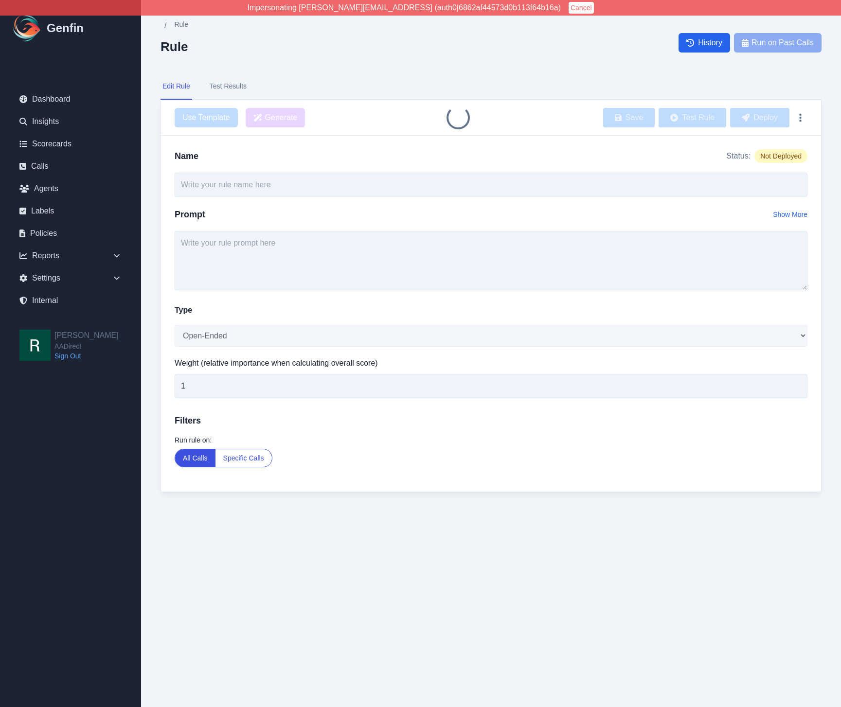
type input "Agent Asked for the Sale"
type textarea "Did the agent ask for the sale?"
select select "Yes/No"
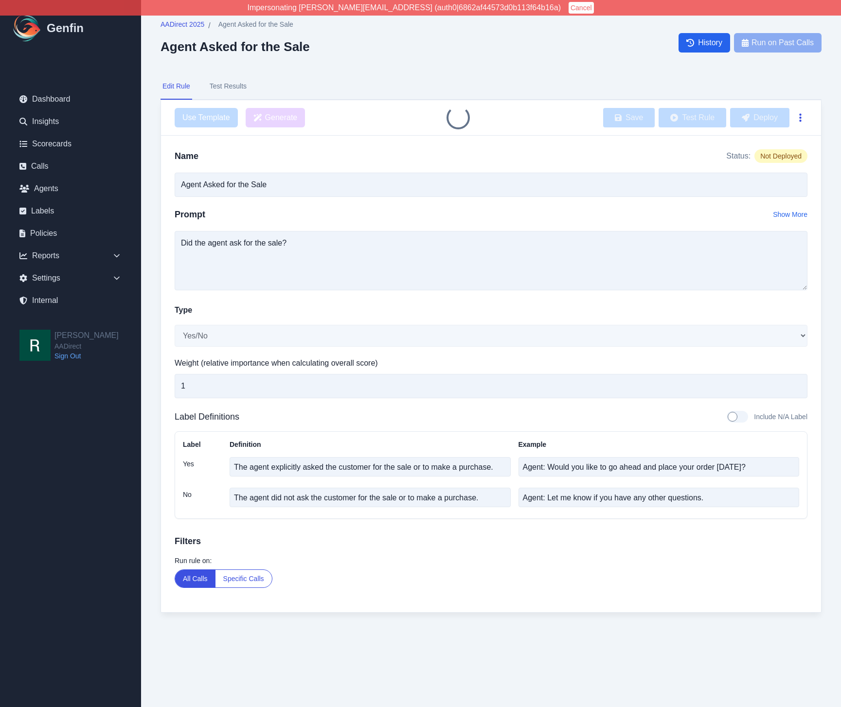
click at [800, 121] on icon "button" at bounding box center [800, 118] width 2 height 8
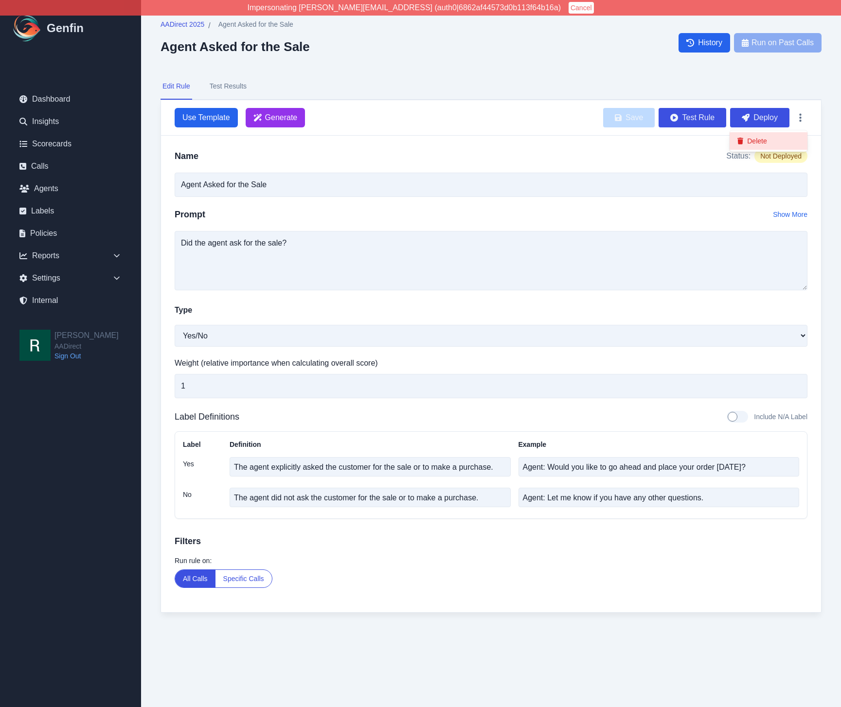
click at [761, 142] on button "Delete" at bounding box center [768, 141] width 78 height 18
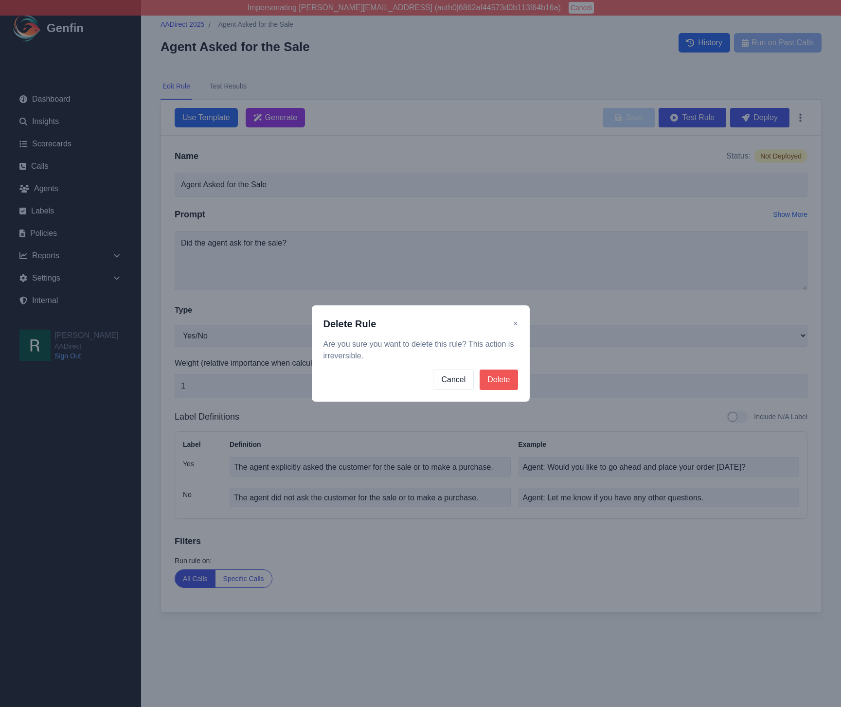
click at [497, 385] on button "Delete" at bounding box center [498, 380] width 38 height 20
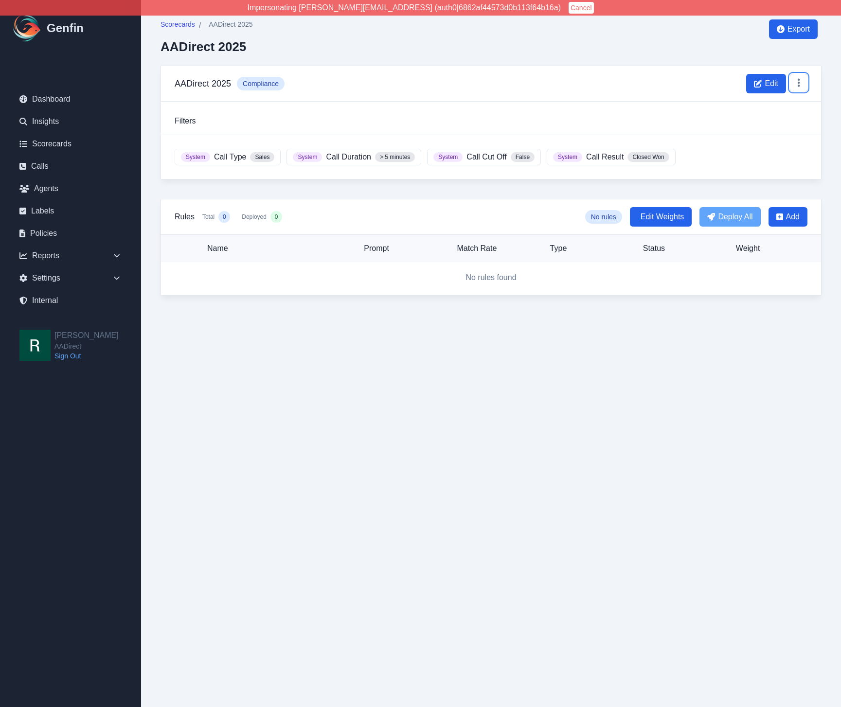
click at [798, 83] on icon at bounding box center [798, 83] width 2 height 8
click at [765, 120] on button "Delete" at bounding box center [768, 124] width 78 height 18
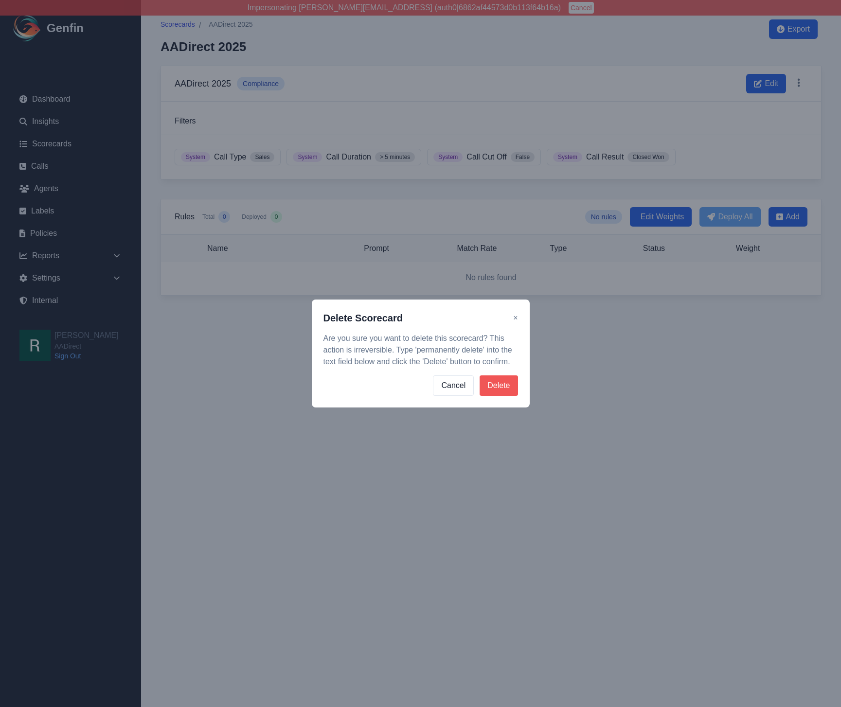
click at [501, 385] on button "Delete" at bounding box center [498, 385] width 38 height 20
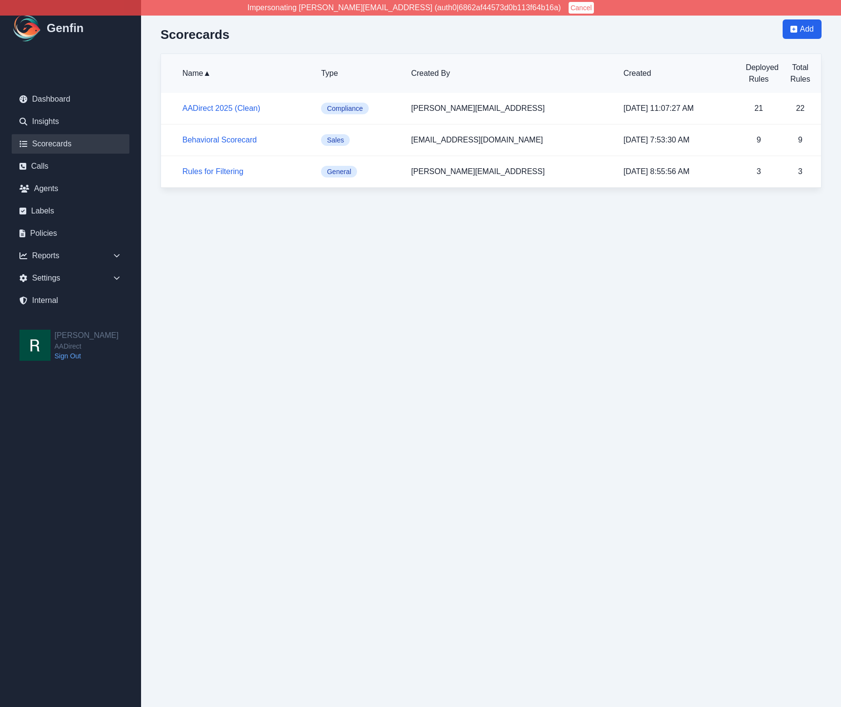
click at [514, 208] on html "Impersonating [PERSON_NAME][EMAIL_ADDRESS] (auth0|6862af44573d0b113f64b16a) Can…" at bounding box center [420, 104] width 841 height 208
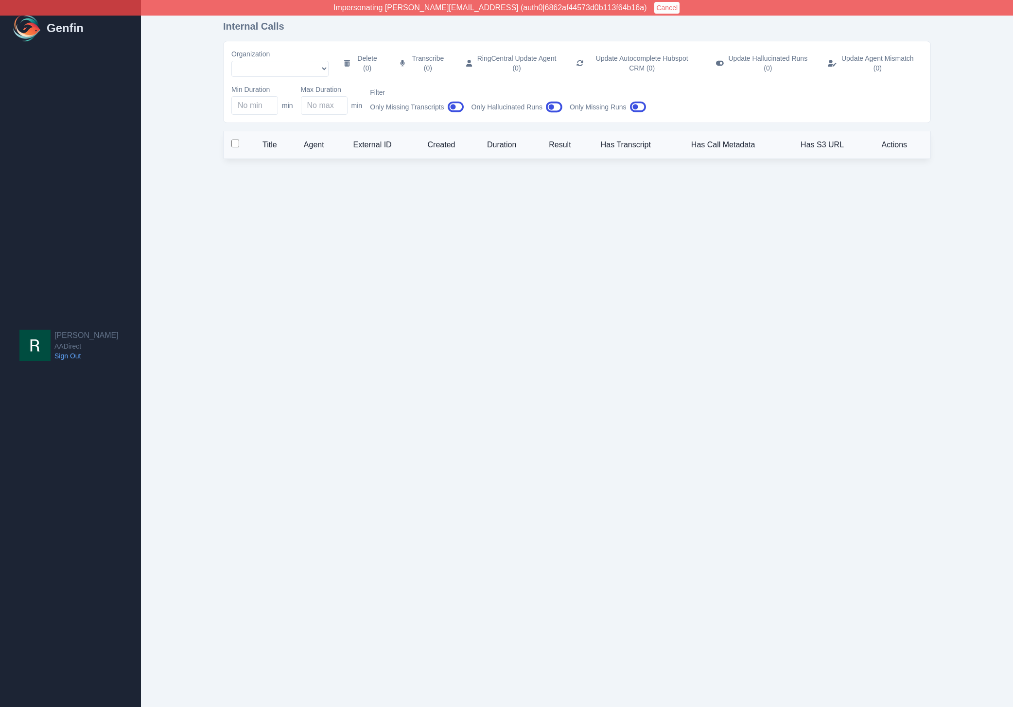
select select "51"
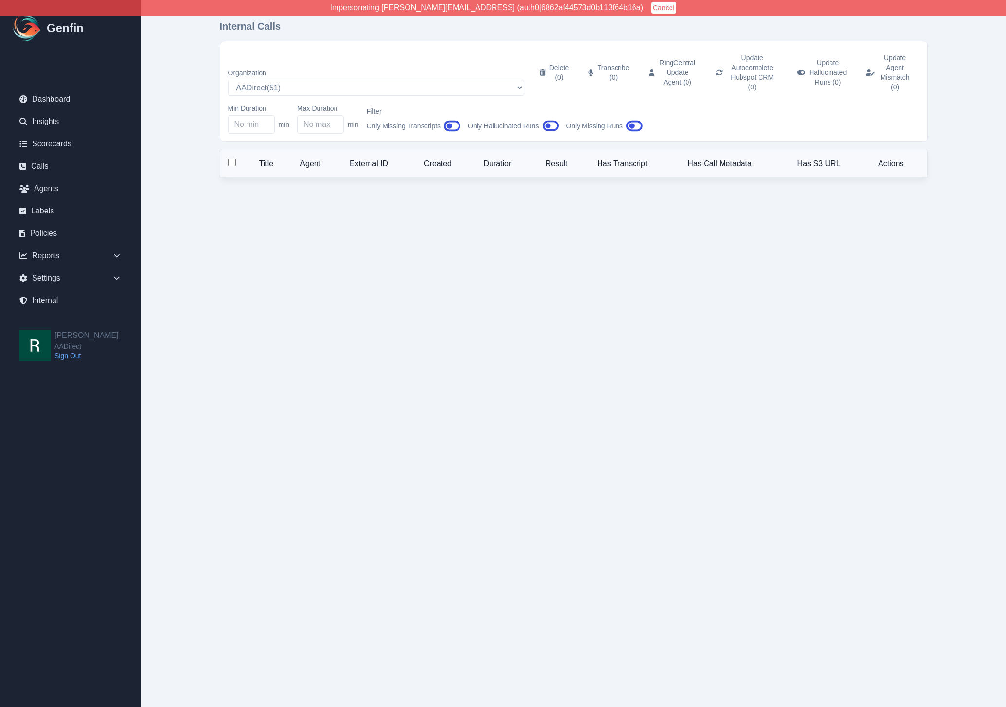
select select "200"
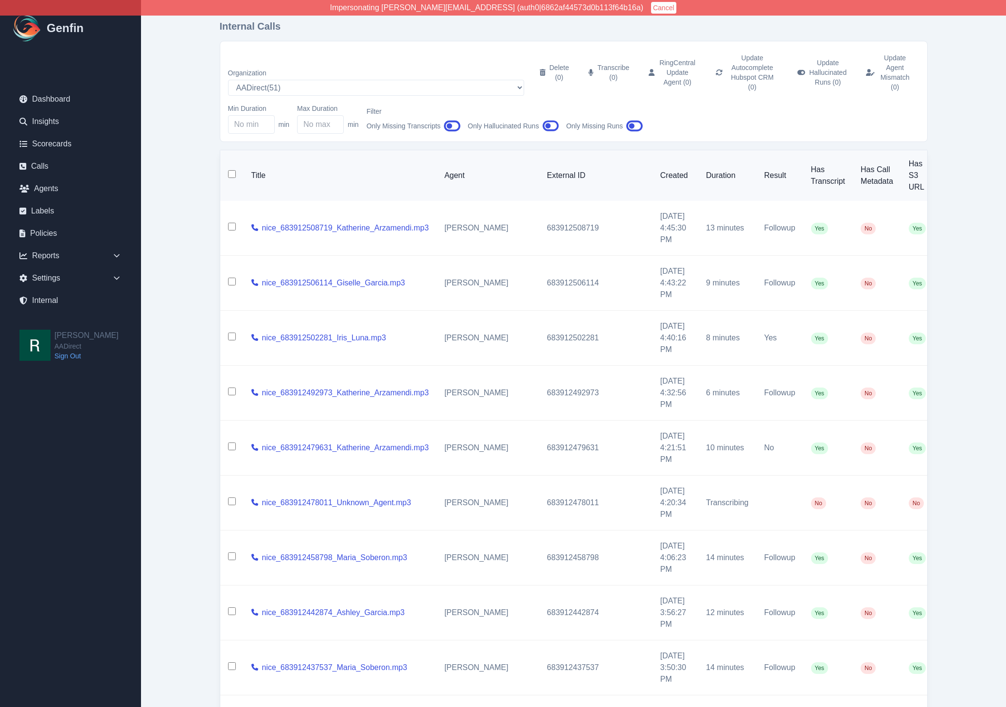
click at [539, 211] on td "683912508719" at bounding box center [595, 228] width 113 height 55
copy td "683912508719"
click at [234, 223] on input "checkbox" at bounding box center [232, 227] width 8 height 8
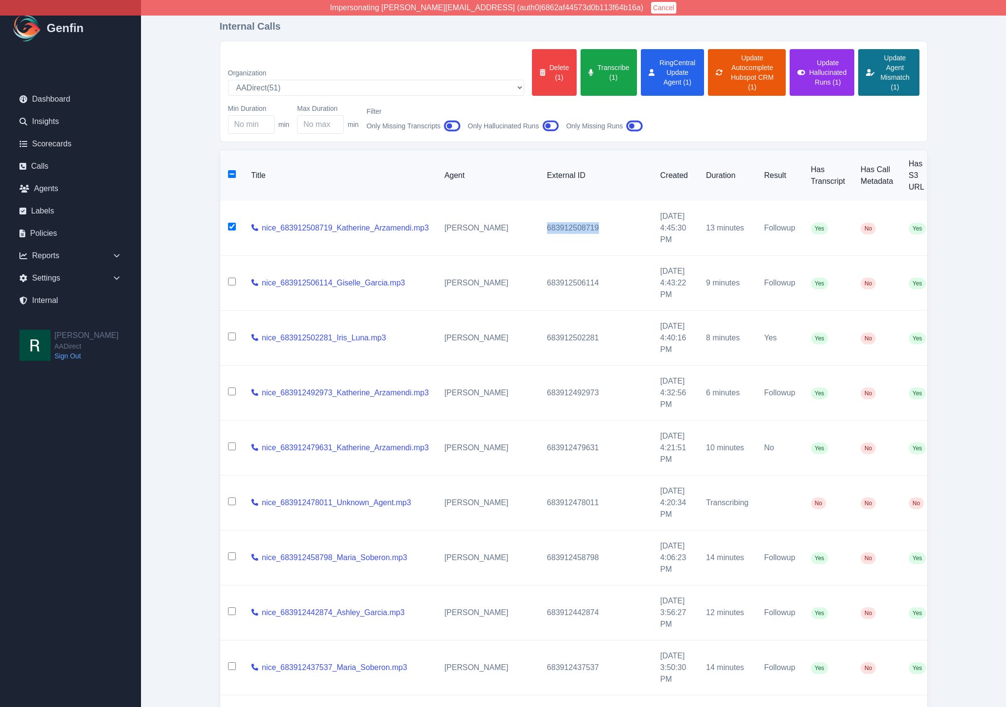
click at [865, 58] on button "Update Agent Mismatch (1)" at bounding box center [888, 72] width 61 height 47
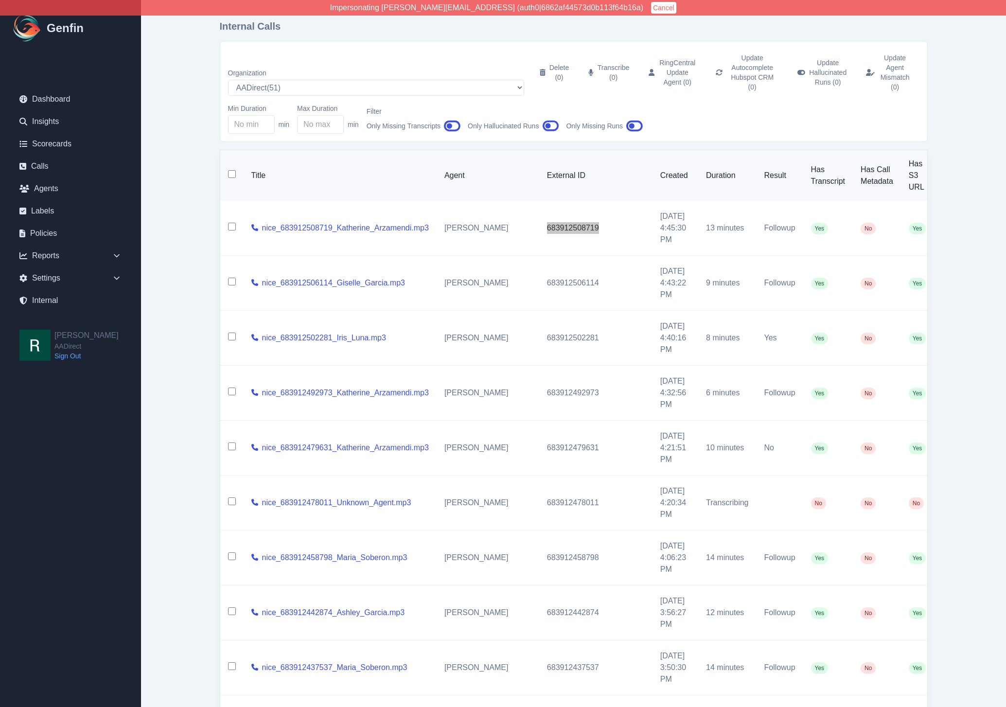
checkbox input "false"
click at [539, 266] on td "683912506114" at bounding box center [595, 283] width 113 height 55
copy td "683912506114"
click at [233, 278] on input "checkbox" at bounding box center [232, 282] width 8 height 8
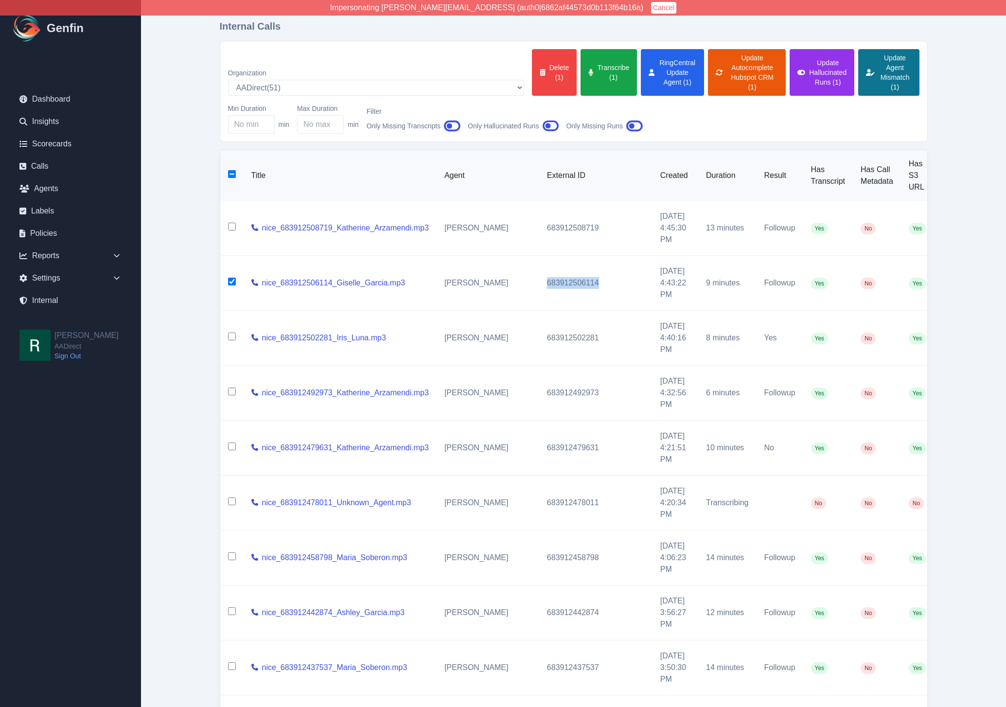
click at [861, 72] on button "Update Agent Mismatch (1)" at bounding box center [888, 72] width 61 height 47
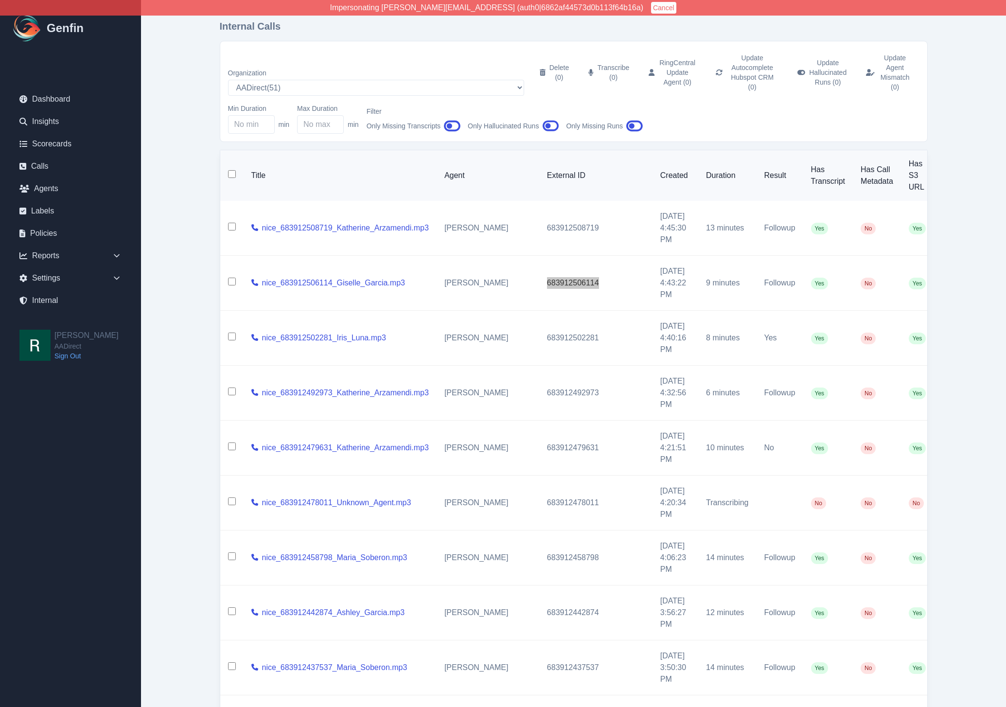
checkbox input "false"
click at [232, 170] on input "checkbox" at bounding box center [232, 174] width 8 height 8
checkbox input "true"
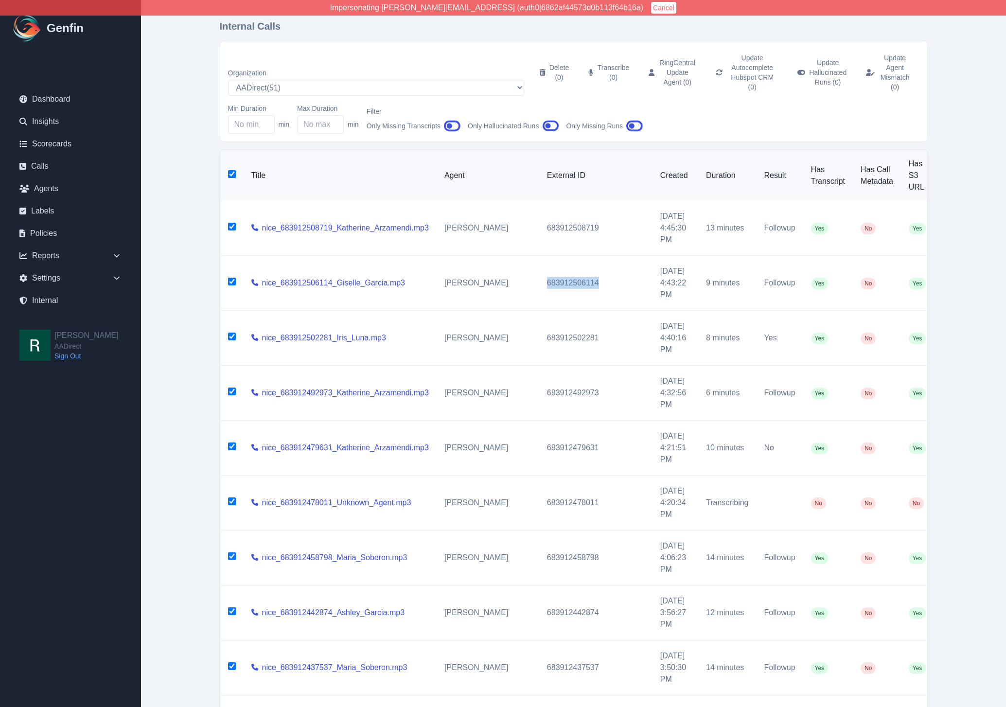
checkbox input "true"
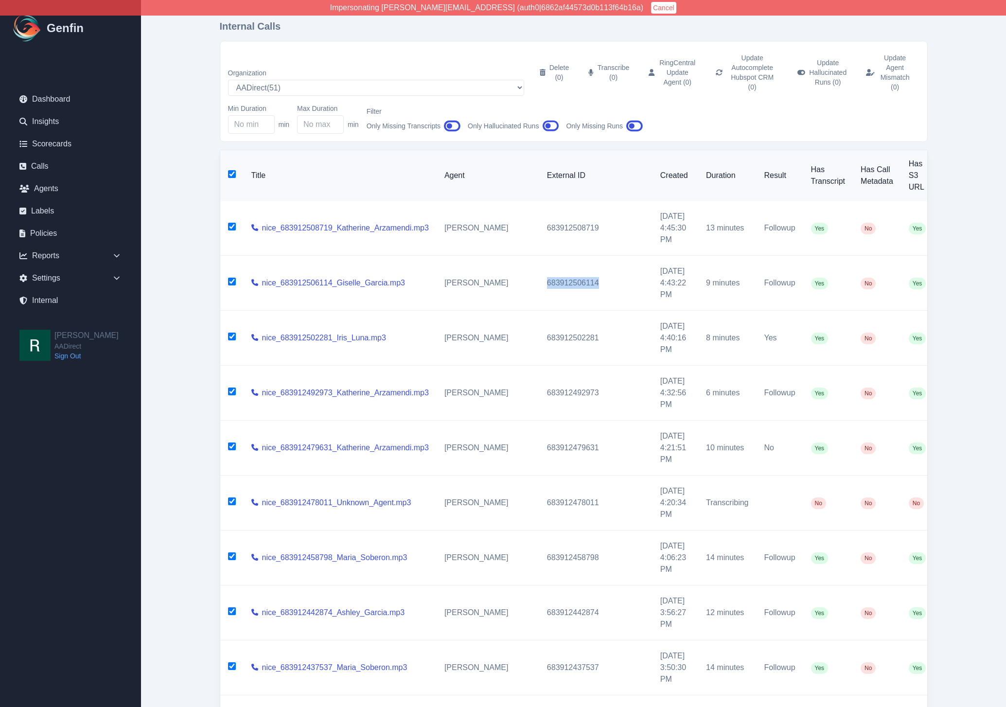
checkbox input "true"
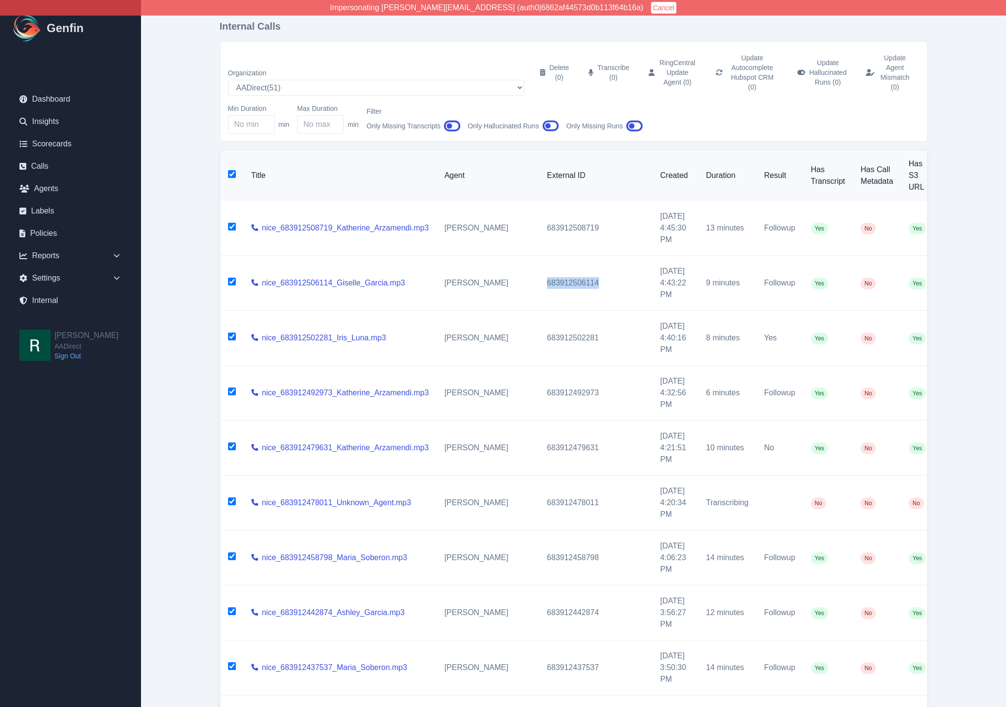
checkbox input "true"
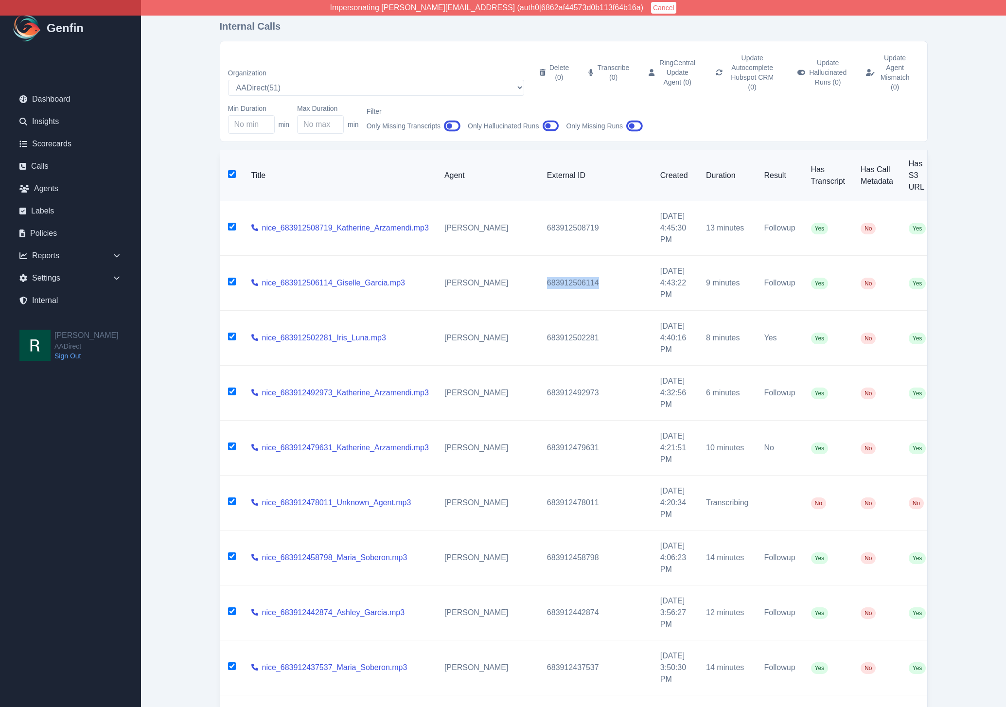
checkbox input "true"
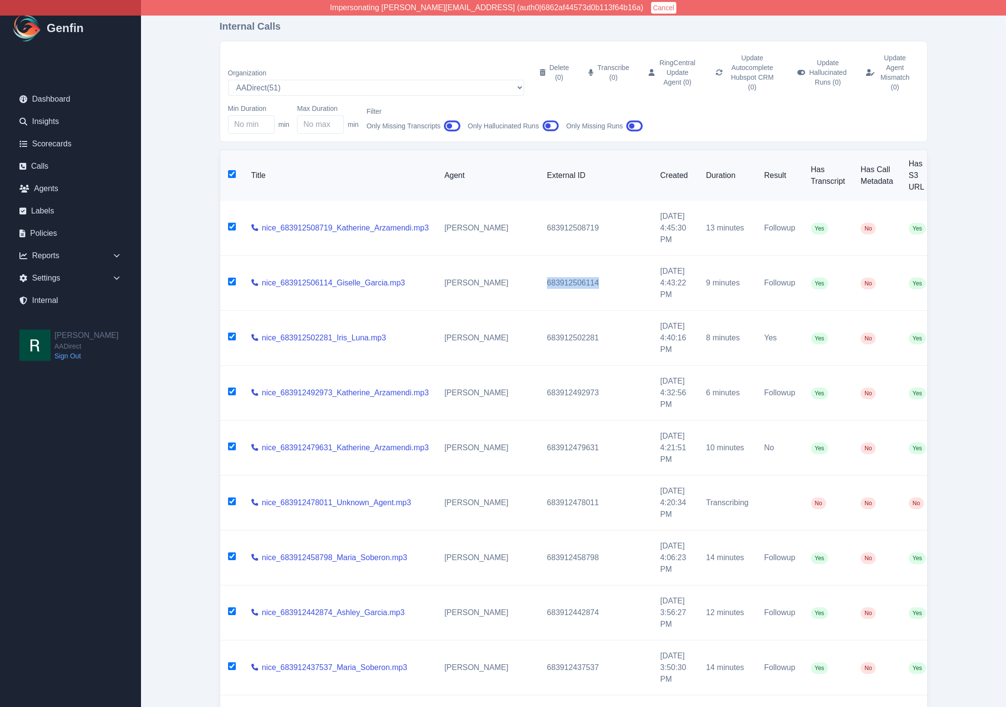
checkbox input "true"
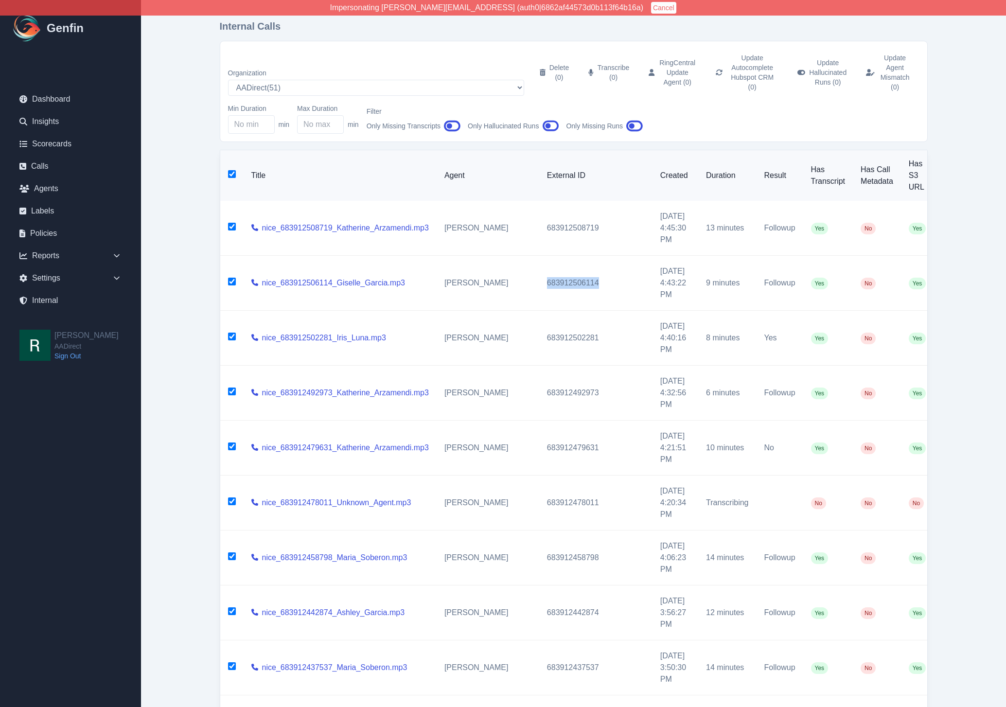
checkbox input "true"
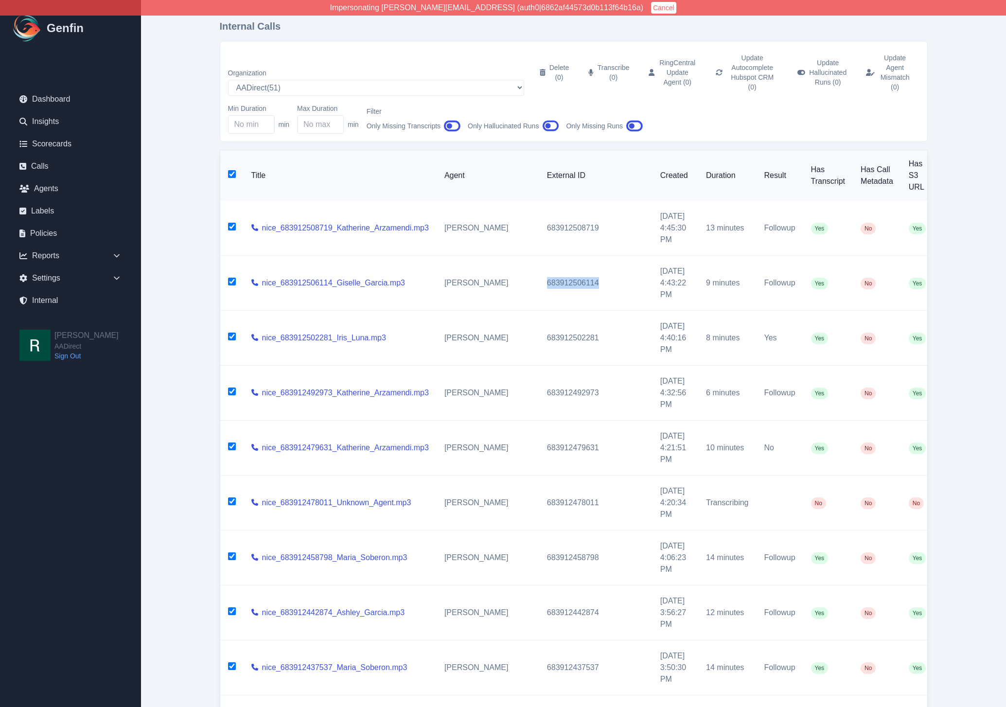
checkbox input "true"
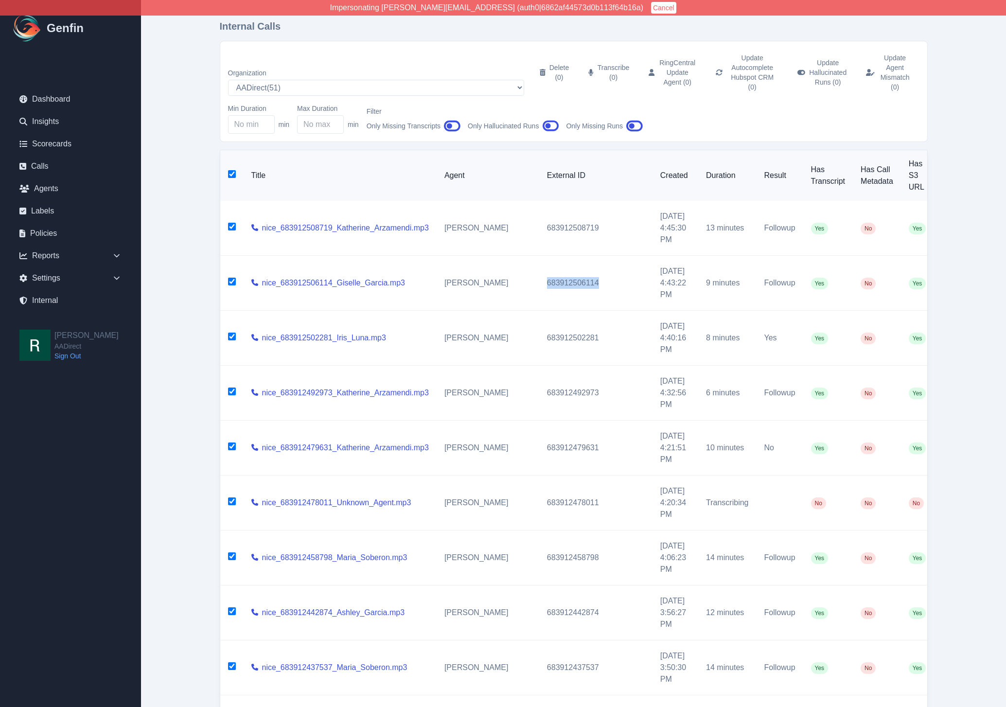
checkbox input "true"
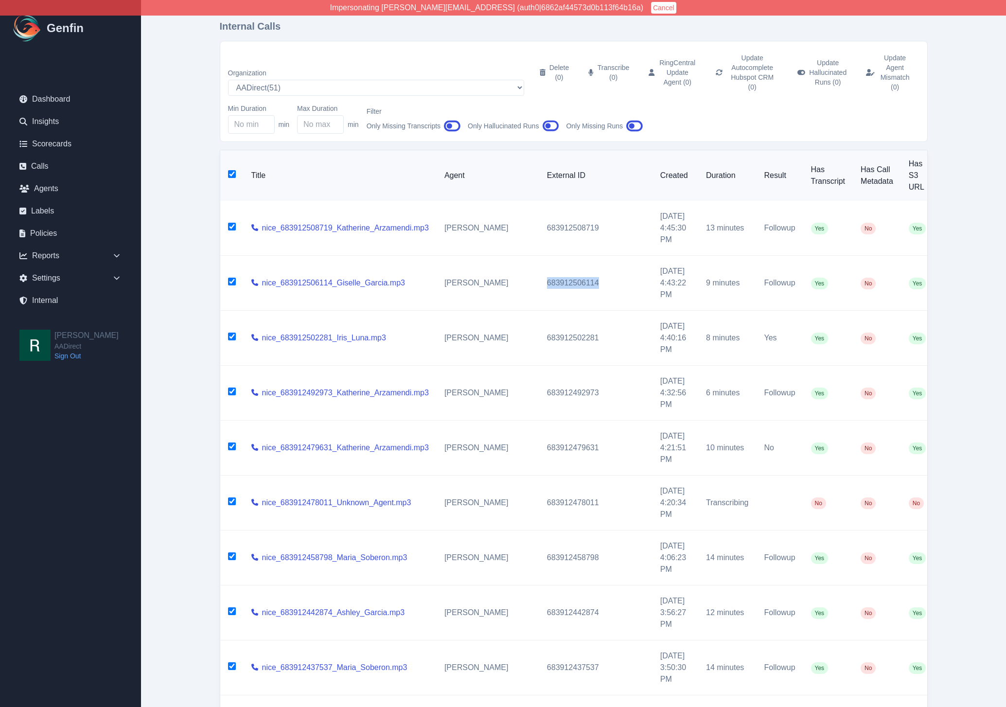
checkbox input "true"
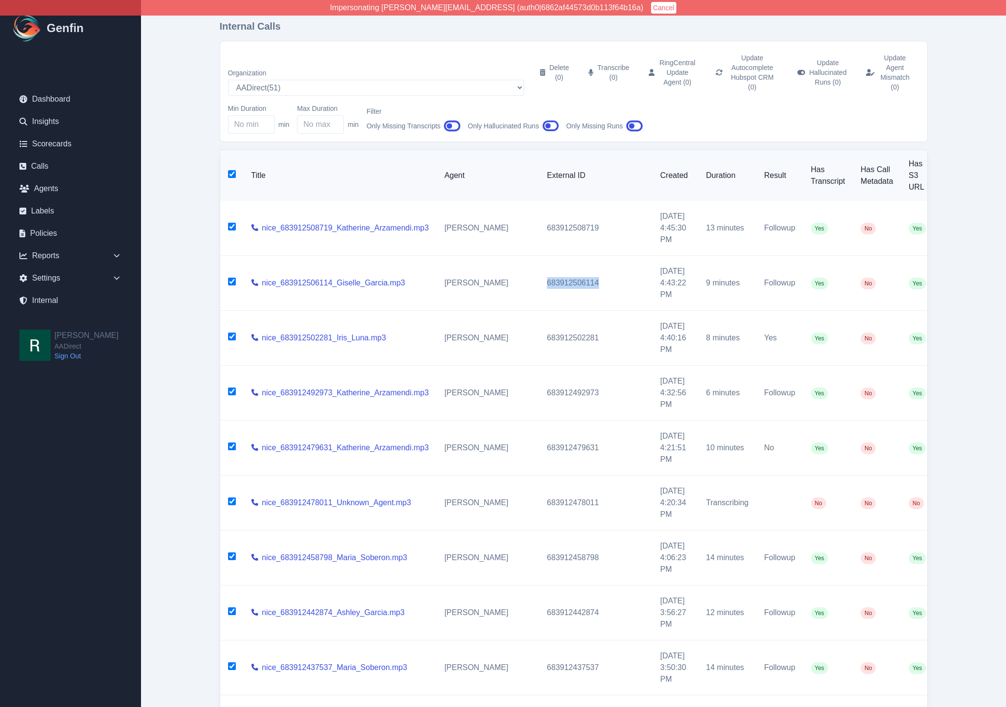
checkbox input "true"
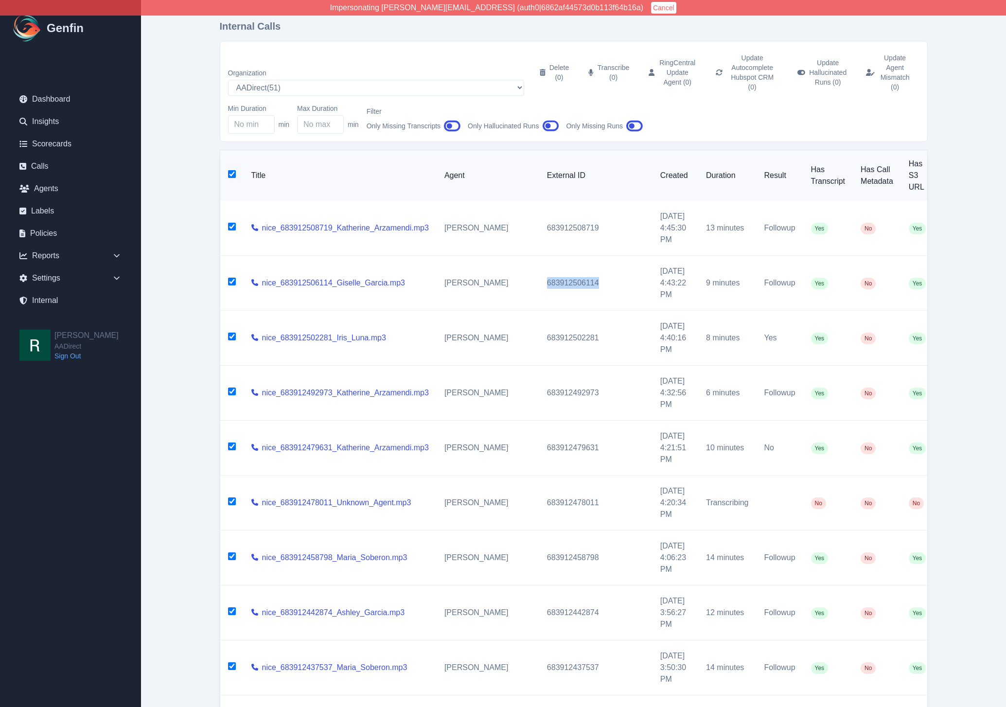
checkbox input "true"
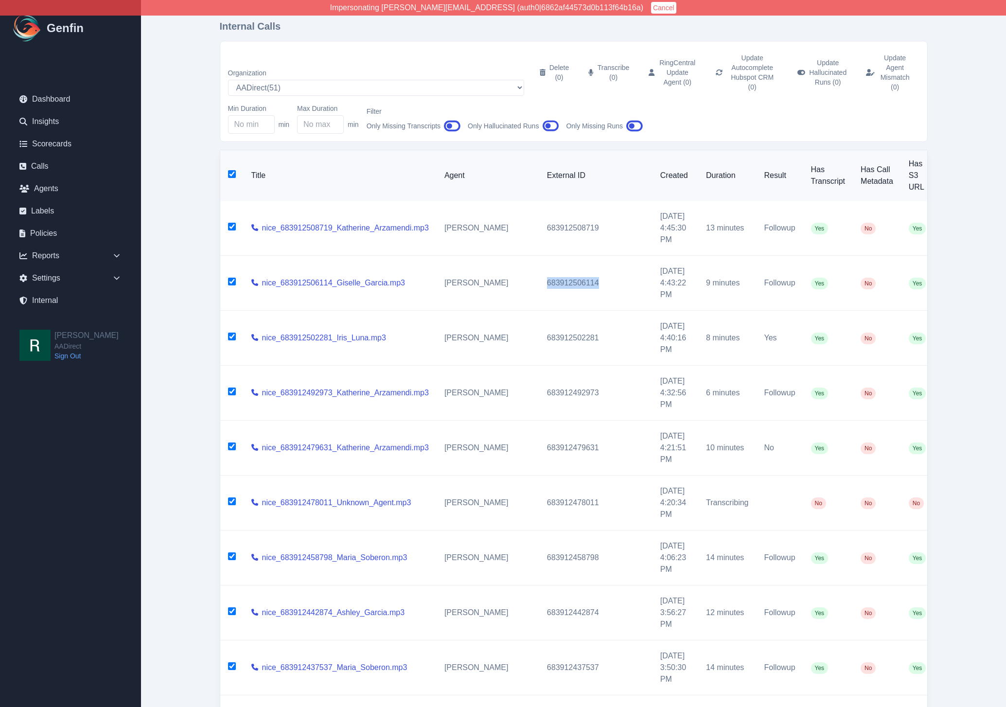
checkbox input "true"
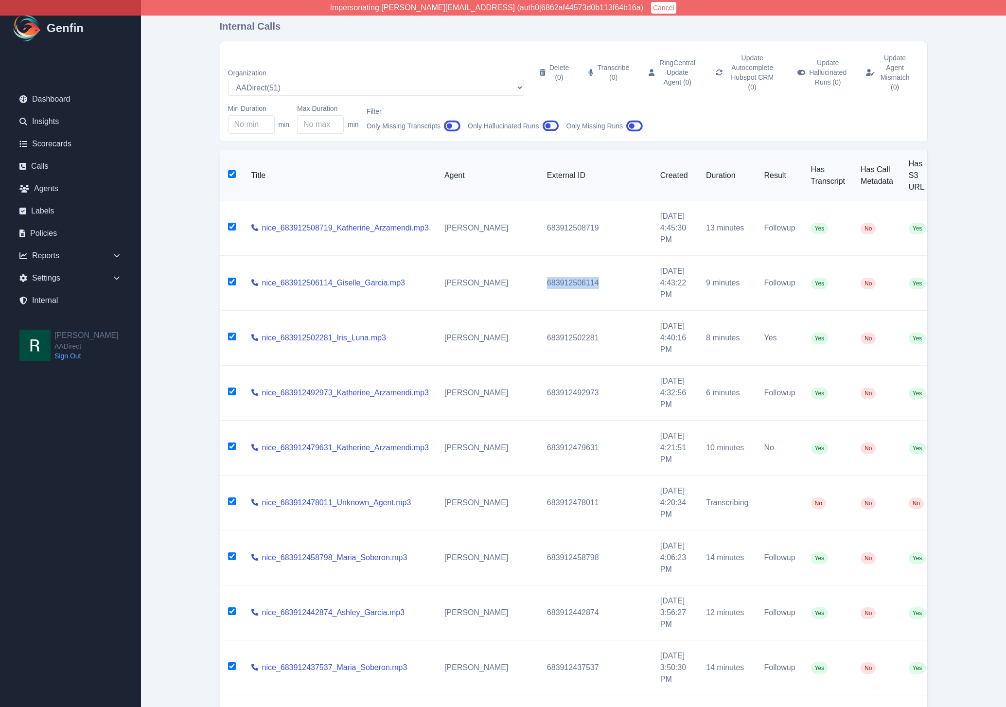
checkbox input "true"
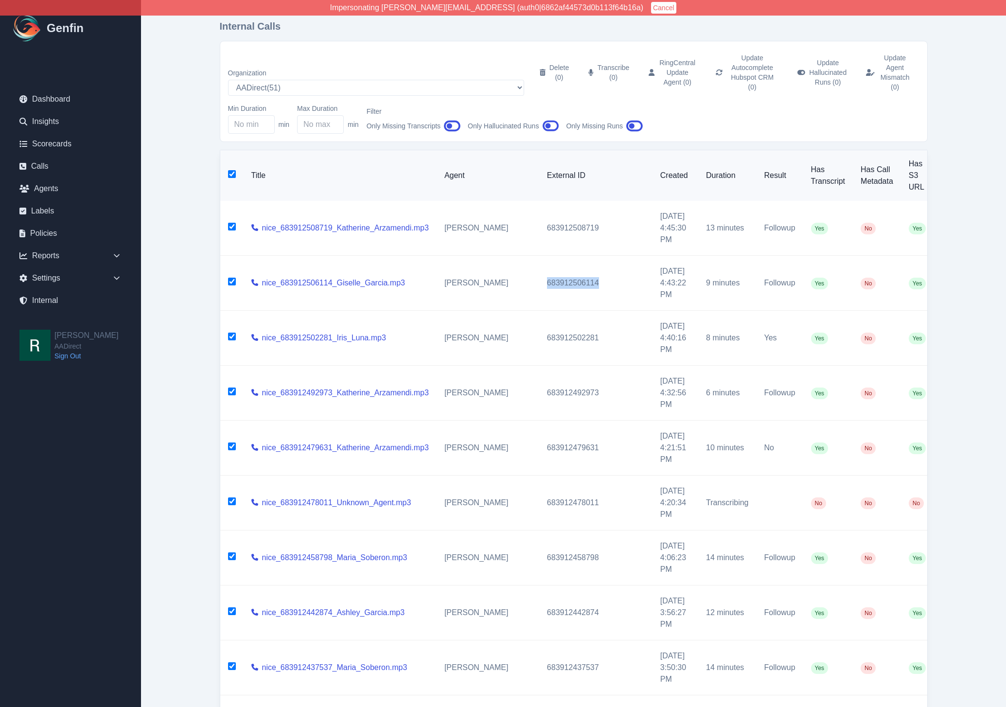
checkbox input "true"
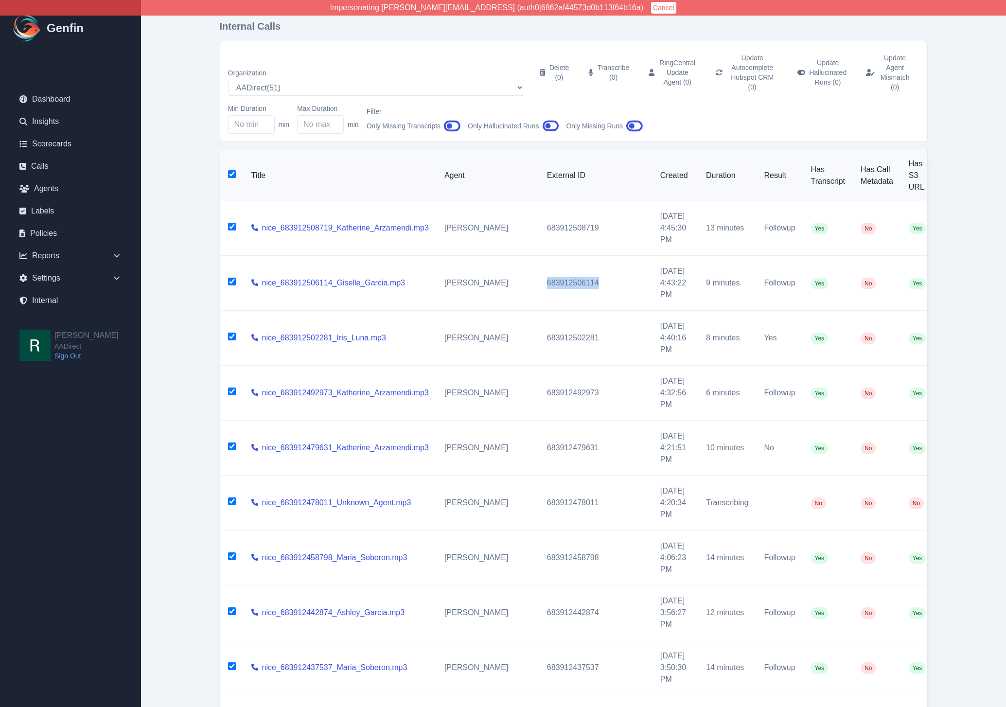
checkbox input "true"
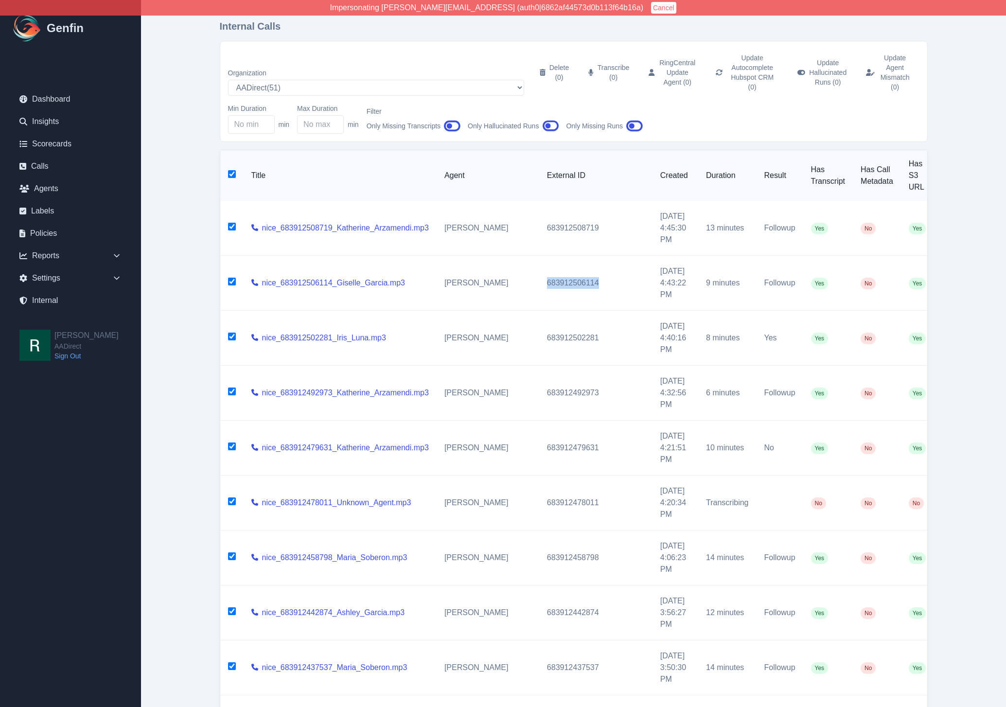
checkbox input "true"
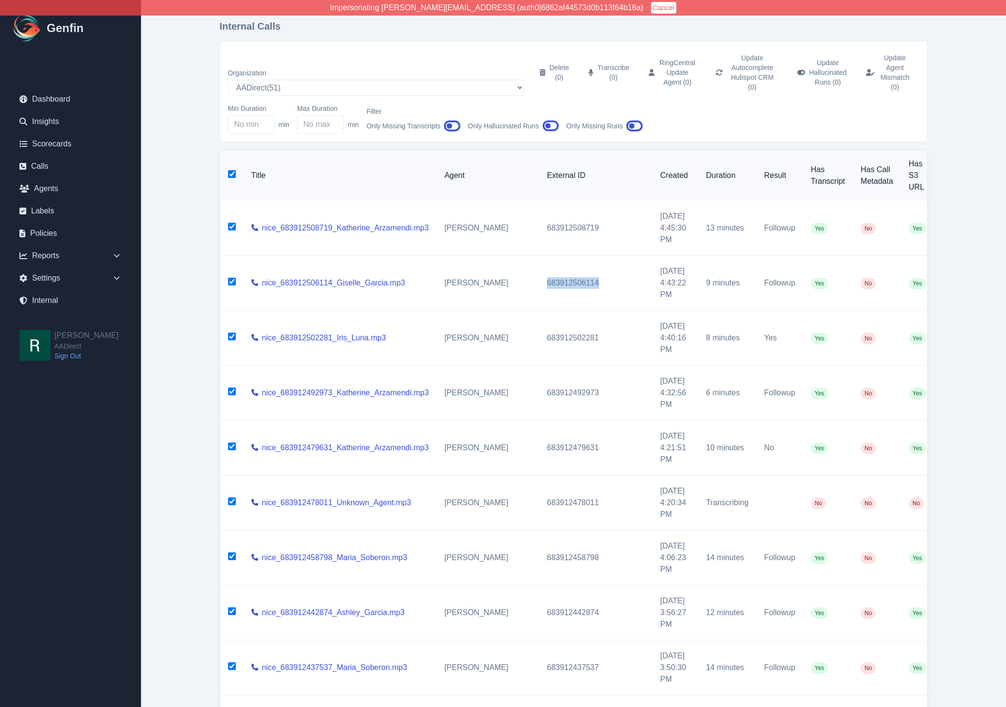
checkbox input "true"
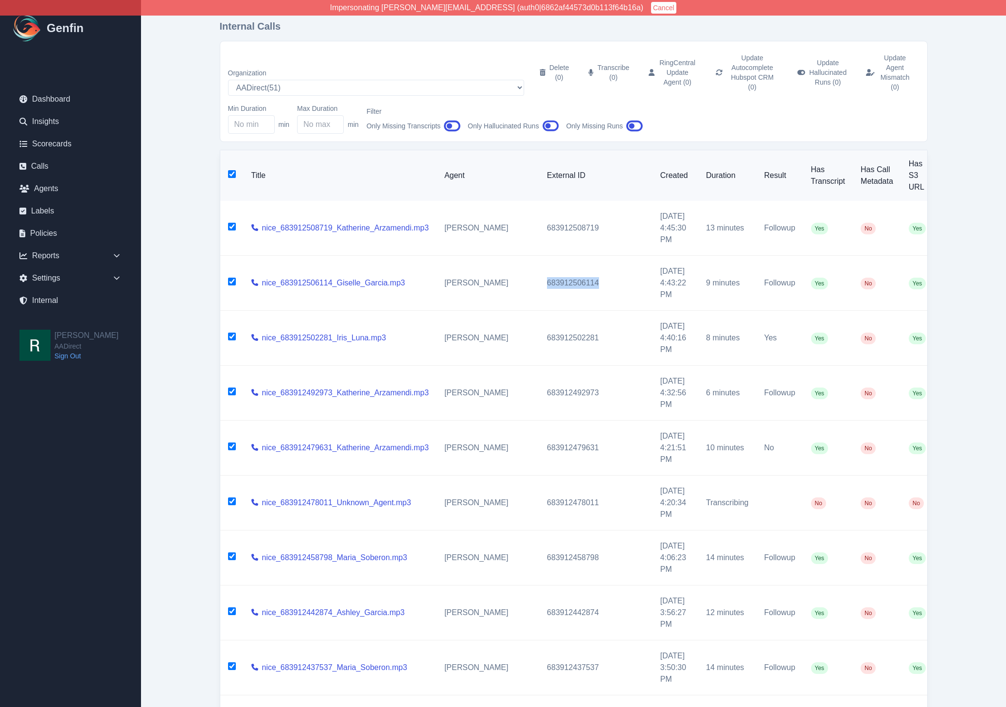
checkbox input "true"
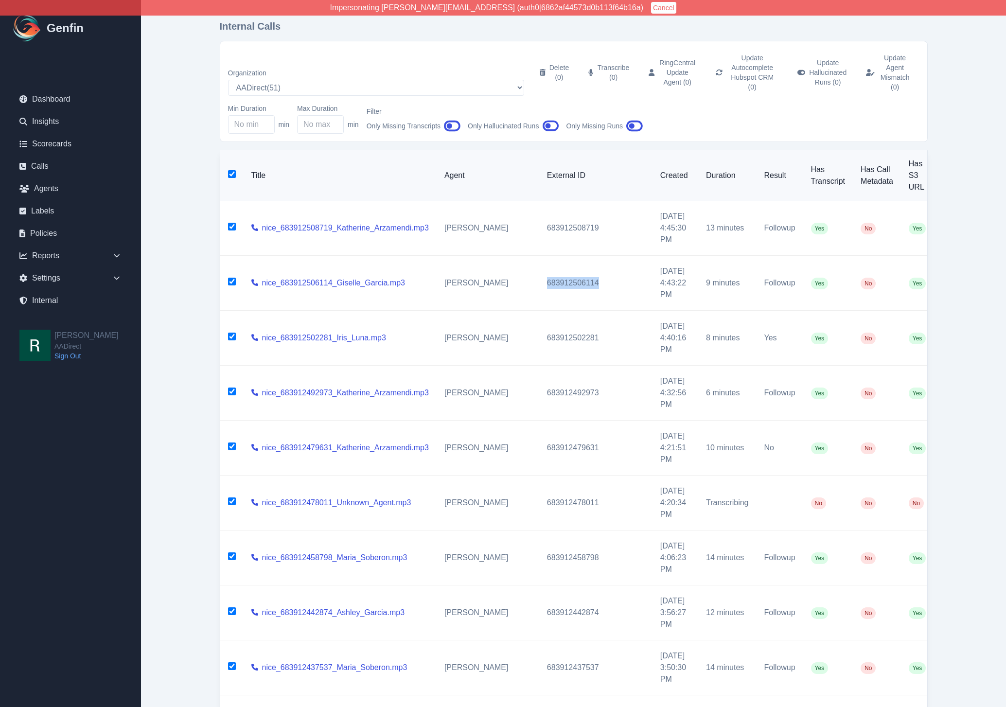
checkbox input "true"
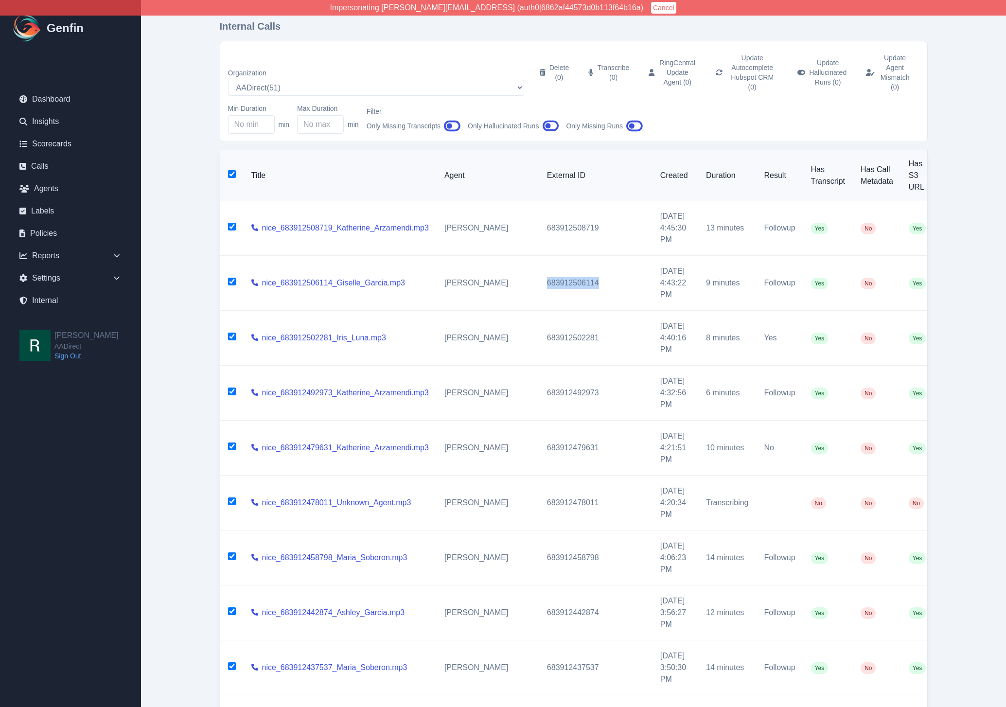
checkbox input "true"
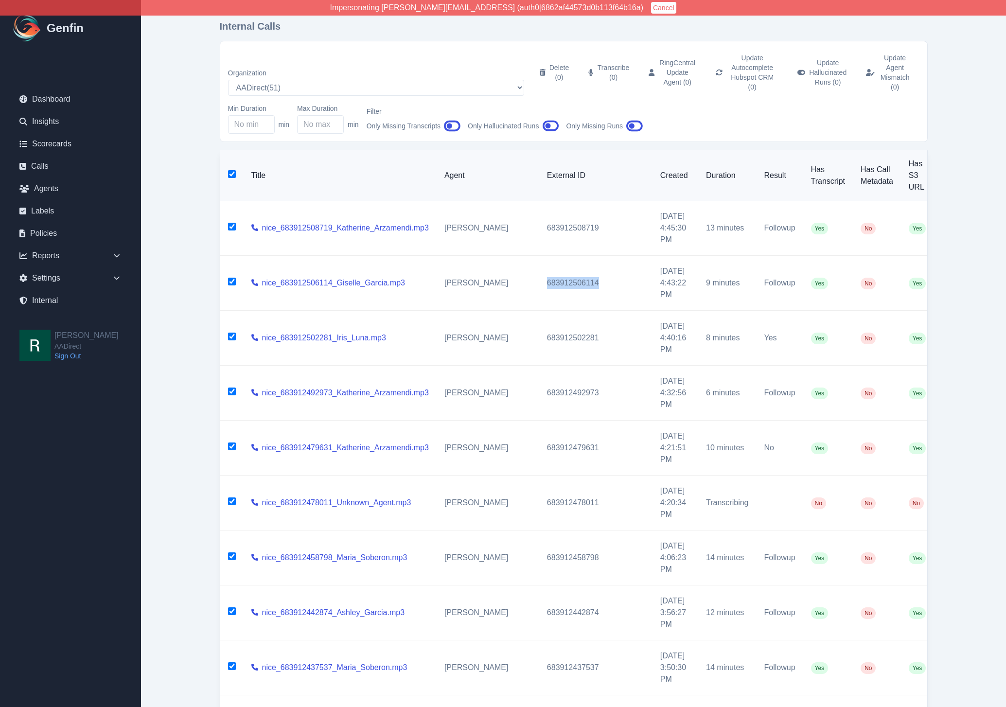
checkbox input "true"
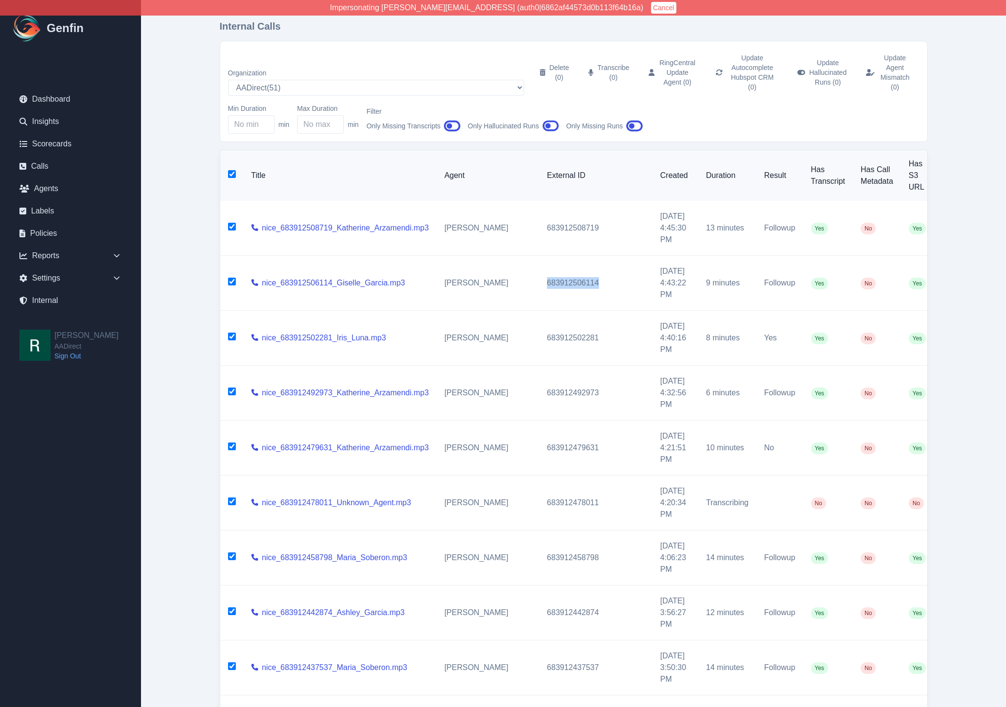
checkbox input "true"
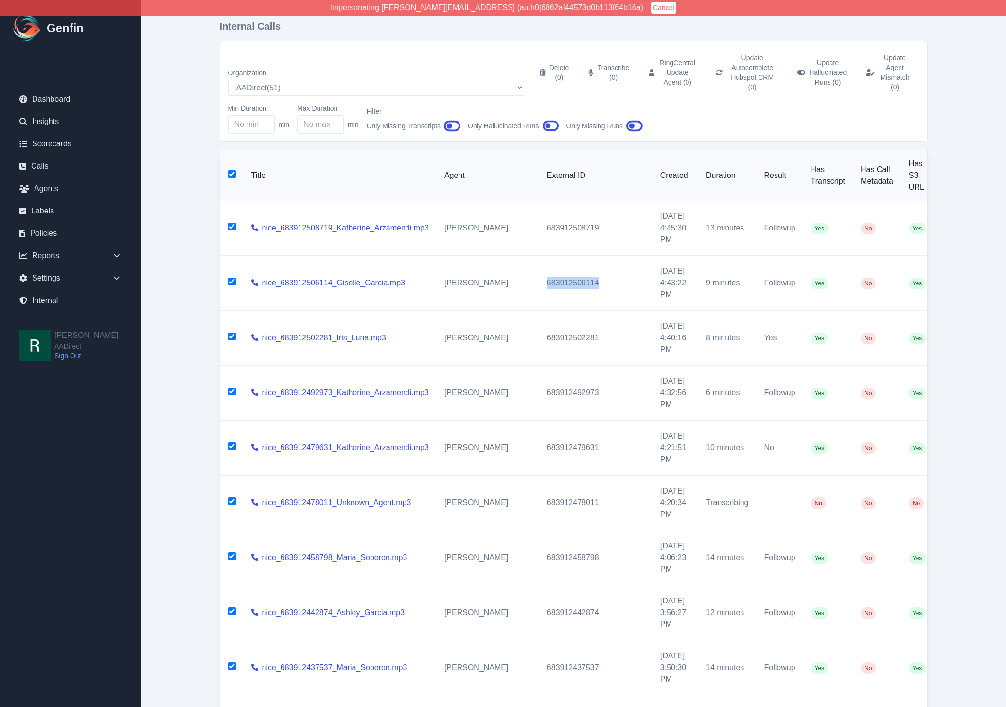
checkbox input "true"
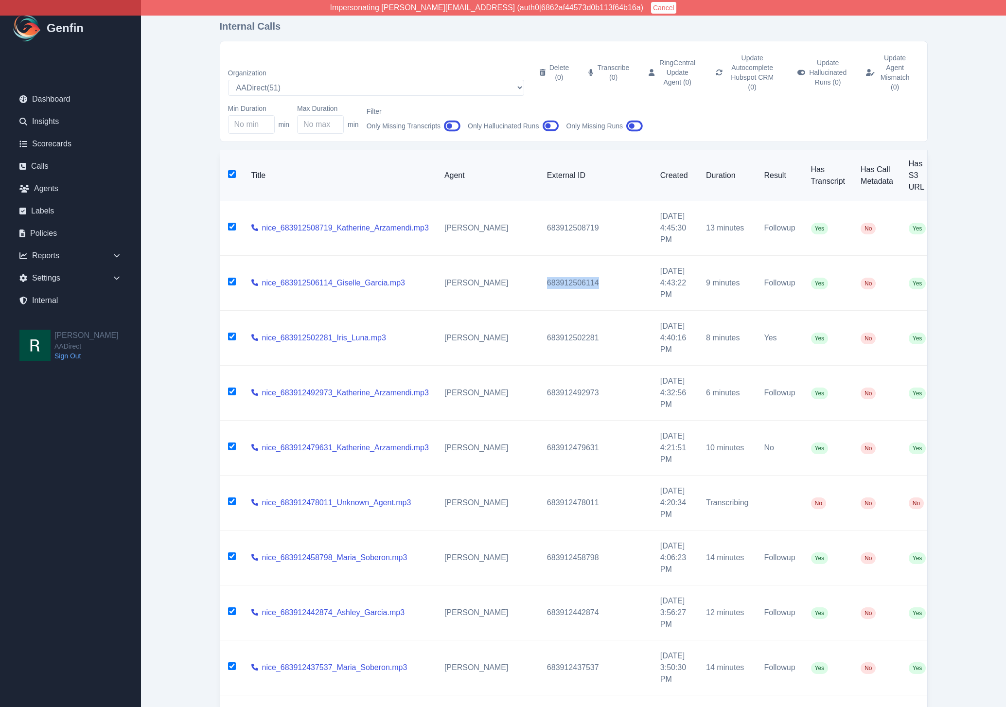
checkbox input "true"
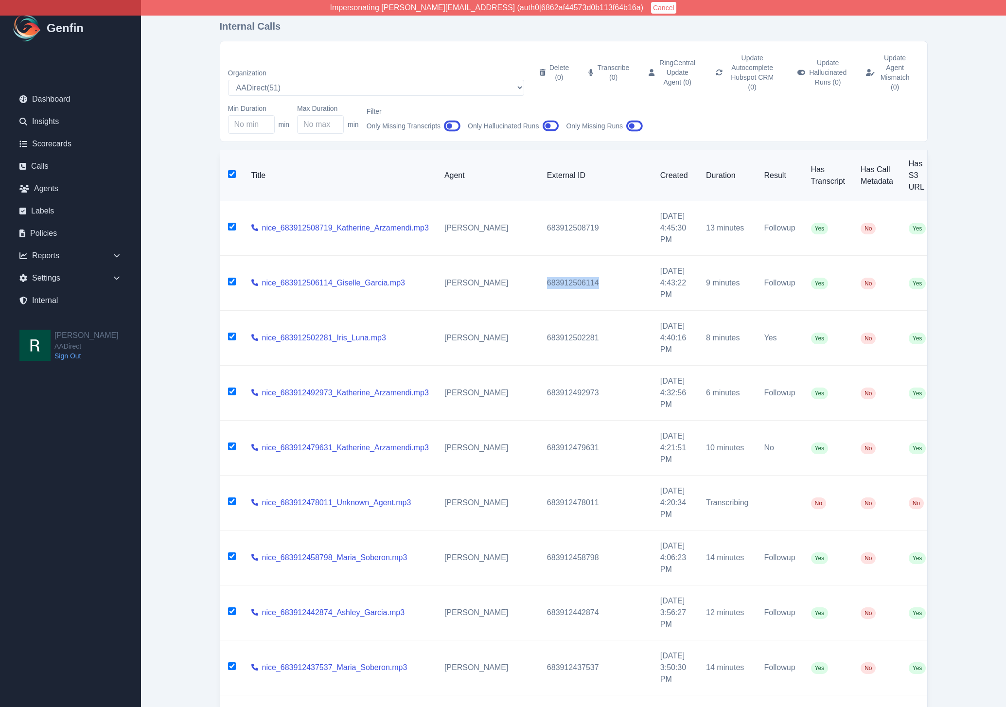
checkbox input "true"
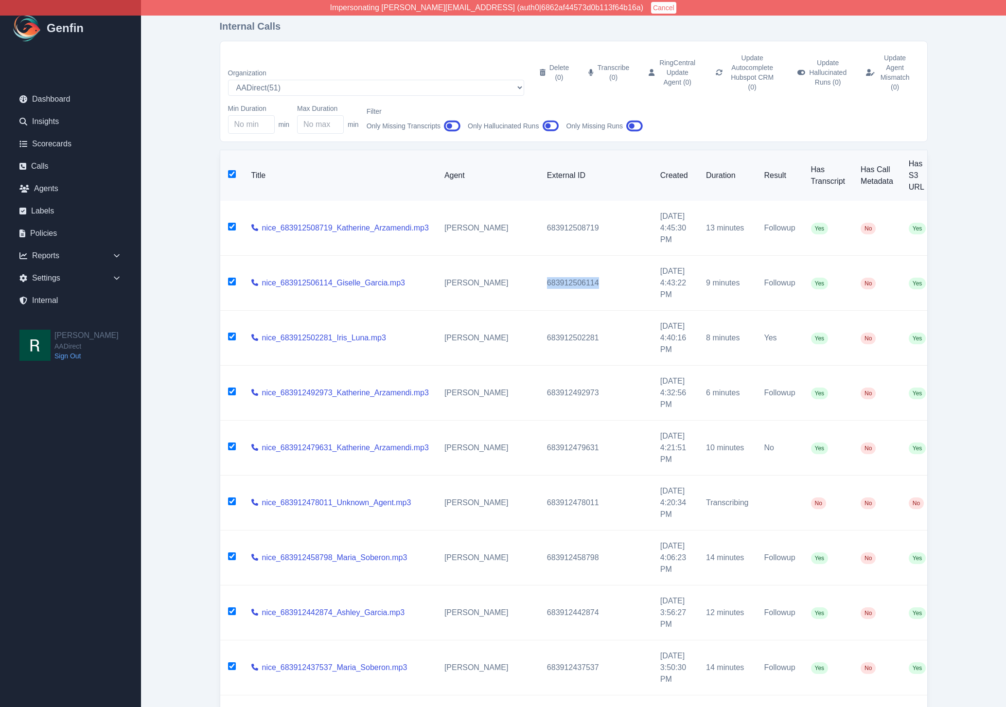
checkbox input "true"
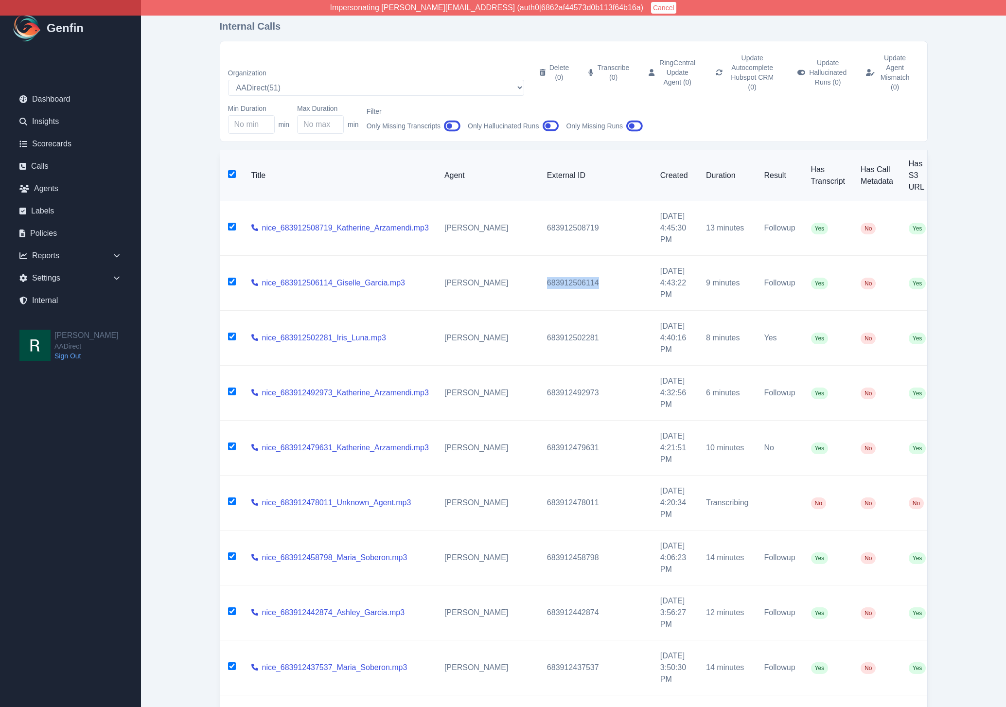
checkbox input "true"
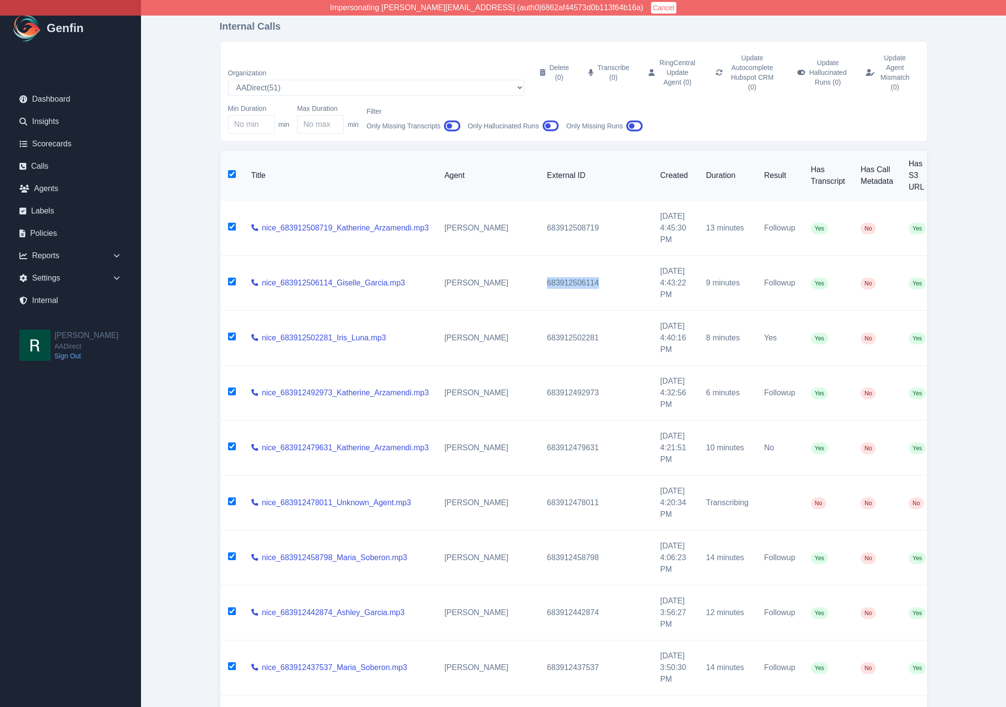
checkbox input "true"
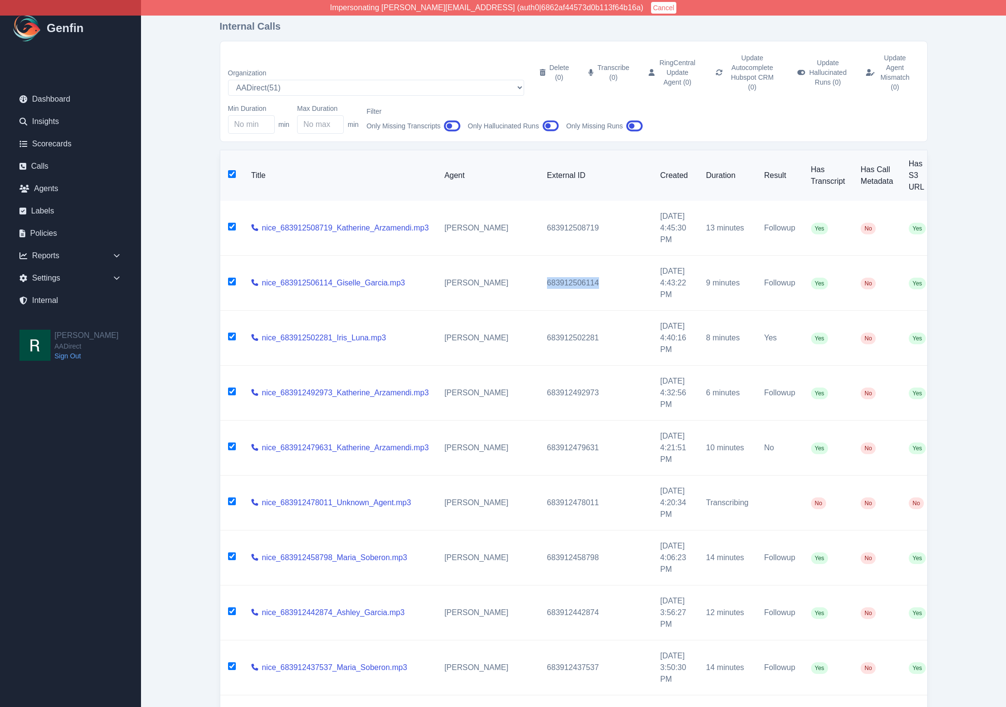
checkbox input "true"
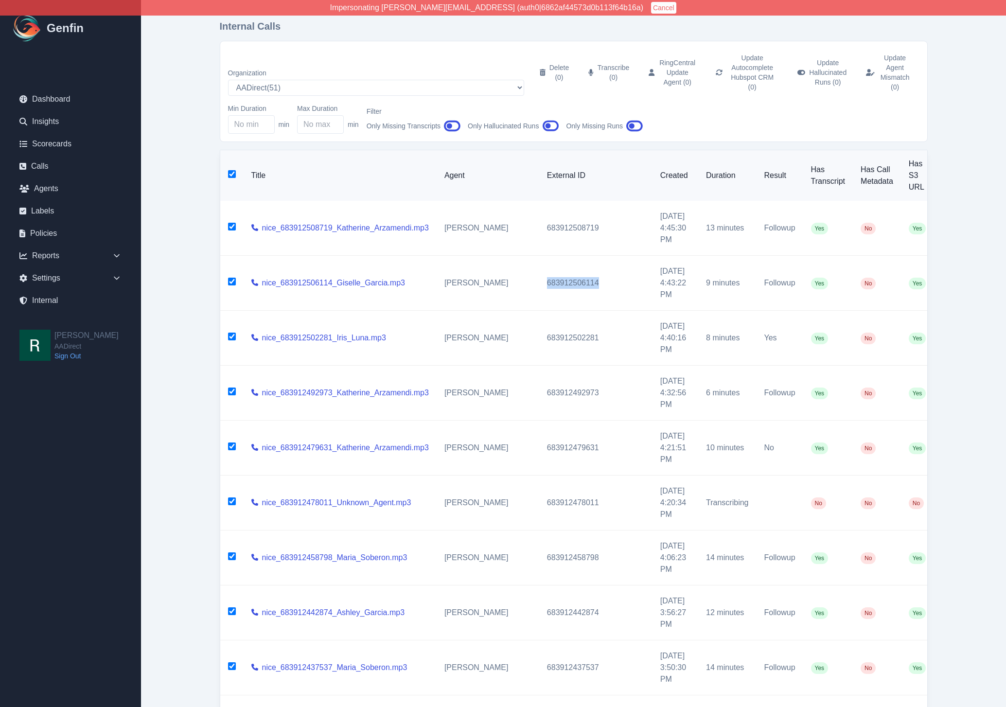
checkbox input "true"
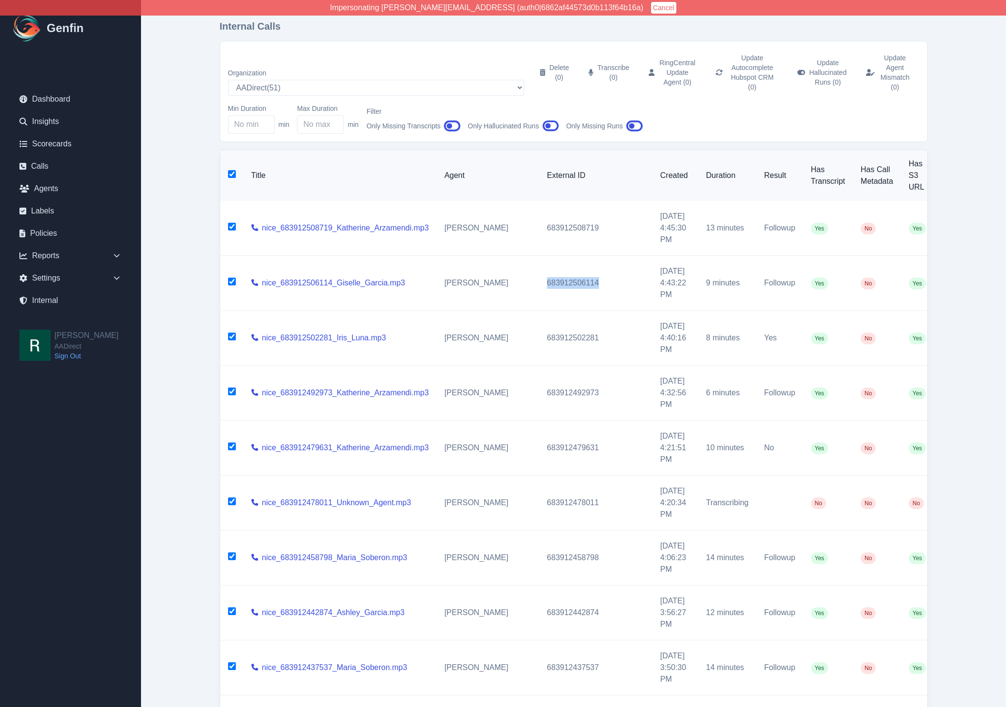
checkbox input "true"
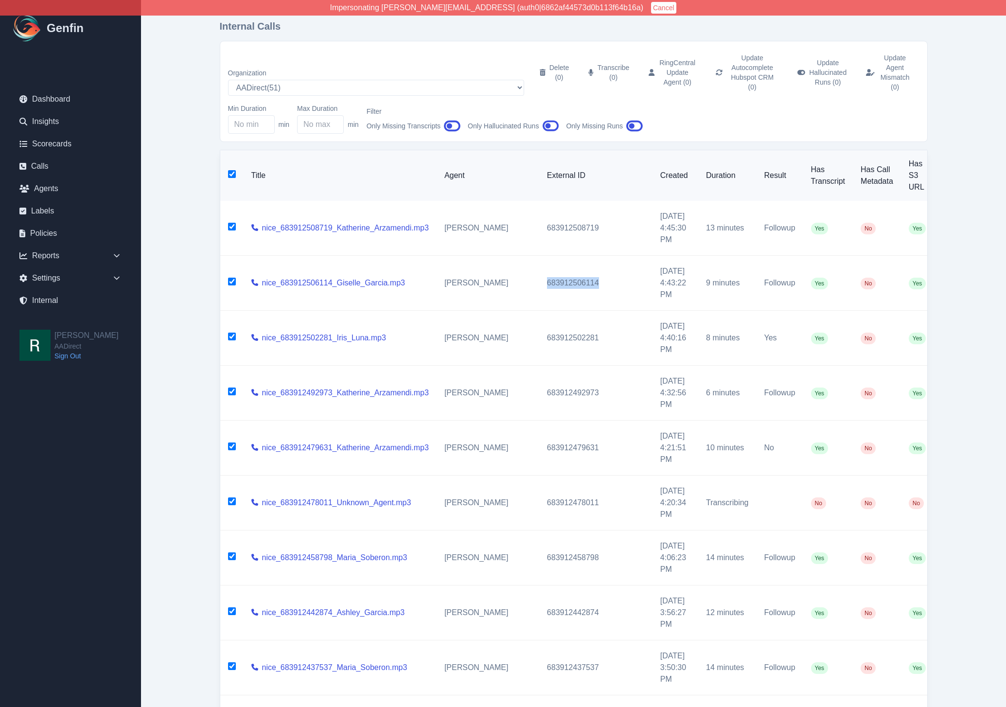
checkbox input "true"
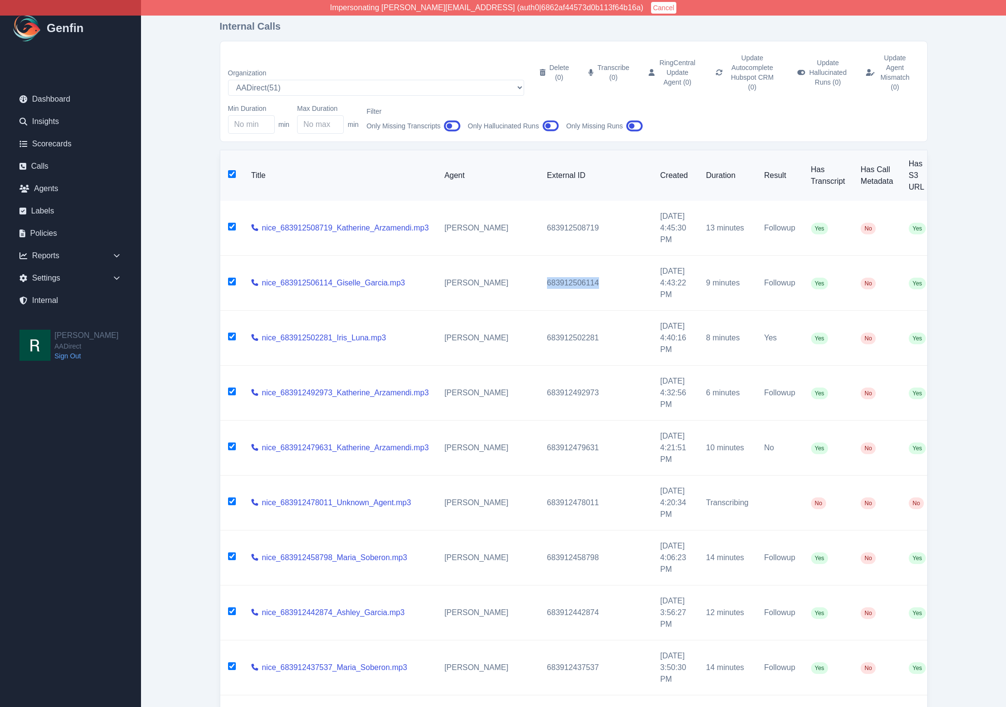
checkbox input "true"
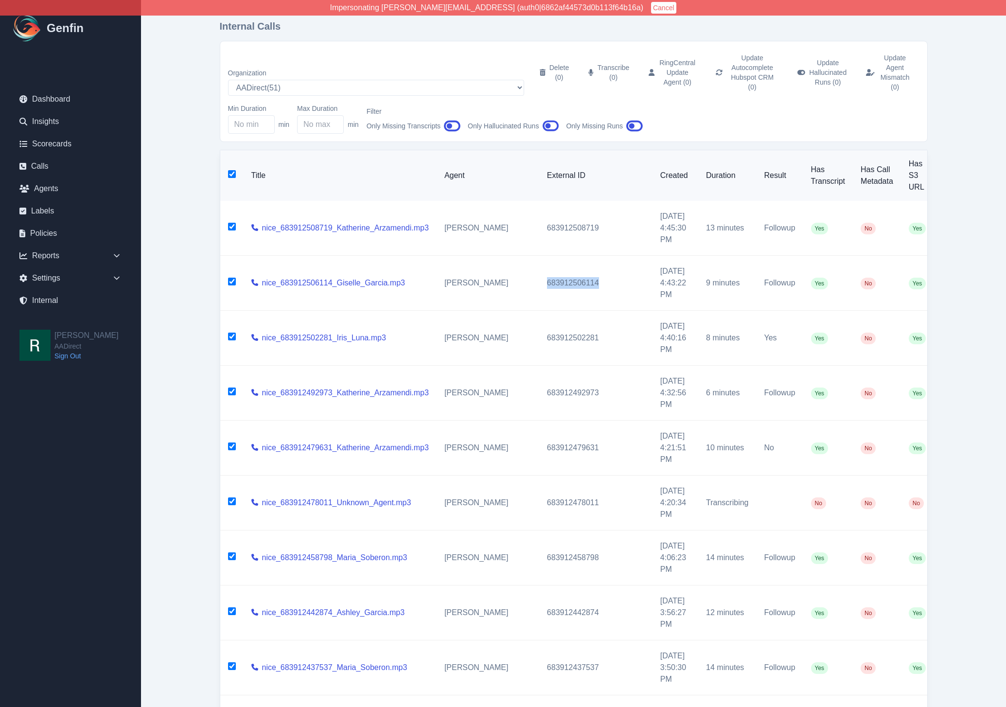
checkbox input "true"
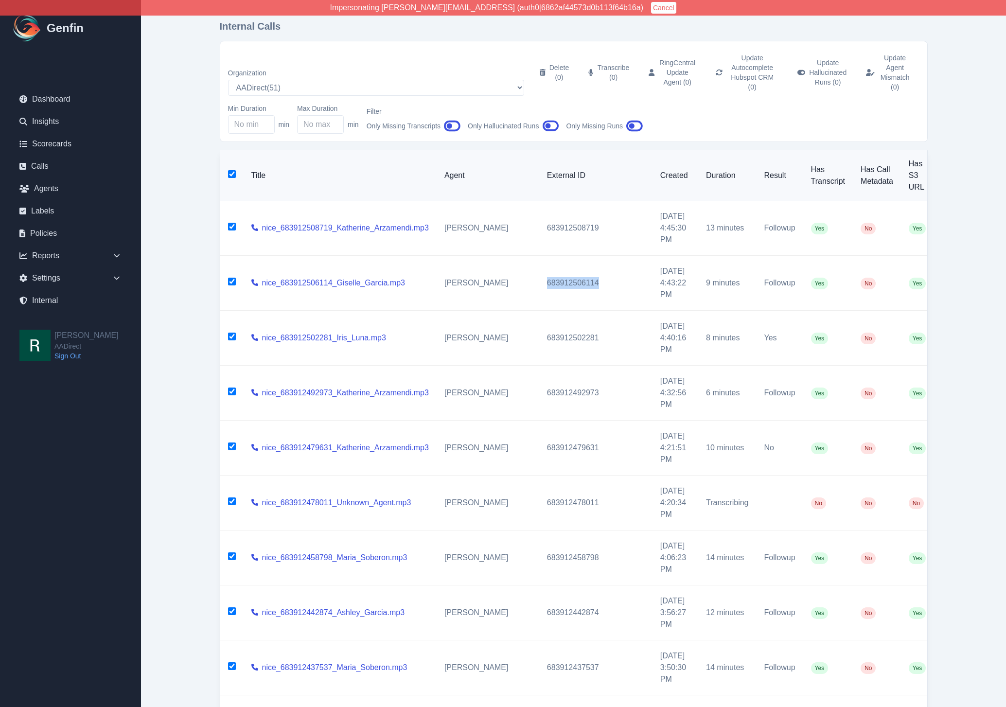
checkbox input "true"
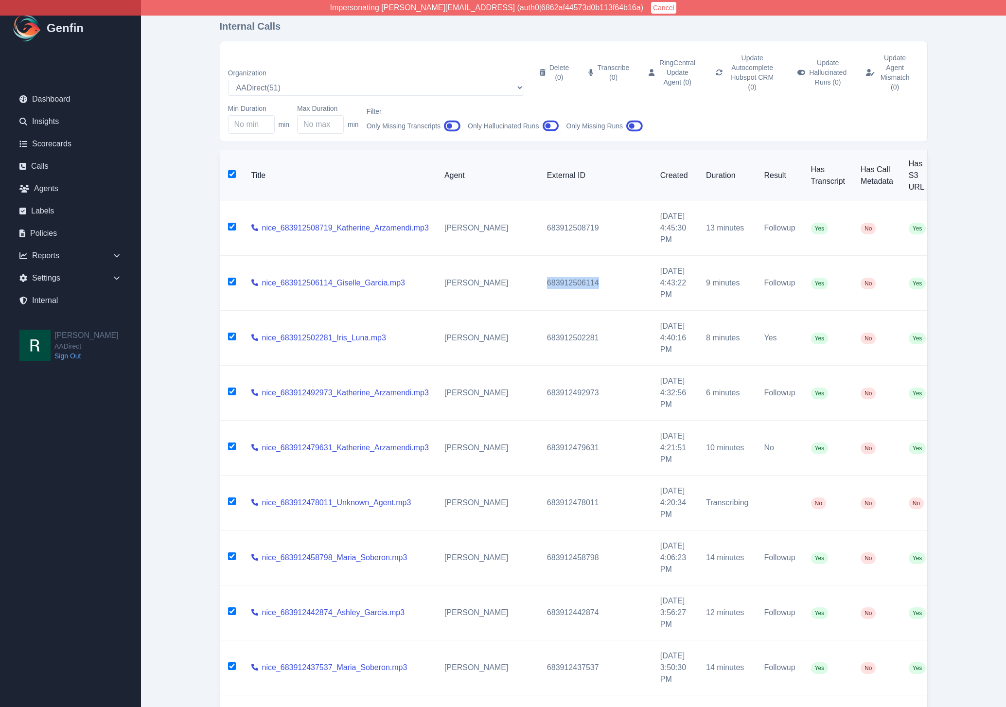
checkbox input "true"
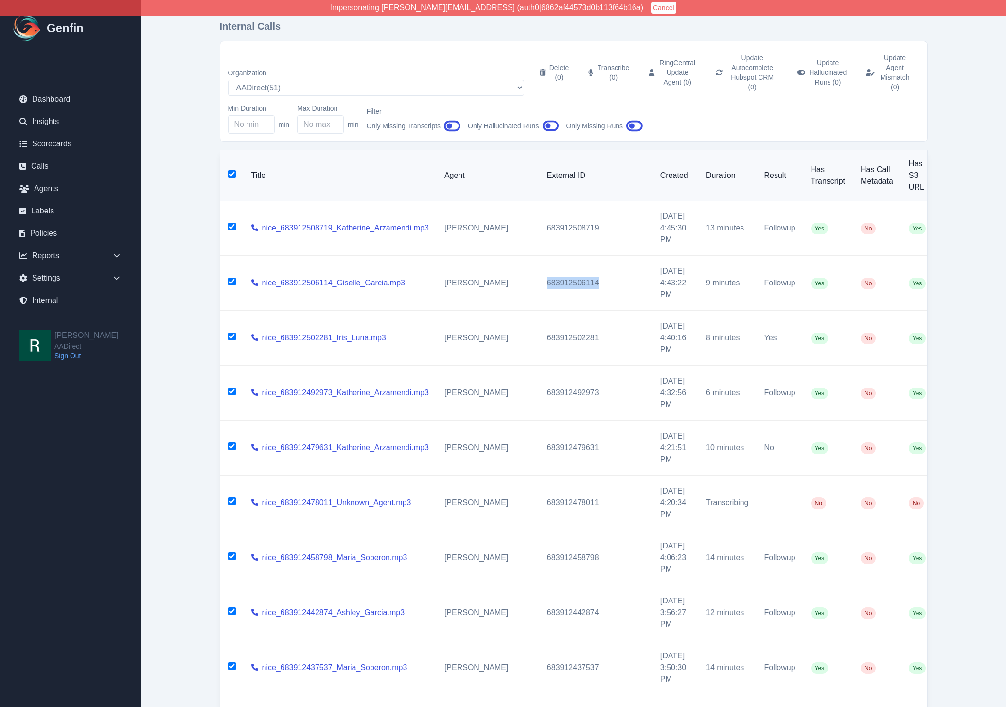
checkbox input "true"
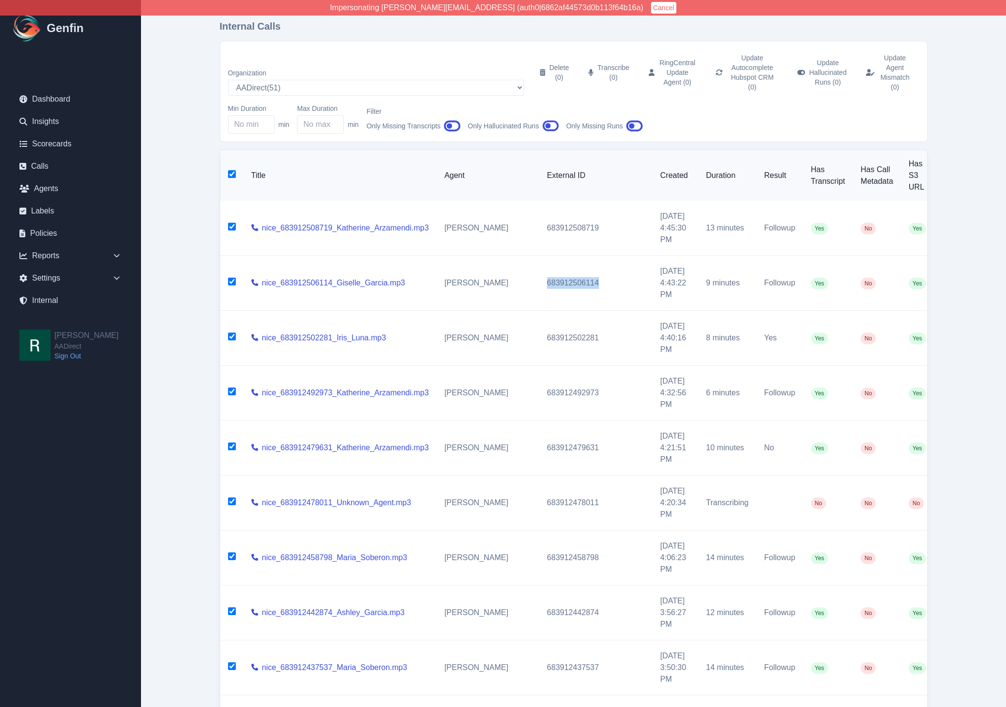
checkbox input "true"
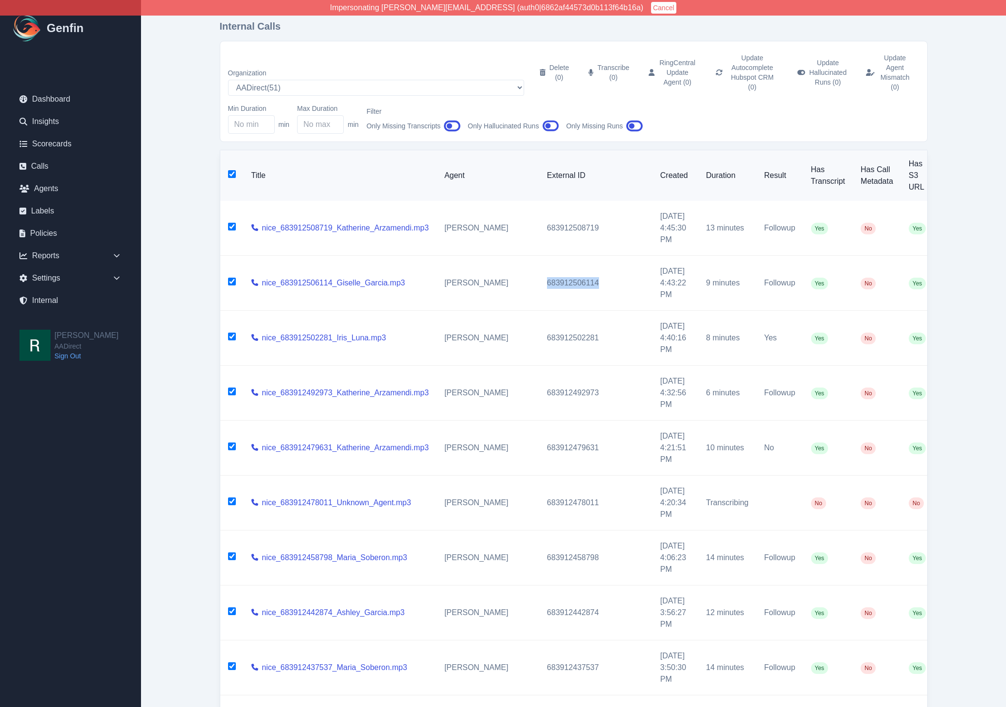
checkbox input "true"
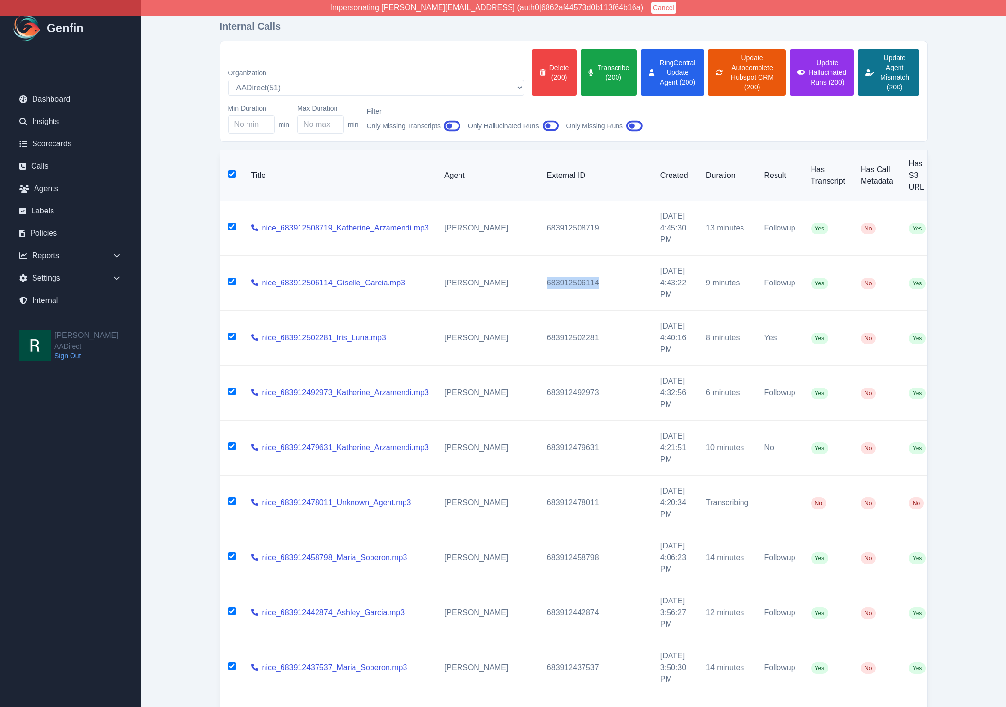
click at [883, 58] on button "Update Agent Mismatch (200)" at bounding box center [888, 72] width 61 height 47
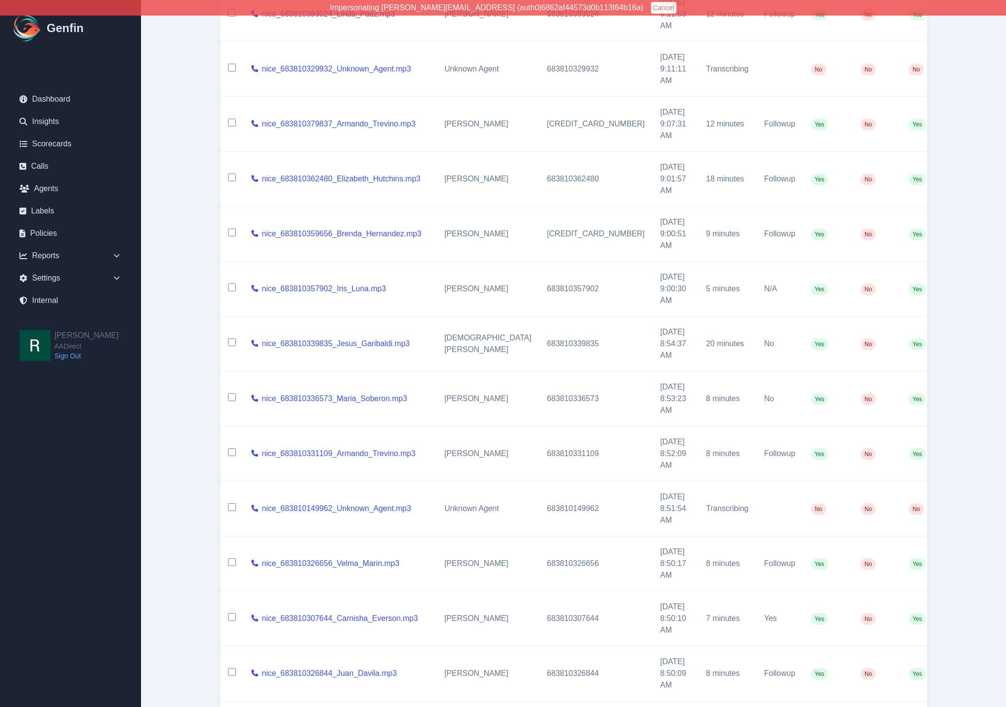
scroll to position [10538, 0]
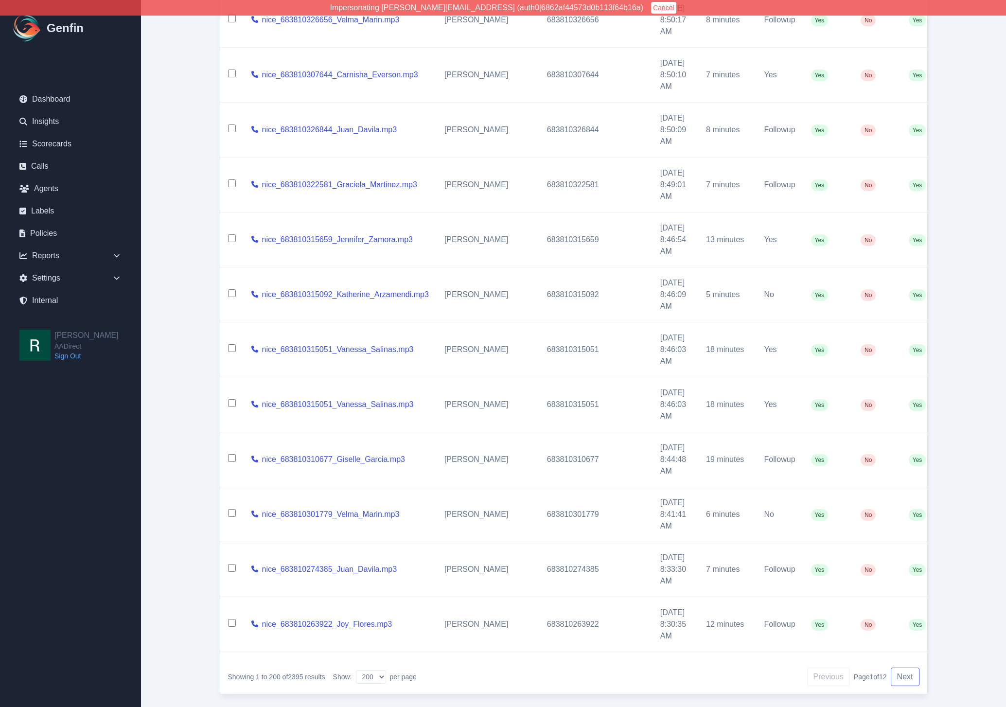
click at [901, 668] on button "Next" at bounding box center [905, 677] width 29 height 18
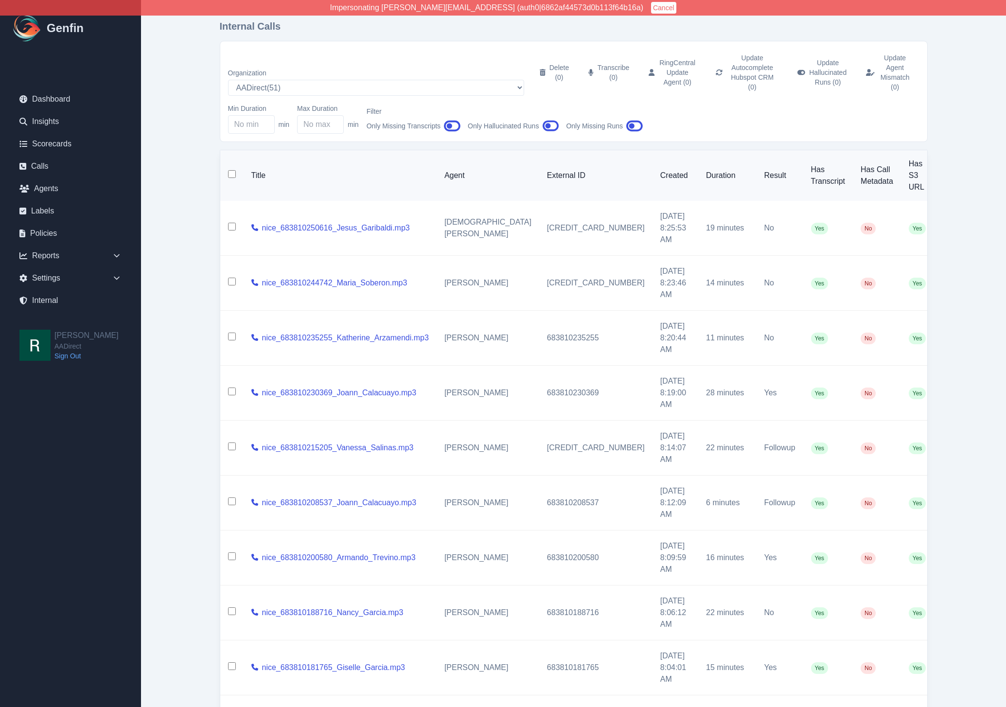
click at [232, 170] on input "checkbox" at bounding box center [232, 174] width 8 height 8
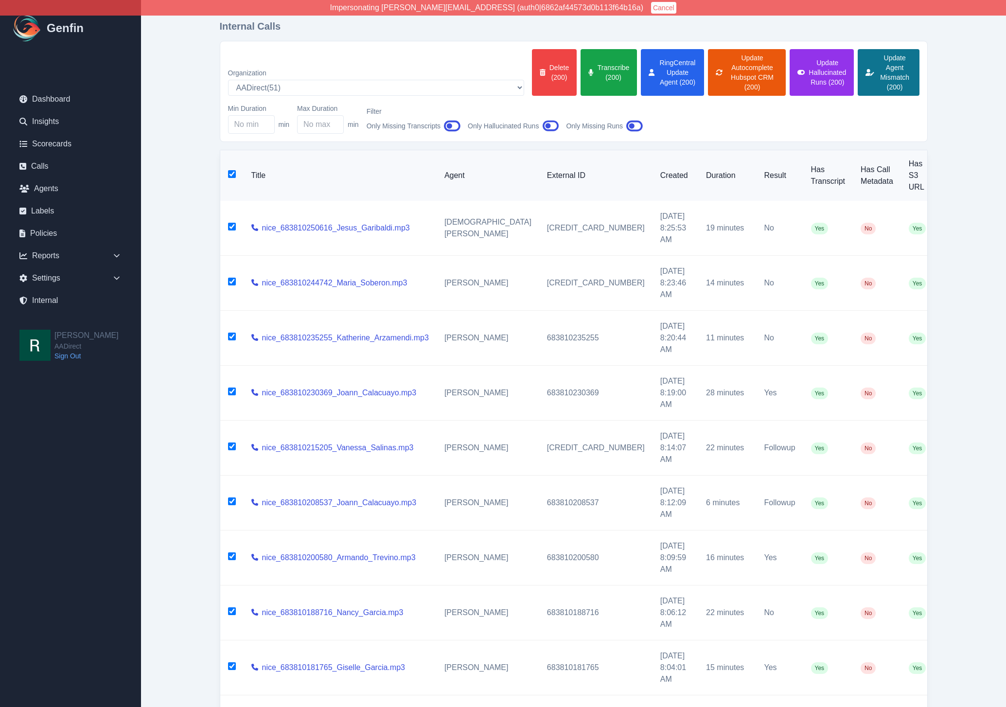
click at [888, 62] on button "Update Agent Mismatch (200)" at bounding box center [888, 72] width 61 height 47
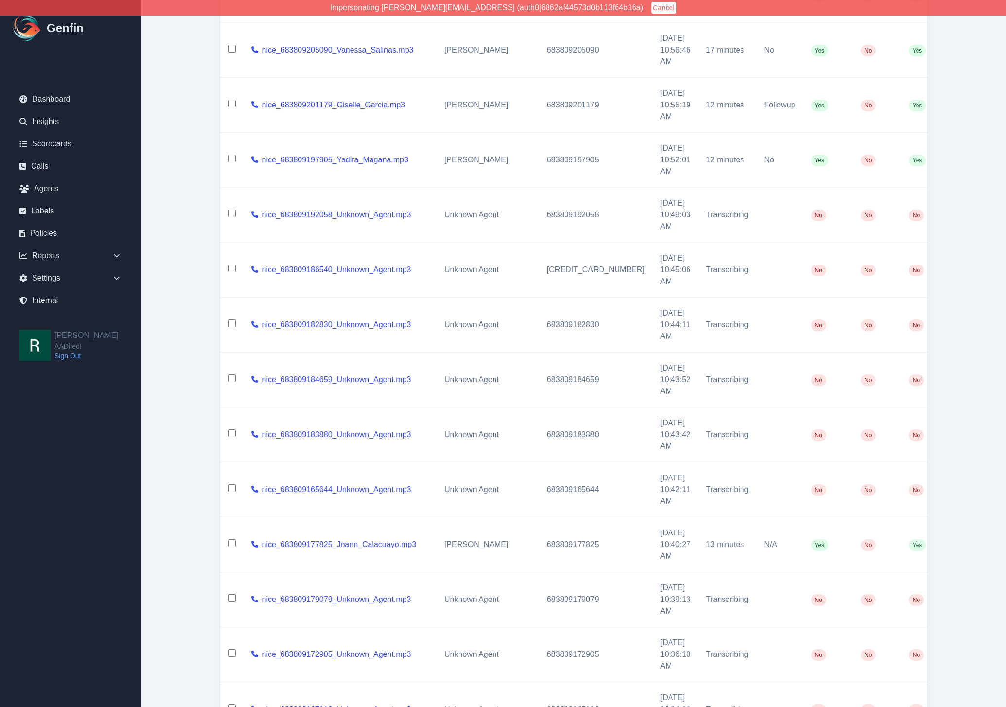
scroll to position [8951, 0]
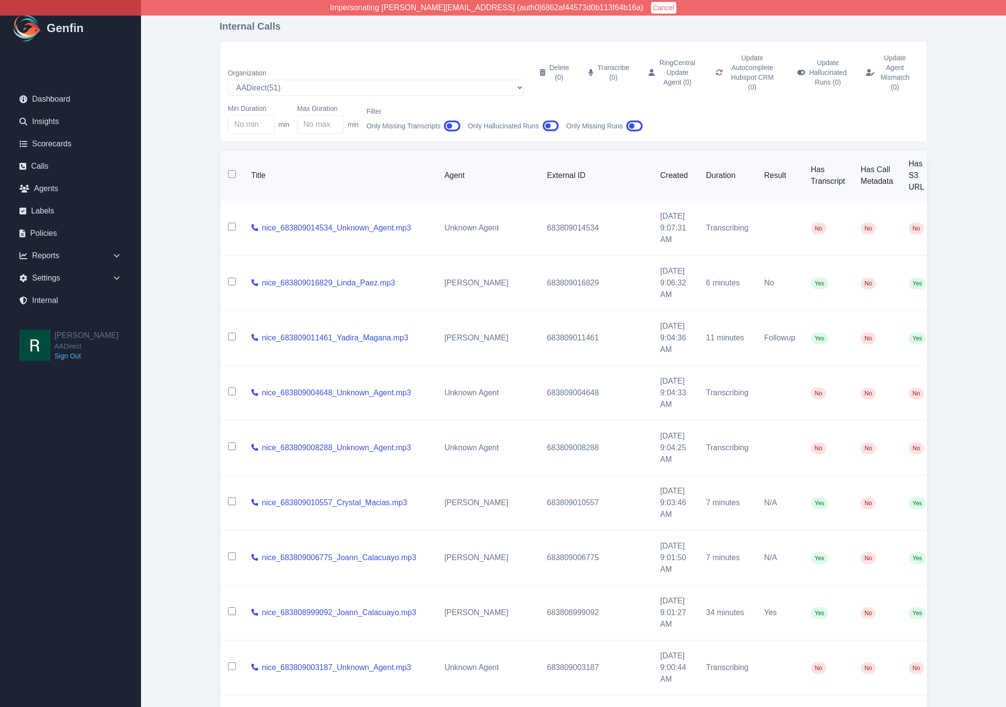
click at [232, 170] on input "checkbox" at bounding box center [232, 174] width 8 height 8
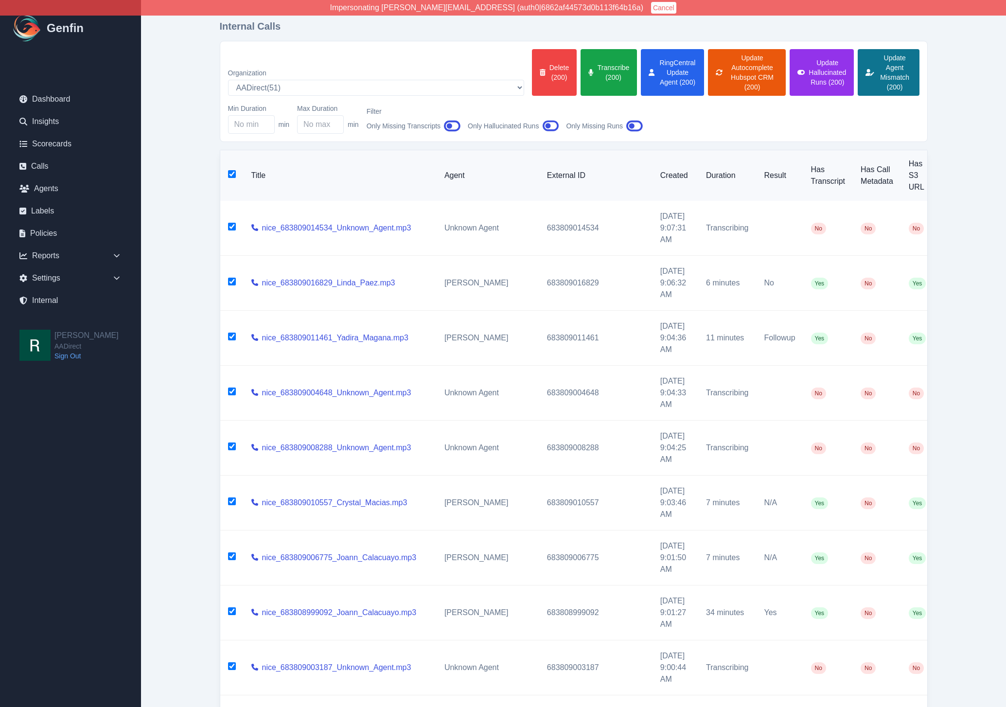
click at [878, 64] on button "Update Agent Mismatch (200)" at bounding box center [888, 72] width 61 height 47
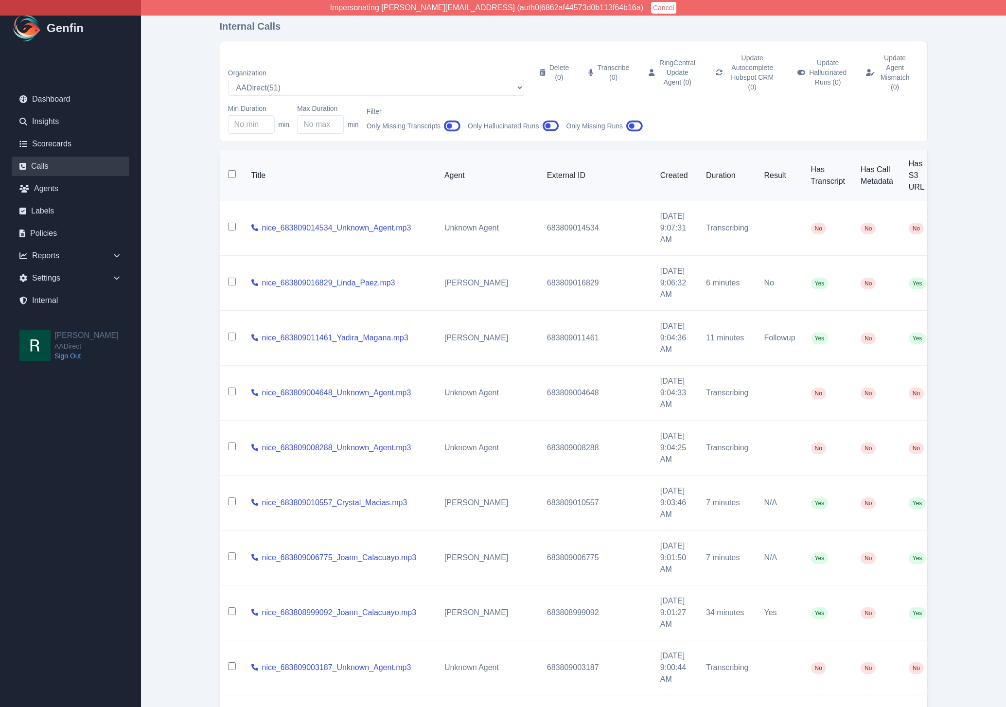
click at [57, 164] on link "Calls" at bounding box center [71, 166] width 118 height 19
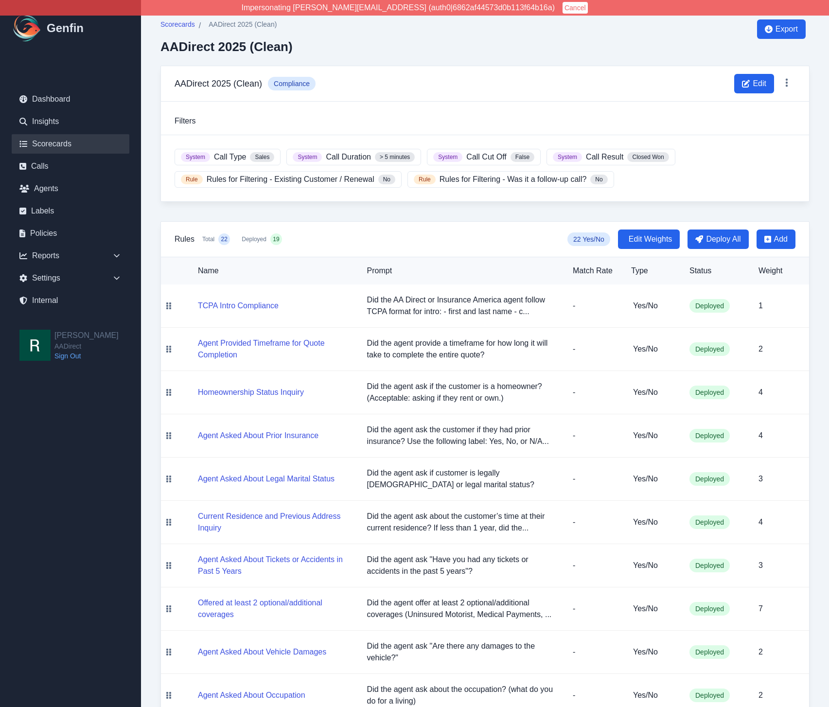
scroll to position [542, 0]
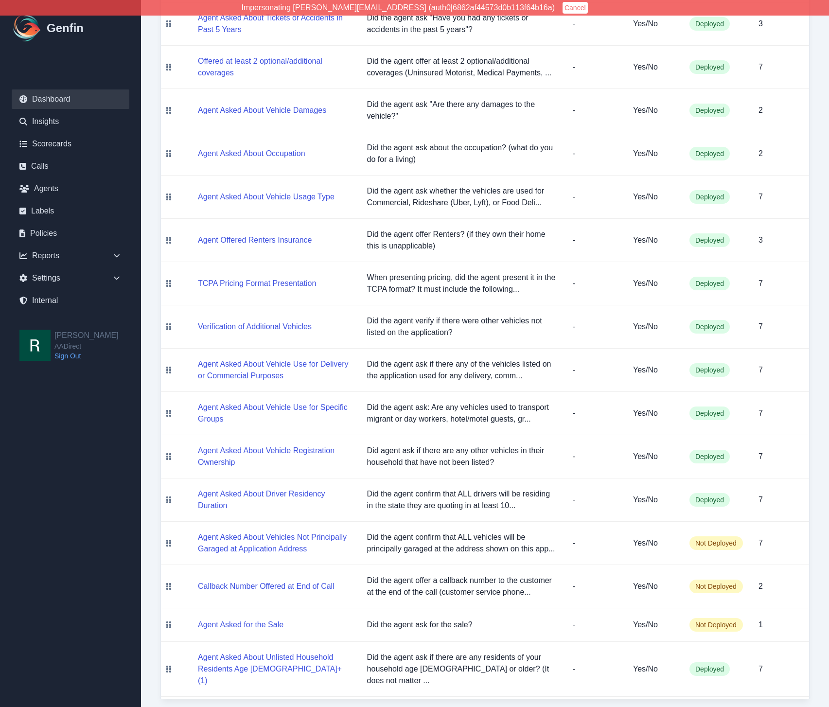
click at [62, 102] on link "Dashboard" at bounding box center [71, 98] width 118 height 19
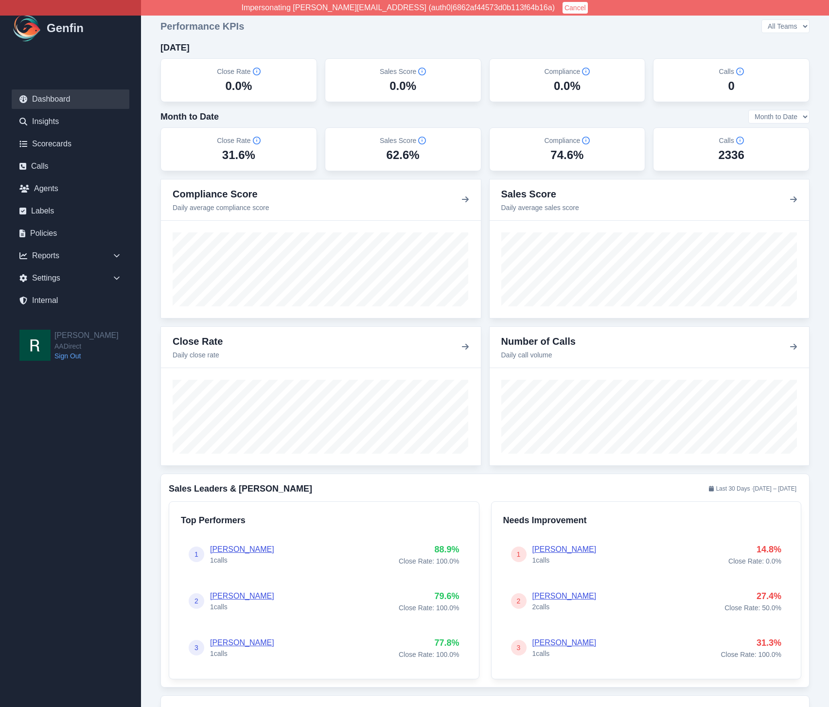
click at [225, 70] on h5 "Close Rate" at bounding box center [238, 72] width 43 height 10
click at [557, 153] on div "74.6%" at bounding box center [566, 155] width 33 height 16
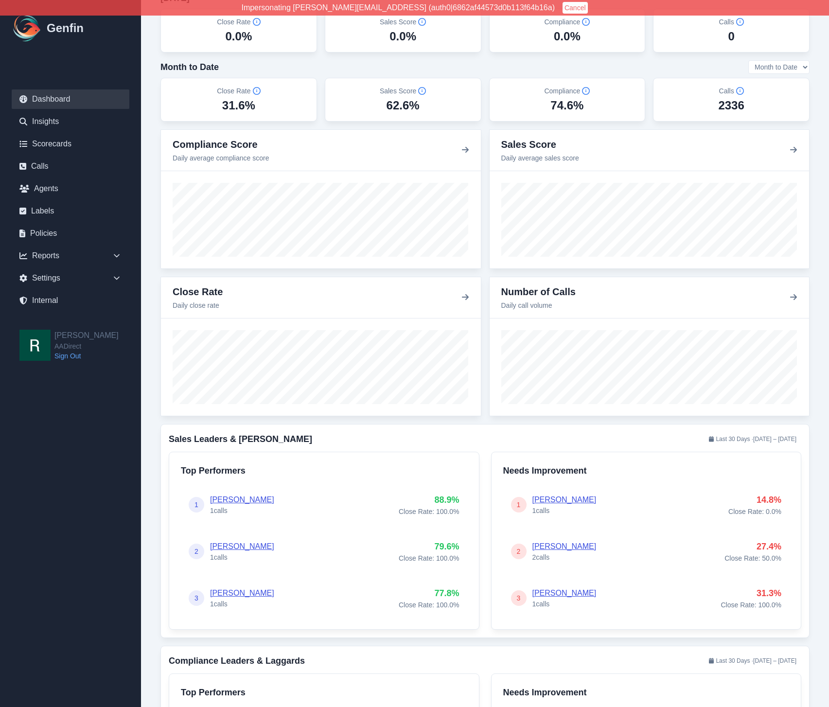
scroll to position [49, 0]
